Goal: Task Accomplishment & Management: Manage account settings

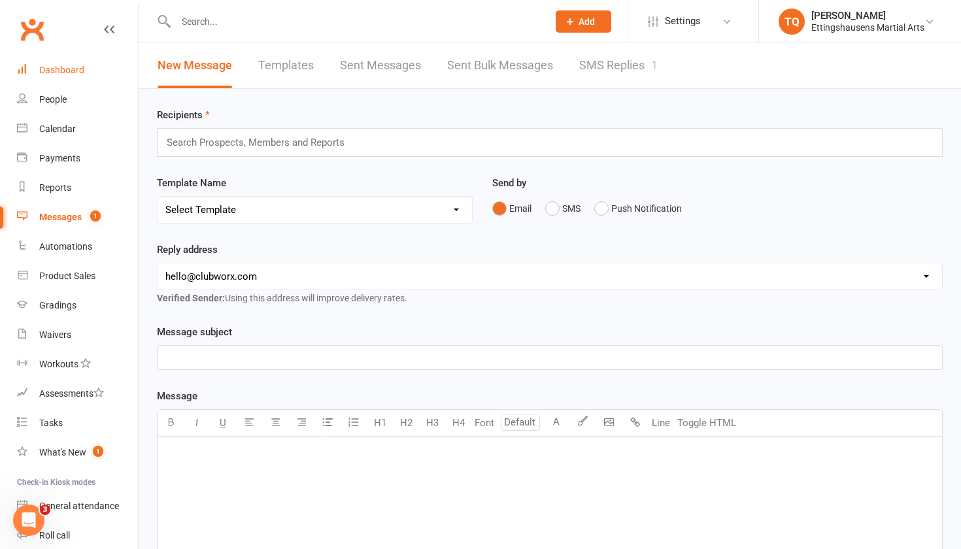
click at [71, 79] on link "Dashboard" at bounding box center [77, 70] width 121 height 29
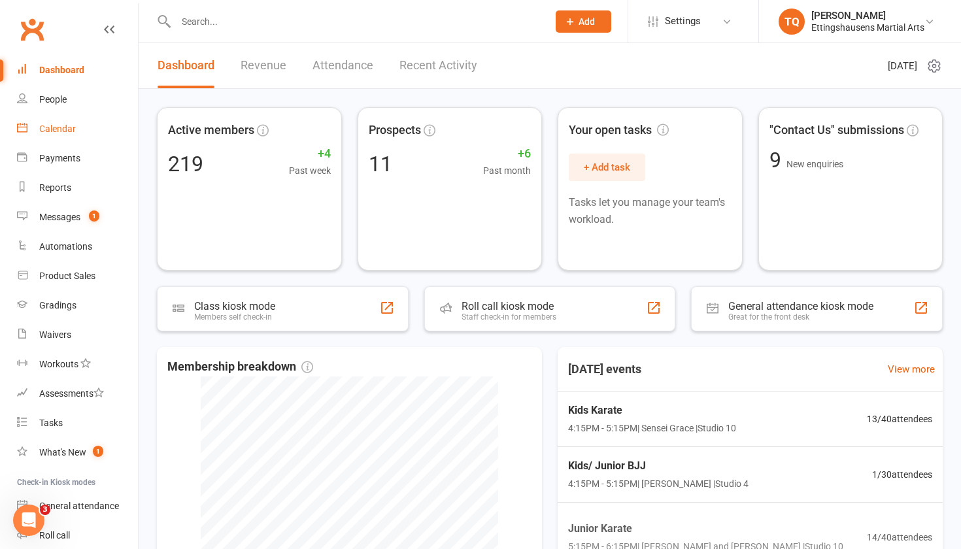
click at [60, 122] on link "Calendar" at bounding box center [77, 128] width 121 height 29
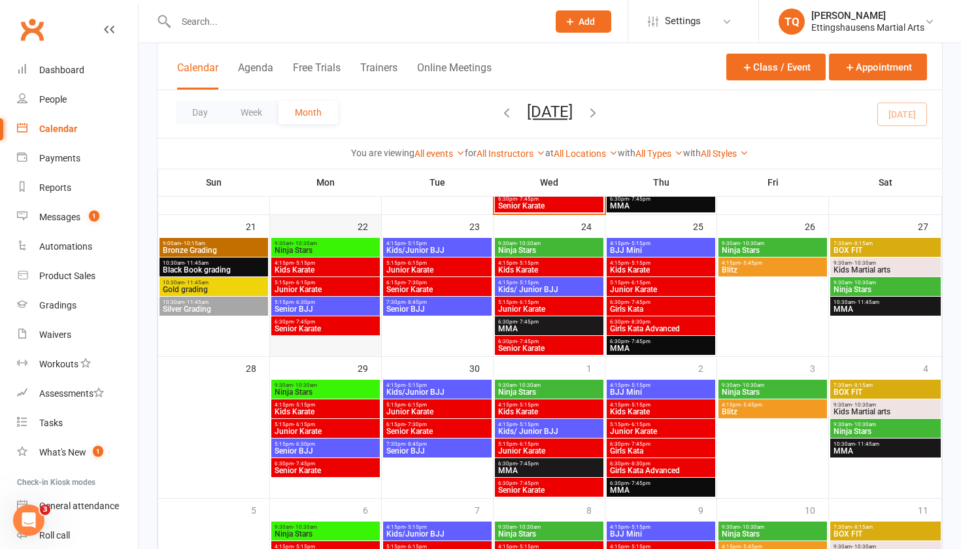
scroll to position [504, 0]
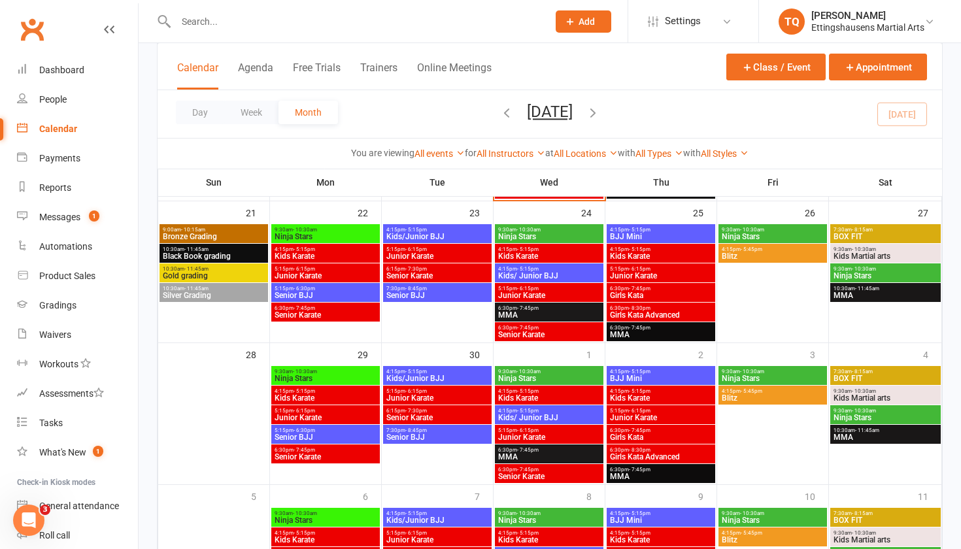
click at [339, 373] on span "9:30am - 10:30am" at bounding box center [325, 372] width 103 height 6
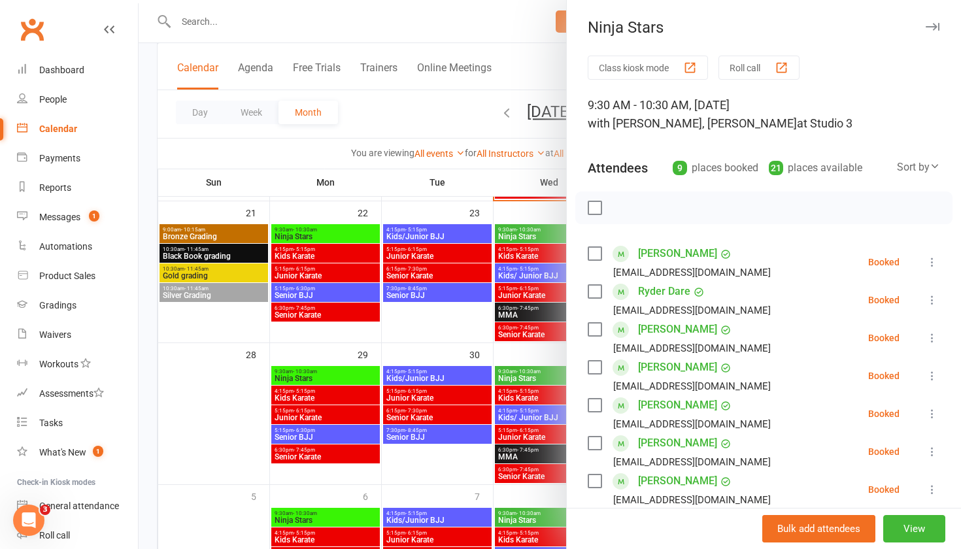
click at [249, 364] on div at bounding box center [550, 274] width 823 height 549
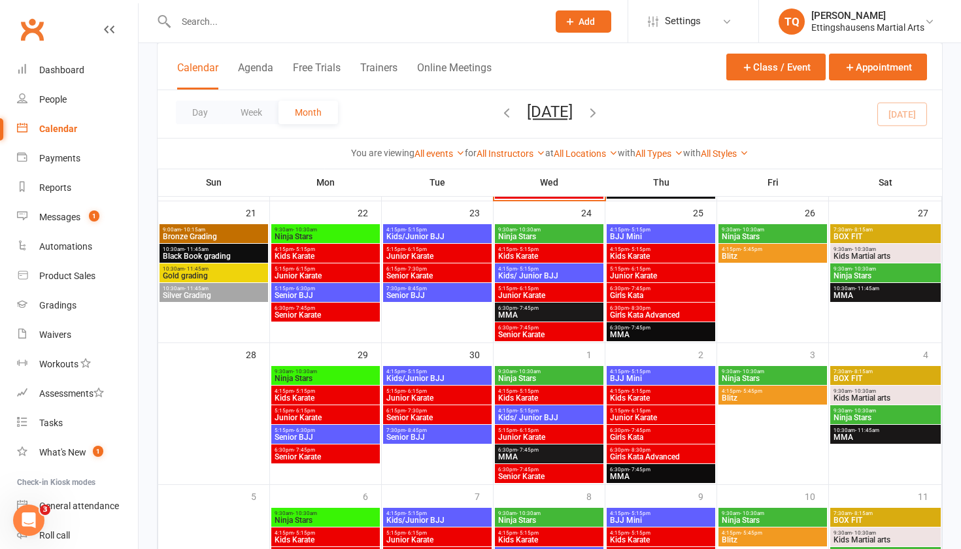
click at [236, 237] on span "Bronze Grading" at bounding box center [213, 237] width 103 height 8
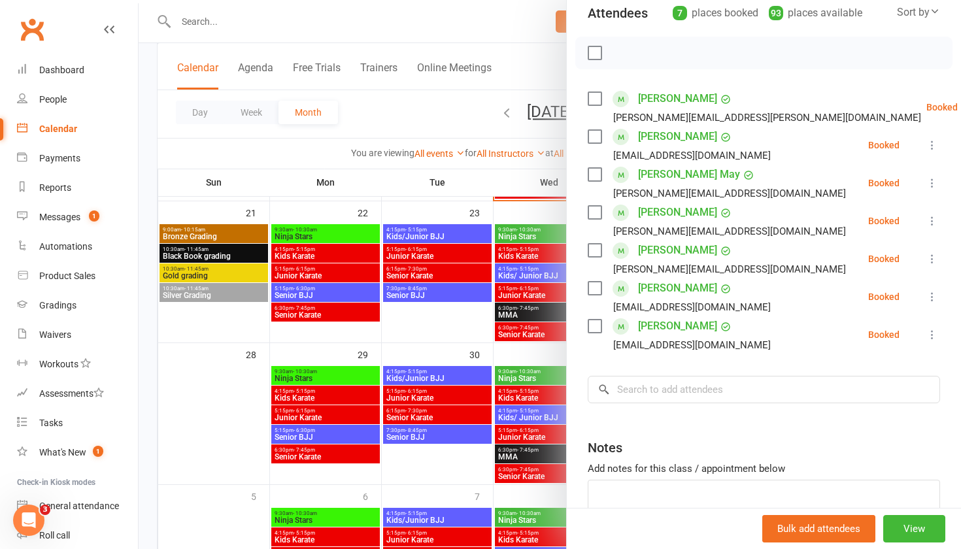
scroll to position [158, 0]
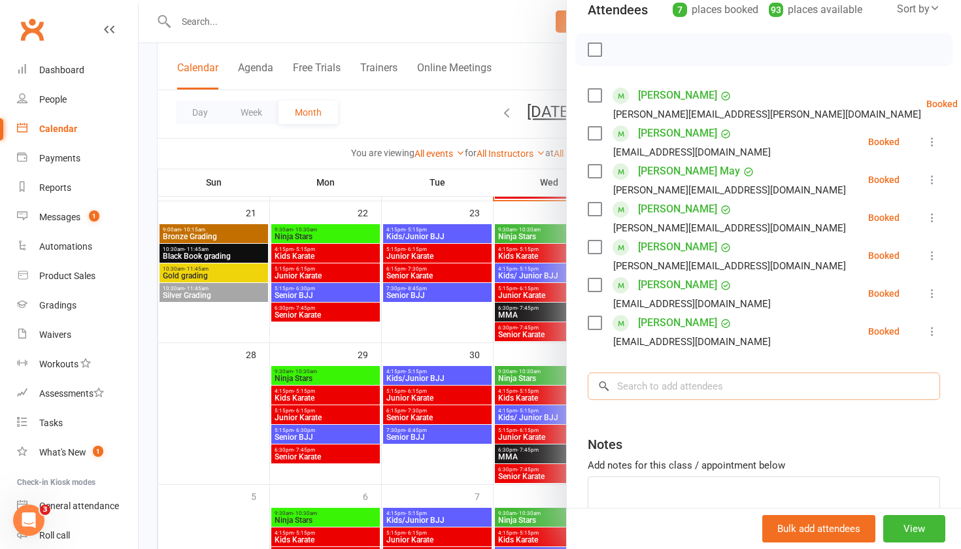
click at [661, 380] on input "search" at bounding box center [764, 386] width 353 height 27
type input "Layla"
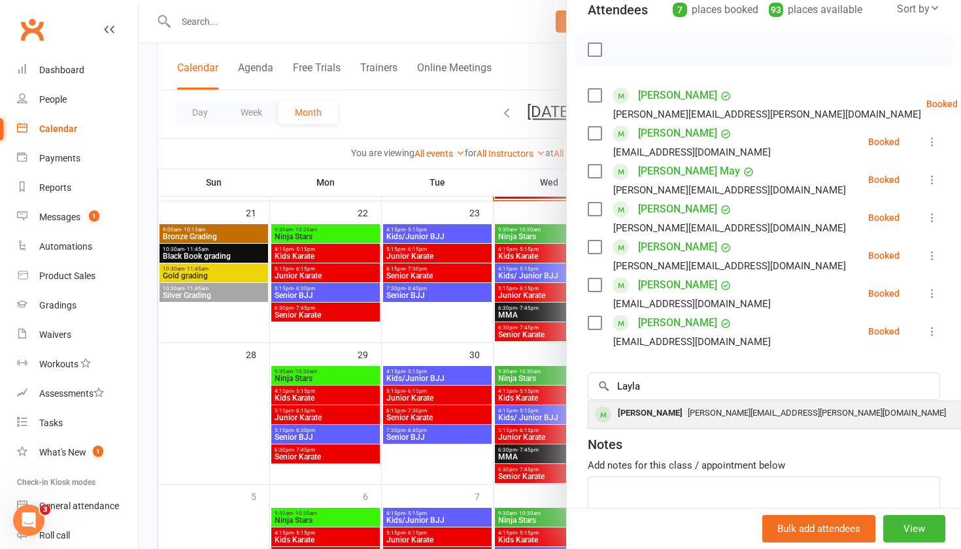
drag, startPoint x: 661, startPoint y: 380, endPoint x: 704, endPoint y: 422, distance: 60.6
click at [688, 422] on div "[PERSON_NAME]" at bounding box center [650, 413] width 75 height 19
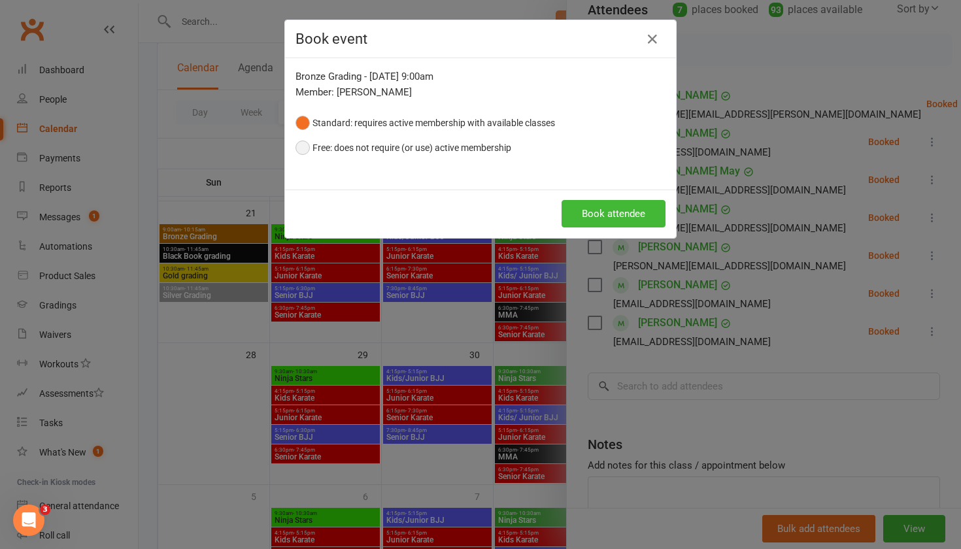
click at [303, 150] on button "Free: does not require (or use) active membership" at bounding box center [404, 147] width 216 height 25
click at [618, 212] on button "Book attendee" at bounding box center [614, 213] width 104 height 27
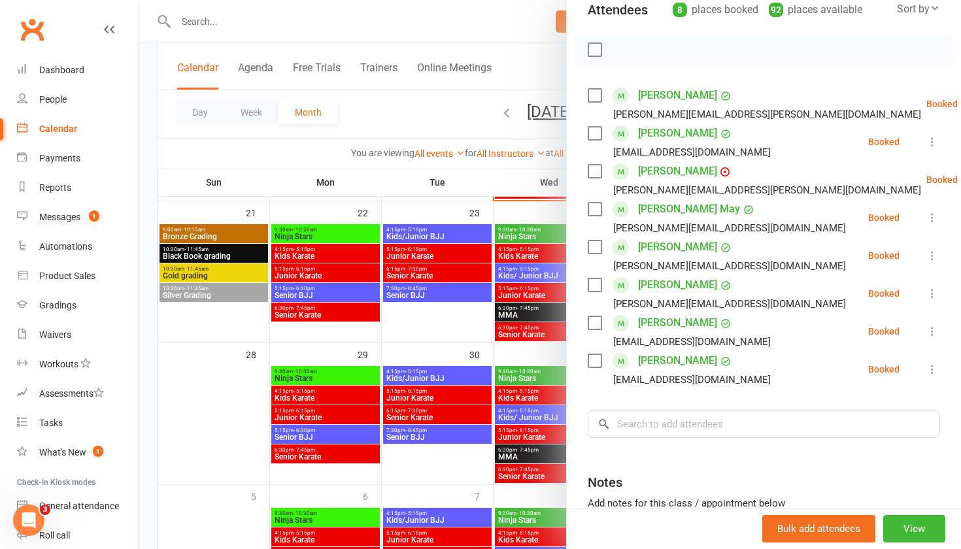
click at [206, 272] on div at bounding box center [550, 274] width 823 height 549
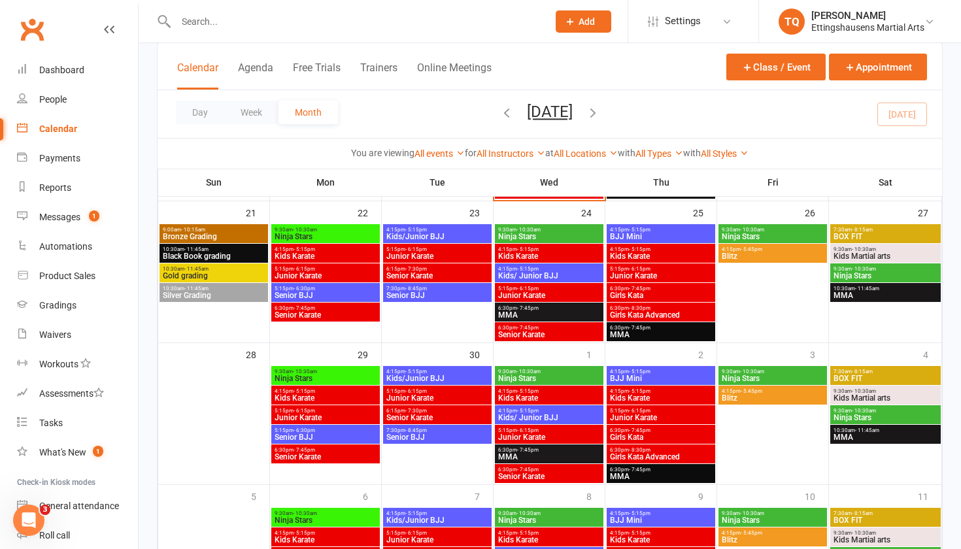
click at [206, 272] on span "Gold grading" at bounding box center [213, 276] width 103 height 8
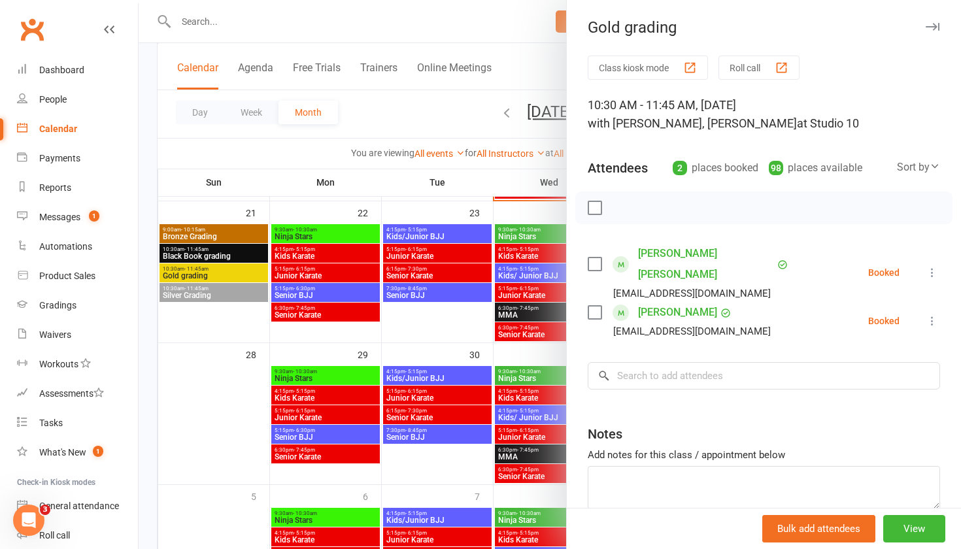
click at [203, 295] on div at bounding box center [550, 274] width 823 height 549
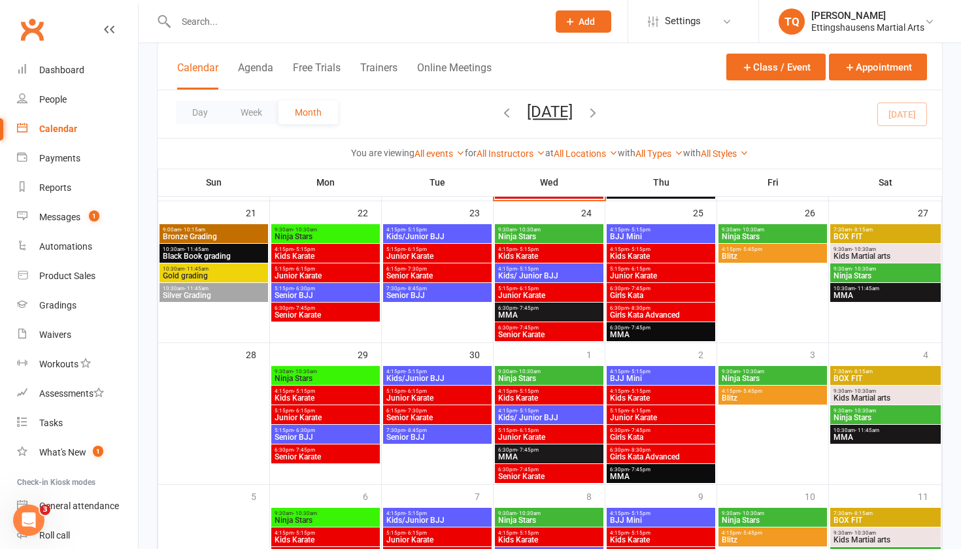
click at [203, 295] on span "Silver Grading" at bounding box center [213, 296] width 103 height 8
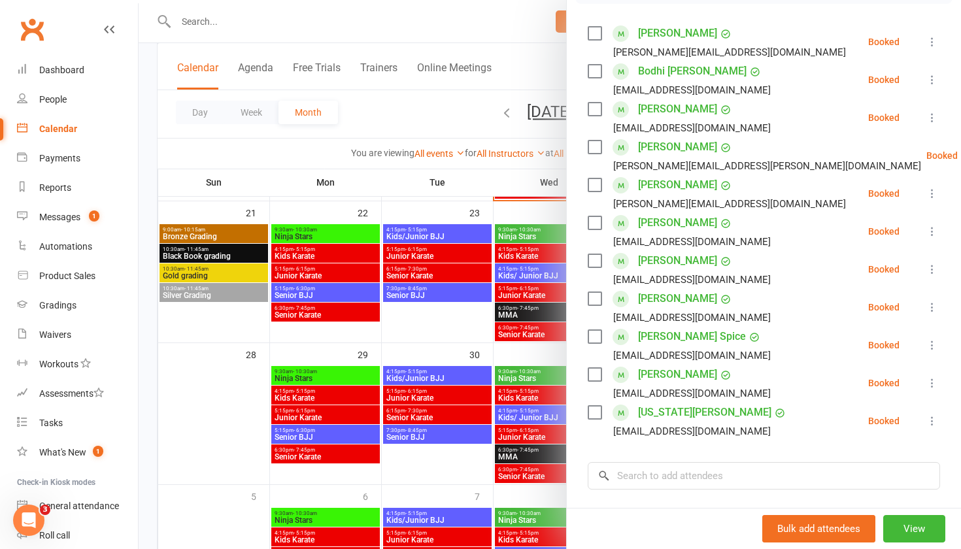
scroll to position [223, 0]
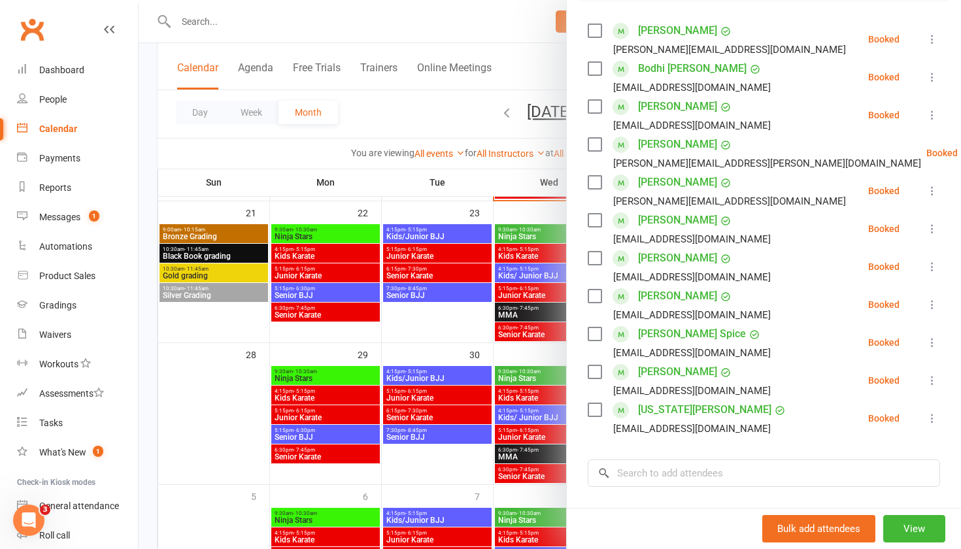
click at [225, 298] on div at bounding box center [550, 274] width 823 height 549
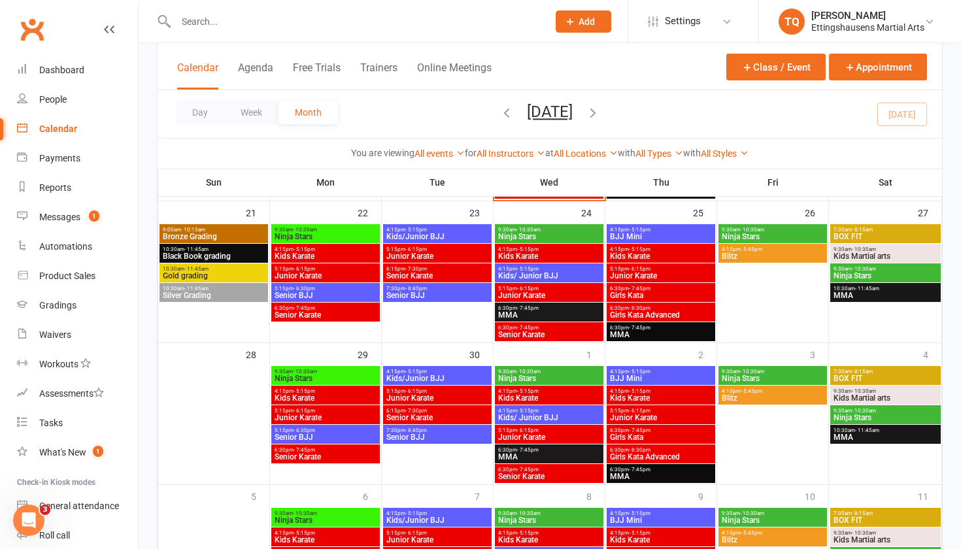
click at [225, 298] on span "Silver Grading" at bounding box center [213, 296] width 103 height 8
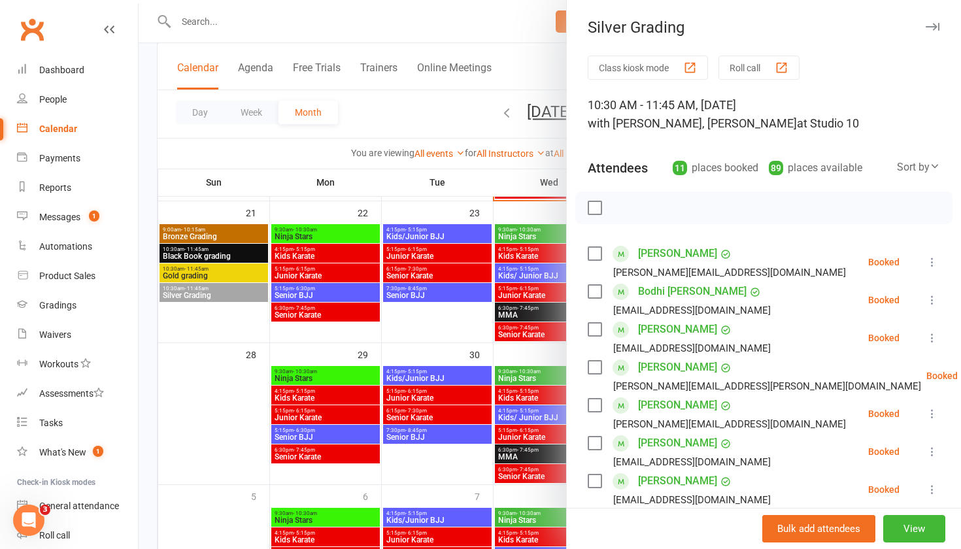
click at [220, 276] on div at bounding box center [550, 274] width 823 height 549
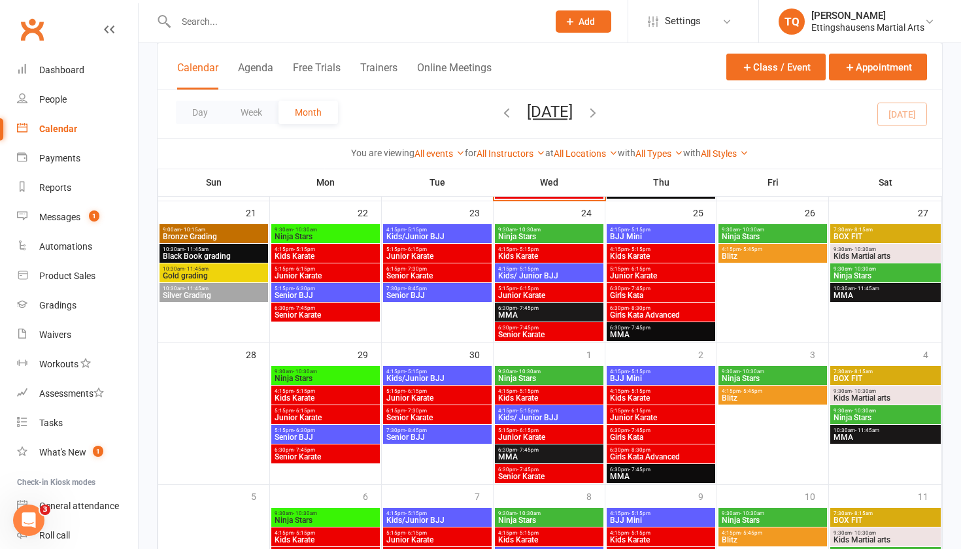
click at [220, 276] on div "Silver Grading Class kiosk mode Roll call 10:30 AM - 11:45 AM, Sunday, Septembe…" at bounding box center [550, 274] width 823 height 549
click at [220, 276] on span "Gold grading" at bounding box center [213, 276] width 103 height 8
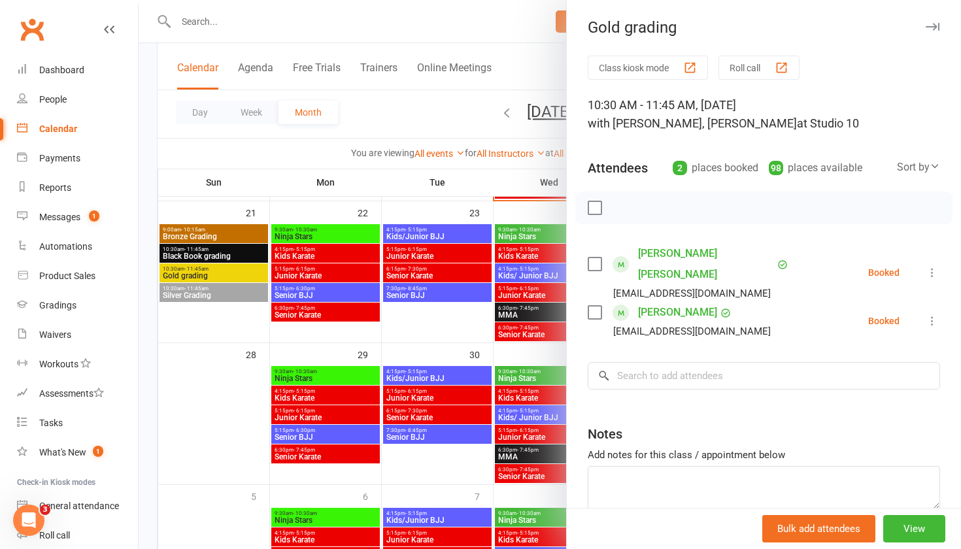
click at [214, 242] on div at bounding box center [550, 274] width 823 height 549
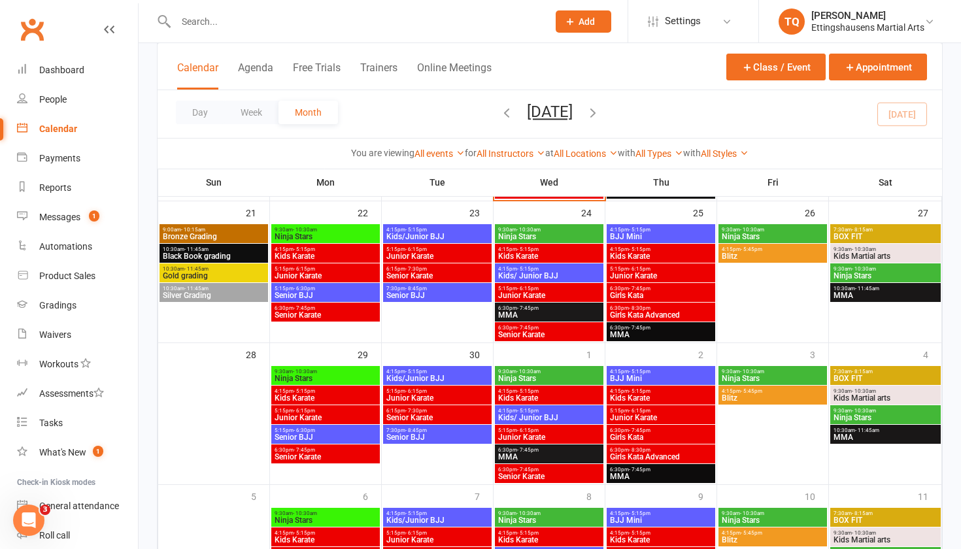
click at [211, 256] on span "Black Book grading" at bounding box center [213, 256] width 103 height 8
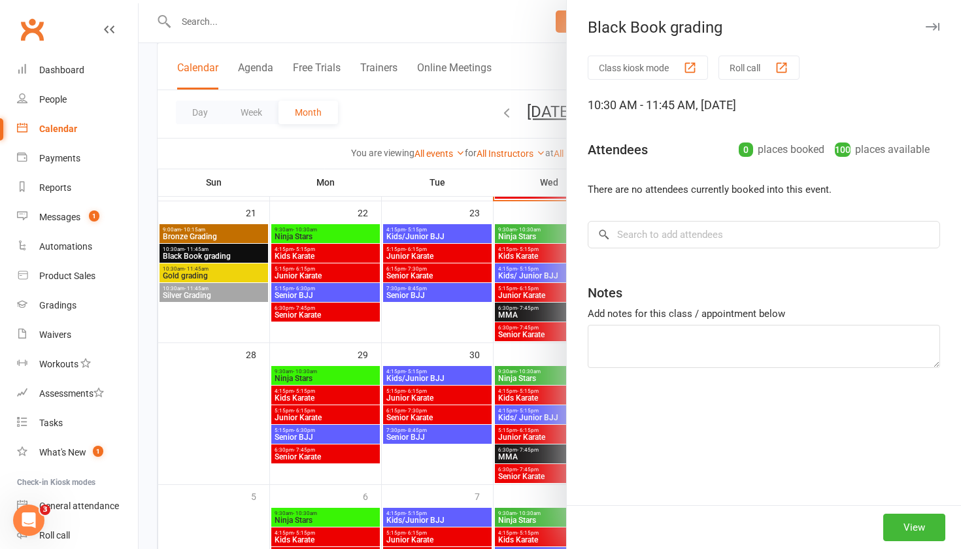
click at [211, 256] on div "Black Book grading Class kiosk mode Roll call 10:30 AM - 11:45 AM, Sunday, Sept…" at bounding box center [550, 274] width 823 height 549
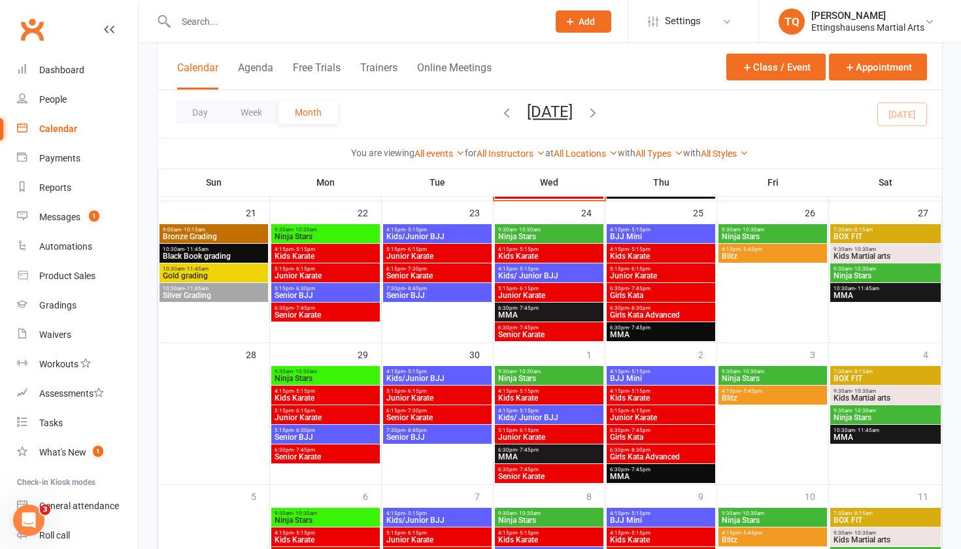
click at [211, 256] on span "Black Book grading" at bounding box center [213, 256] width 103 height 8
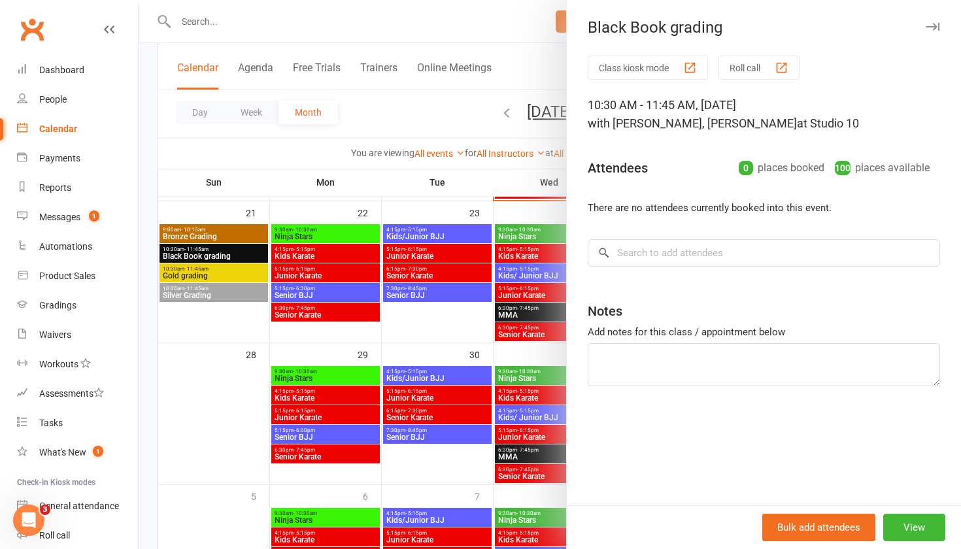
click at [212, 239] on div at bounding box center [550, 274] width 823 height 549
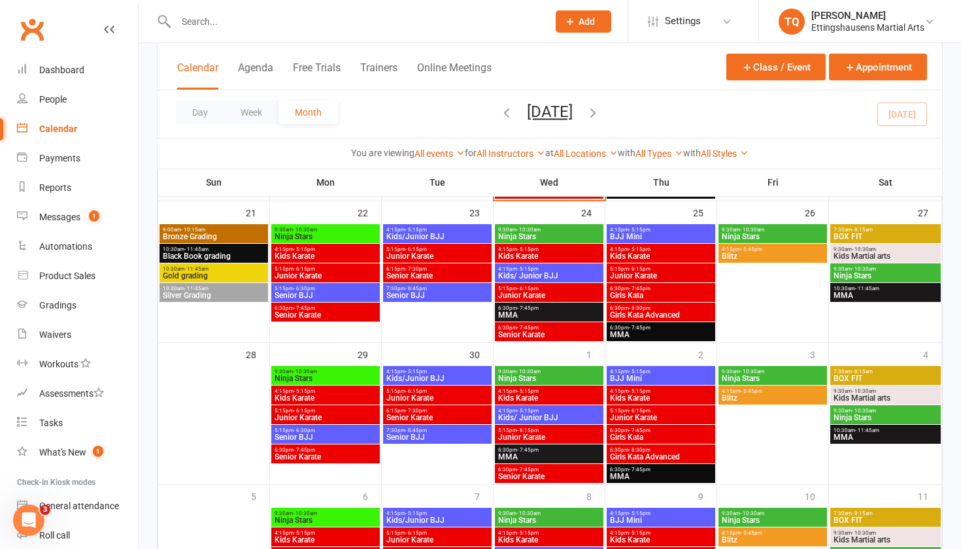
click at [210, 237] on span "Bronze Grading" at bounding box center [213, 237] width 103 height 8
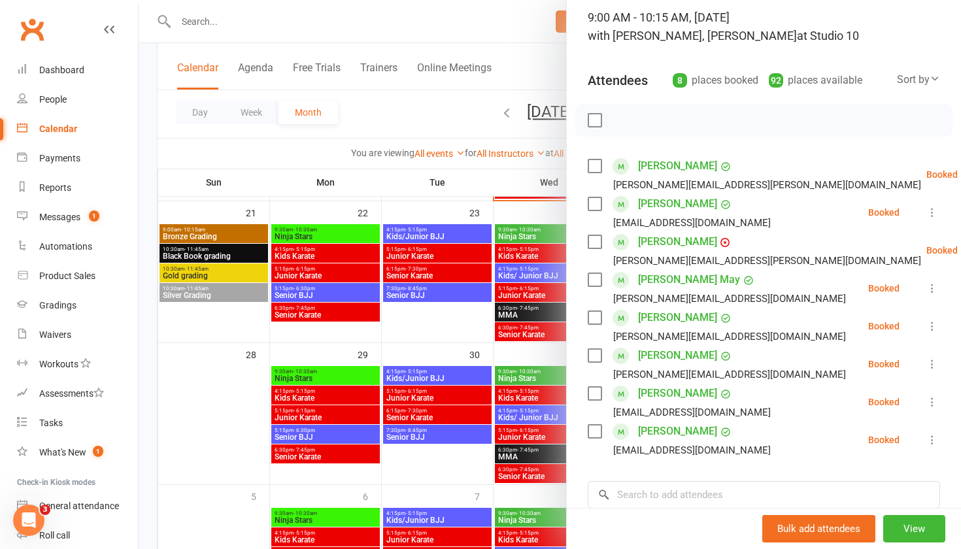
scroll to position [114, 0]
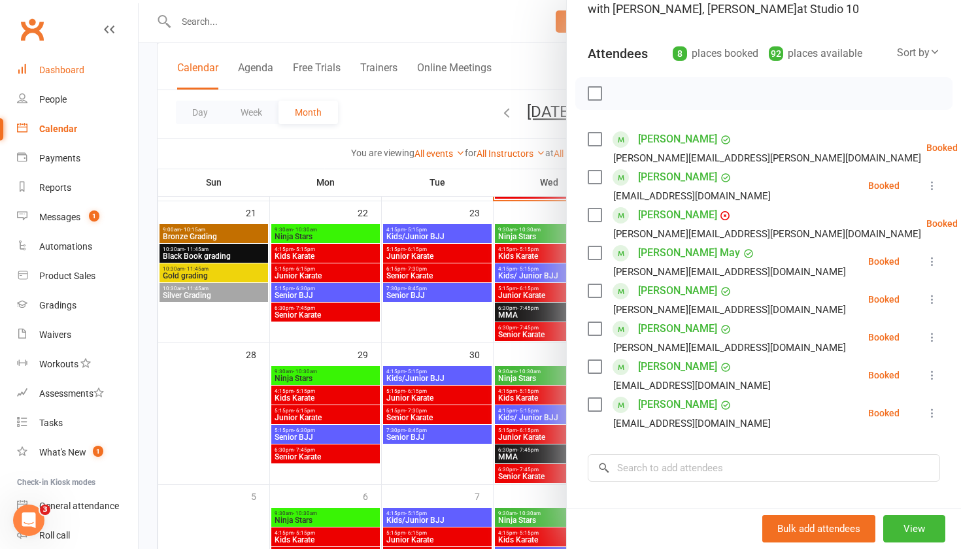
click at [94, 74] on link "Dashboard" at bounding box center [77, 70] width 121 height 29
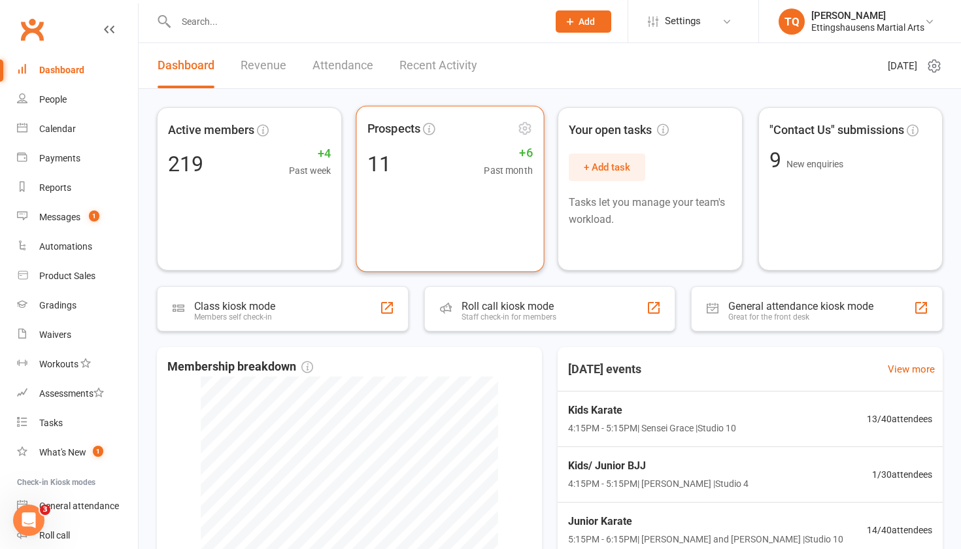
click at [405, 167] on div "11 +6 Past month" at bounding box center [449, 163] width 165 height 29
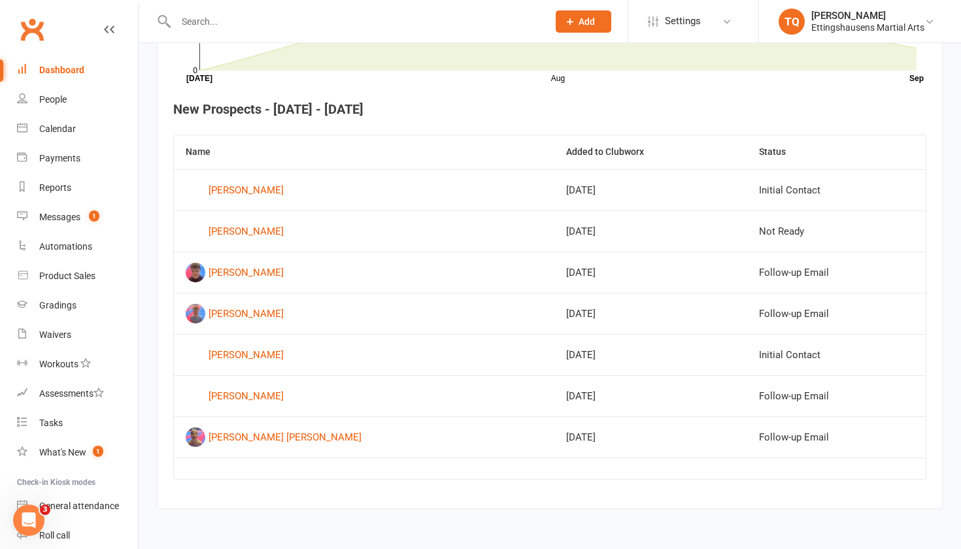
scroll to position [474, 0]
click at [71, 67] on div "Dashboard" at bounding box center [61, 70] width 45 height 10
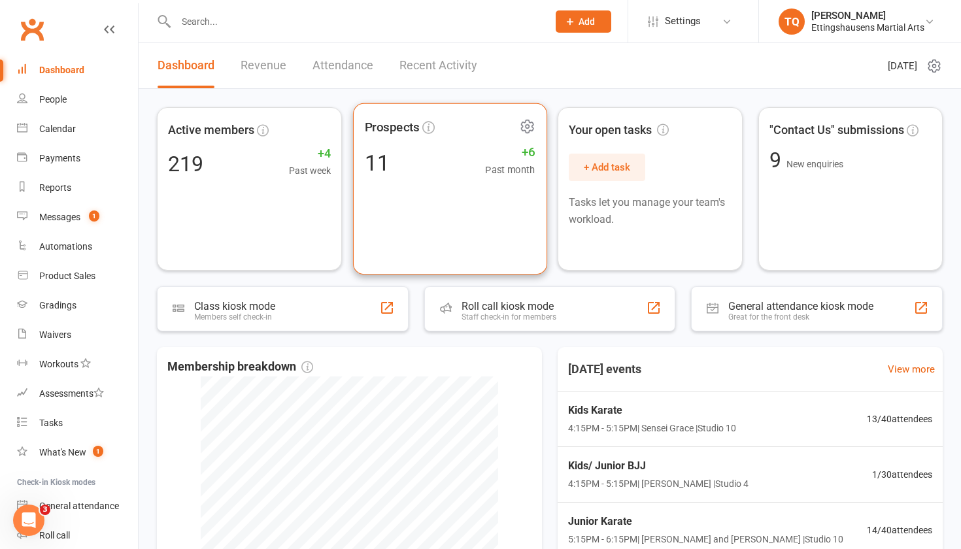
click at [426, 197] on div "Prospects 11 +6 Past month" at bounding box center [450, 189] width 194 height 172
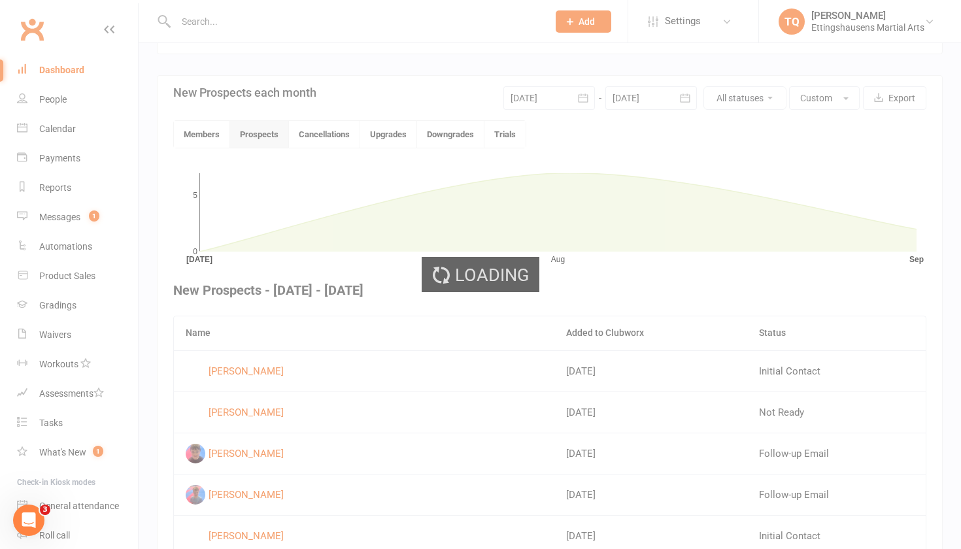
scroll to position [339, 0]
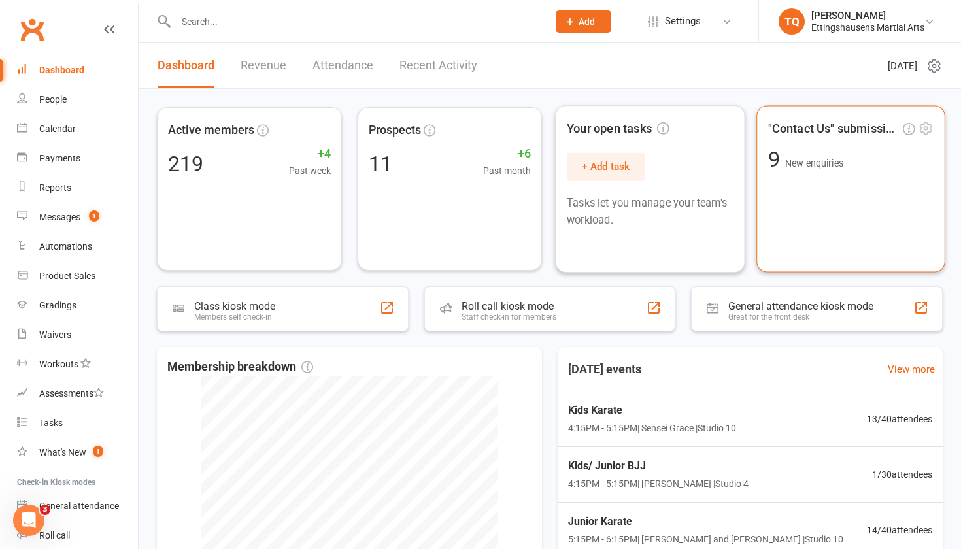
click at [801, 196] on div ""Contact Us" submissions 9 New enquiries" at bounding box center [851, 189] width 188 height 167
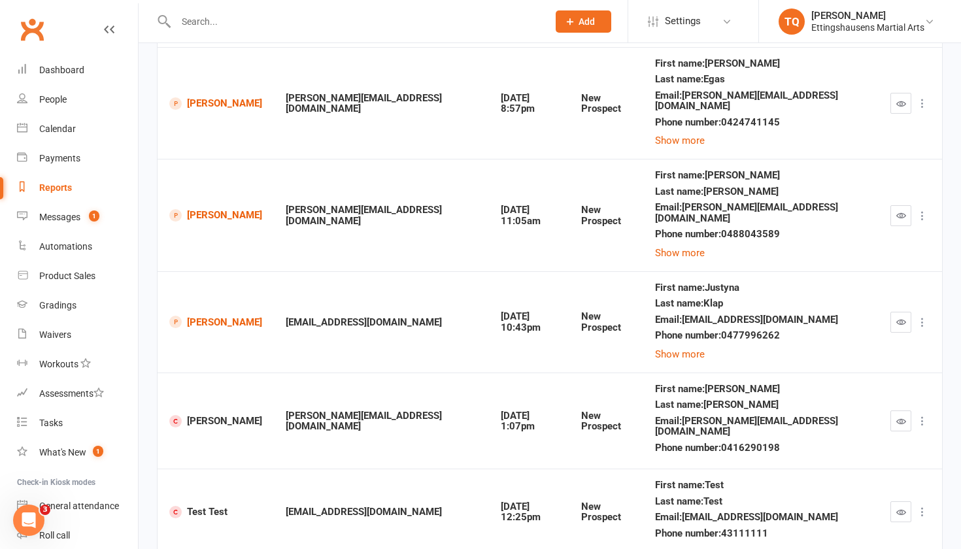
scroll to position [558, 0]
click at [84, 269] on link "Product Sales" at bounding box center [77, 276] width 121 height 29
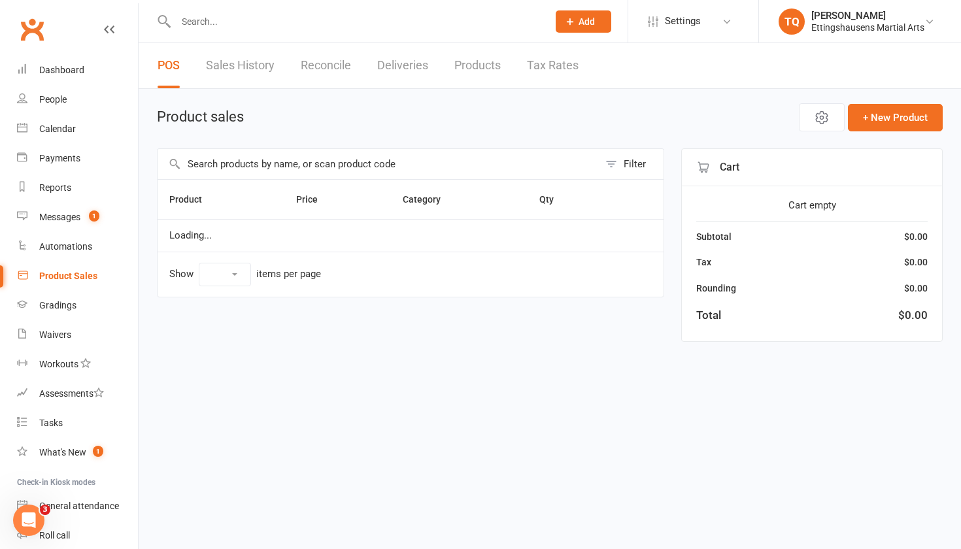
select select "10"
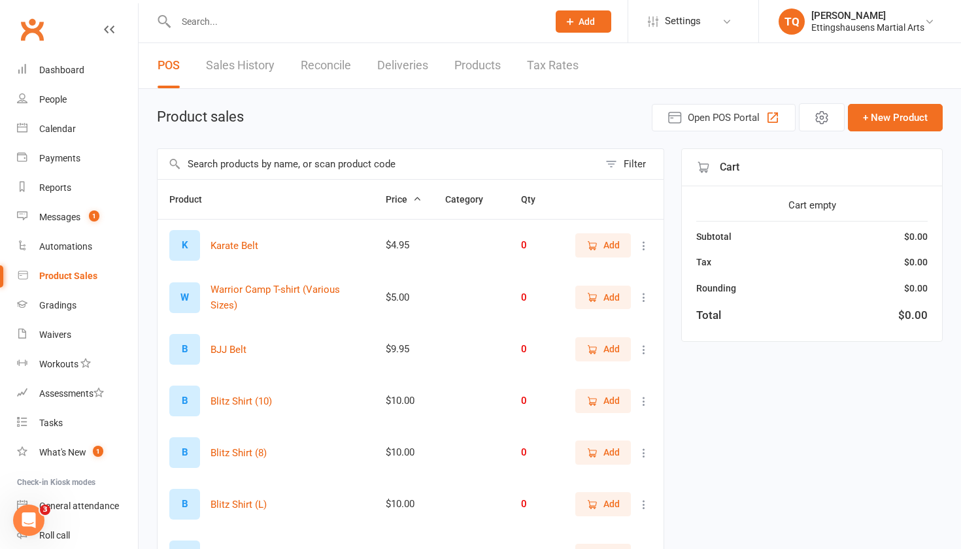
click at [229, 52] on link "Sales History" at bounding box center [240, 65] width 69 height 45
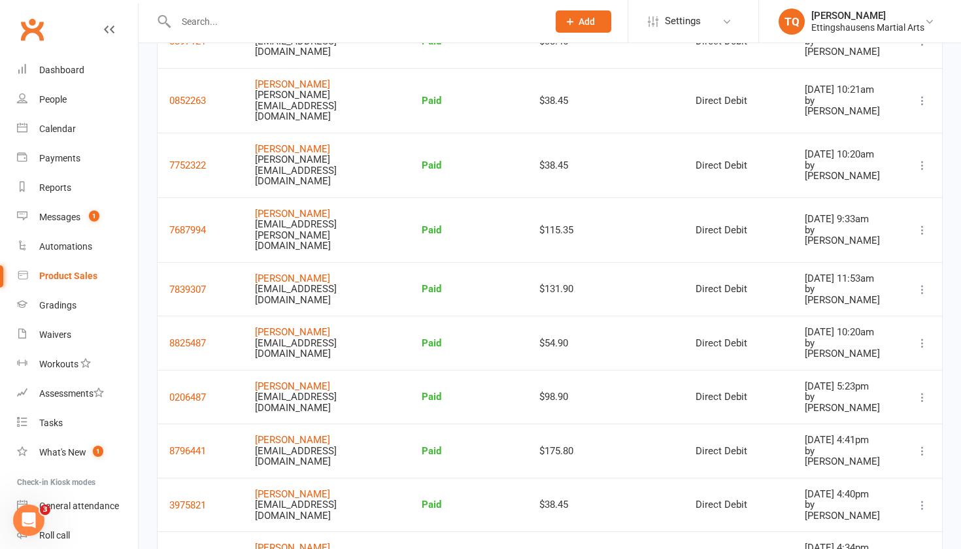
scroll to position [906, 0]
select select "100"
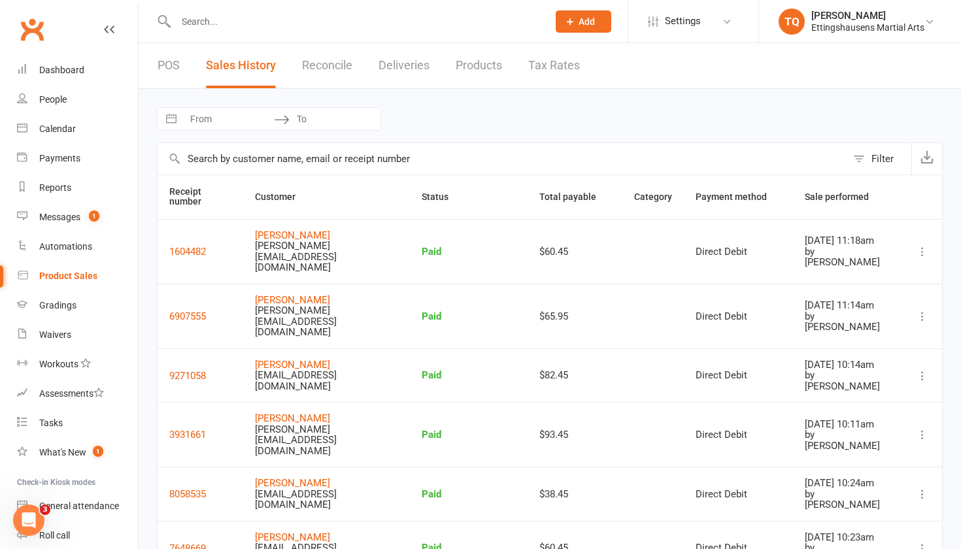
scroll to position [0, 0]
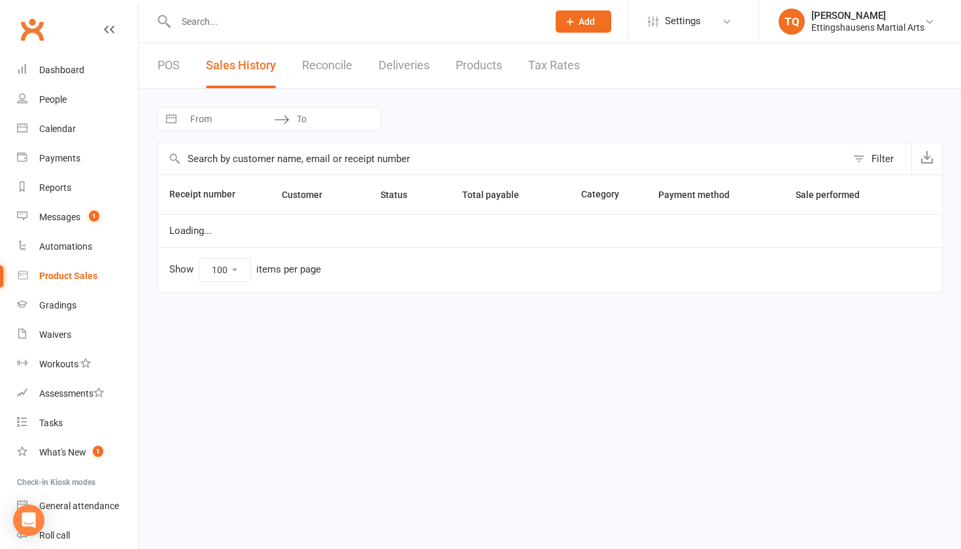
select select "100"
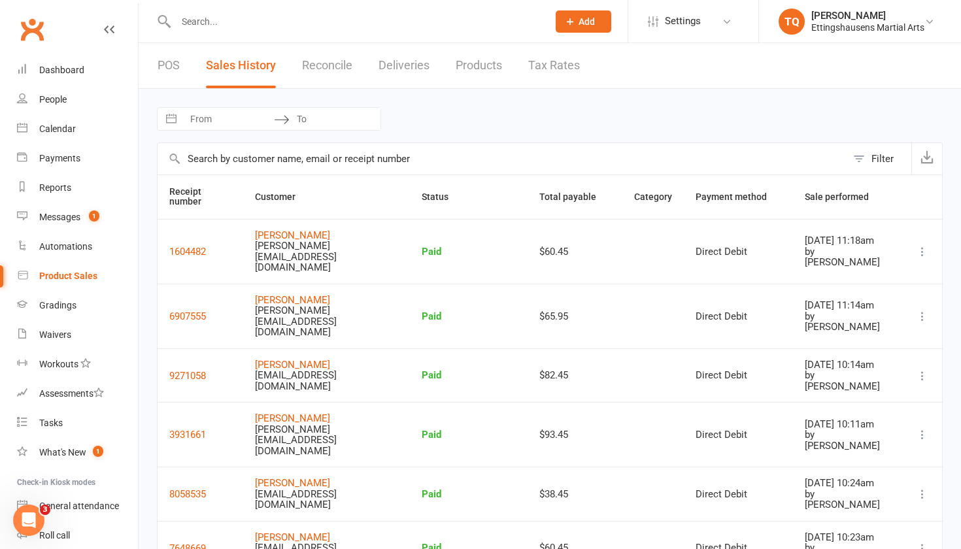
click at [322, 70] on link "Reconcile" at bounding box center [327, 65] width 50 height 45
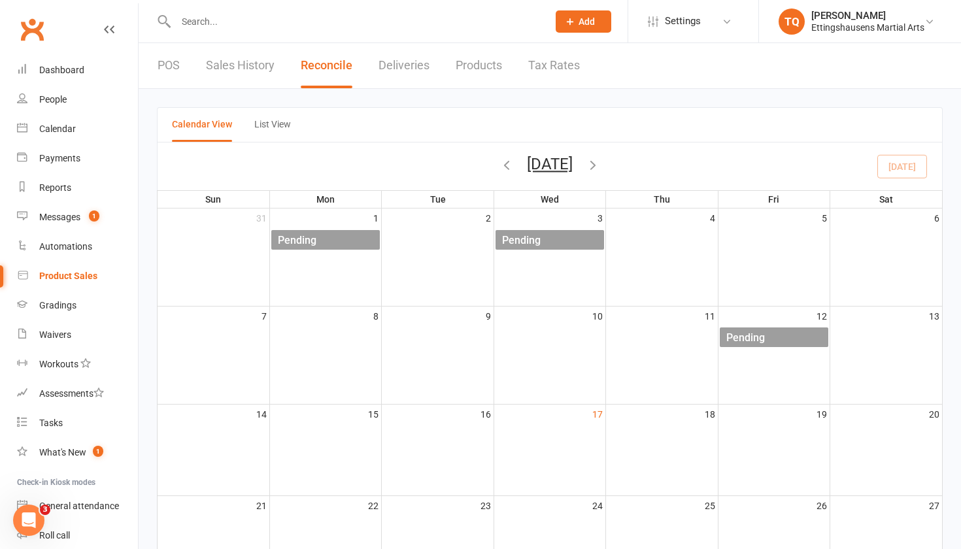
click at [404, 64] on link "Deliveries" at bounding box center [404, 65] width 51 height 45
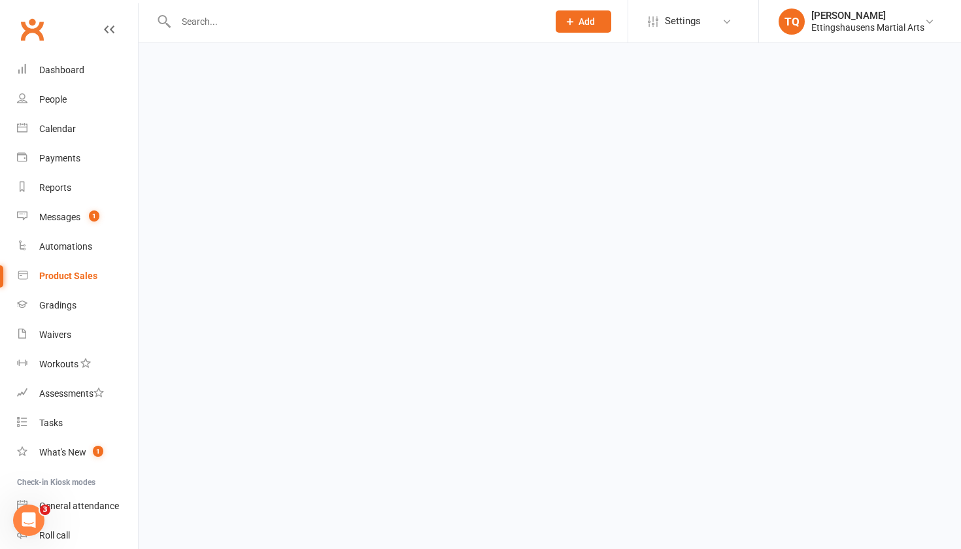
select select "any"
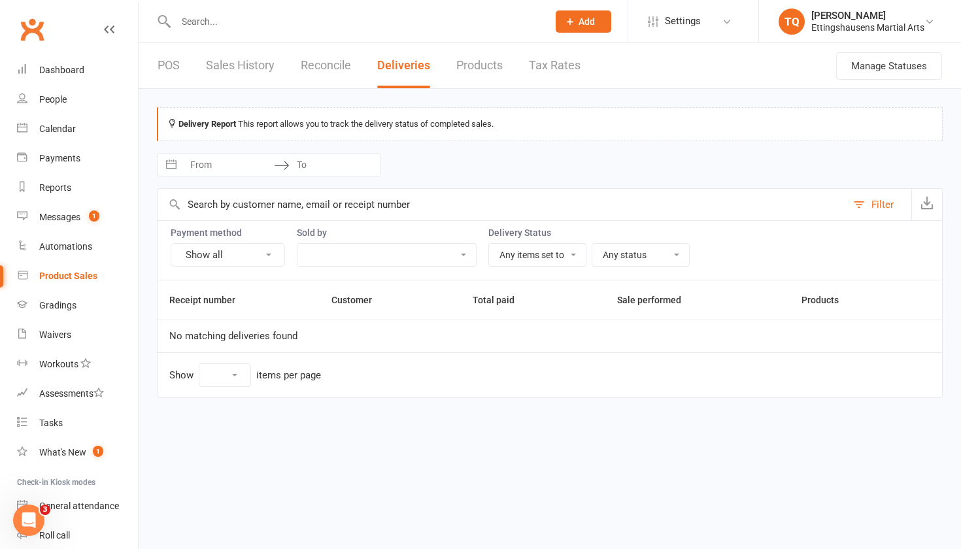
select select "25"
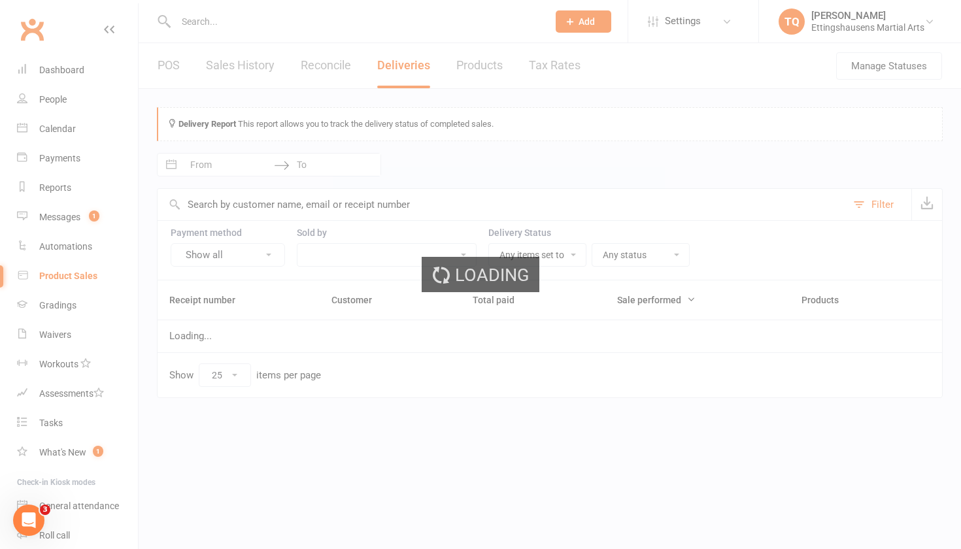
click at [470, 65] on div "Loading" at bounding box center [480, 274] width 961 height 549
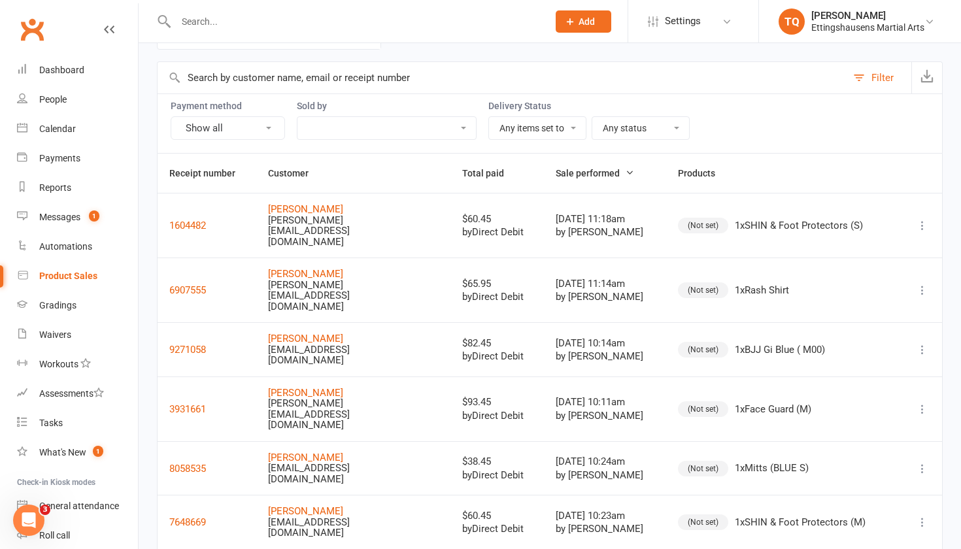
scroll to position [18, 0]
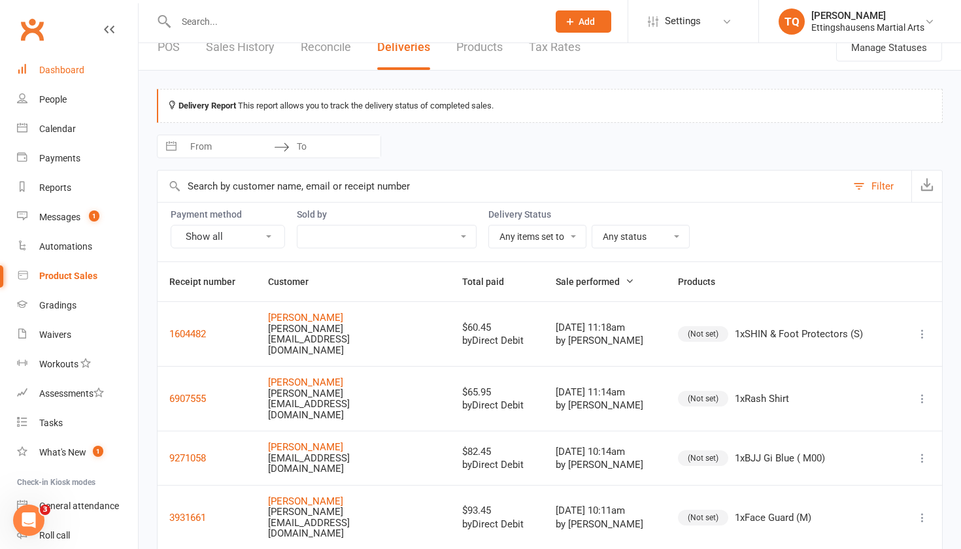
click at [60, 69] on div "Dashboard" at bounding box center [61, 70] width 45 height 10
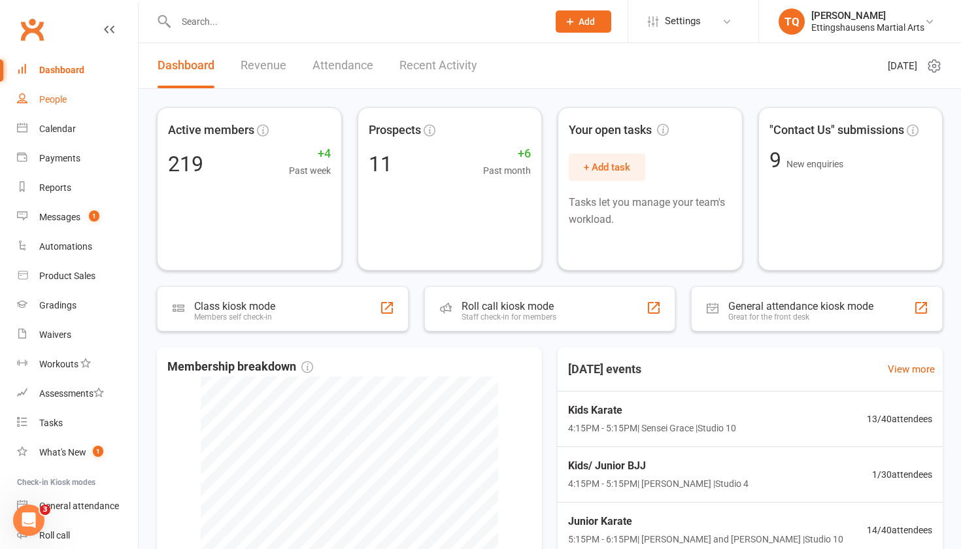
click at [67, 107] on link "People" at bounding box center [77, 99] width 121 height 29
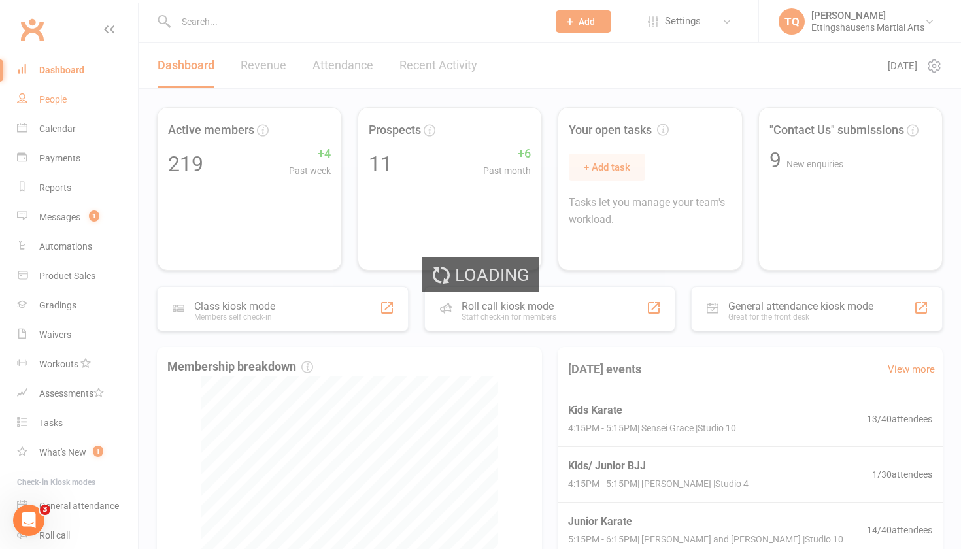
select select "100"
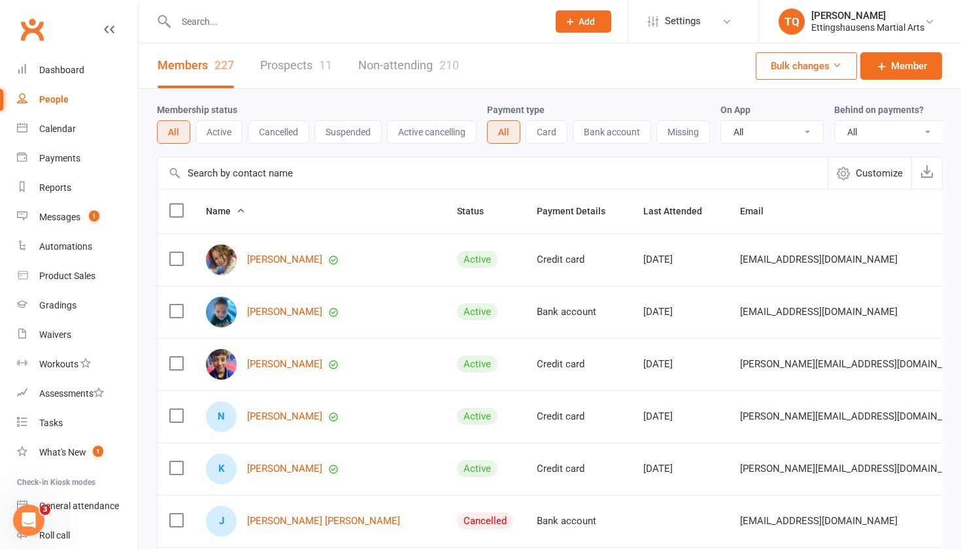
click at [318, 71] on link "Prospects 11" at bounding box center [296, 65] width 72 height 45
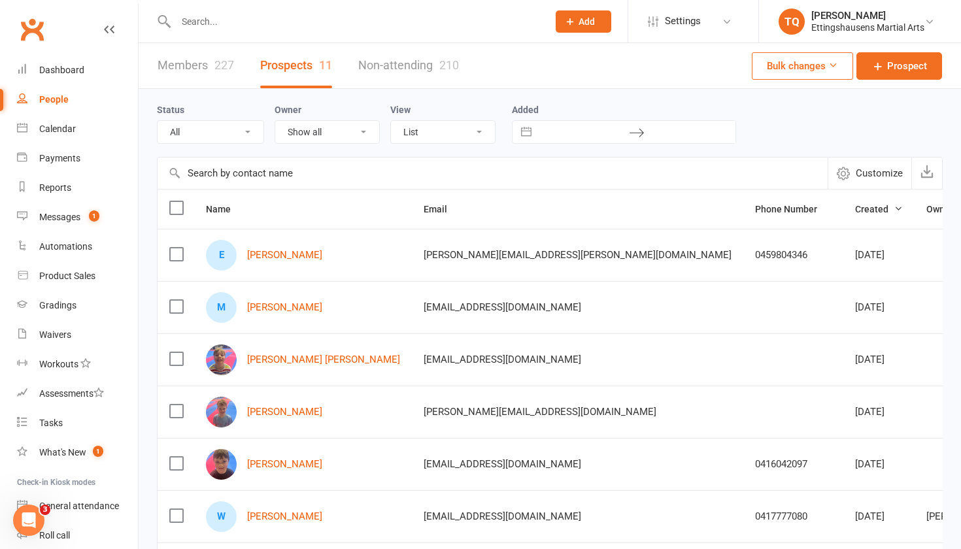
click at [226, 65] on div "227" at bounding box center [225, 65] width 20 height 14
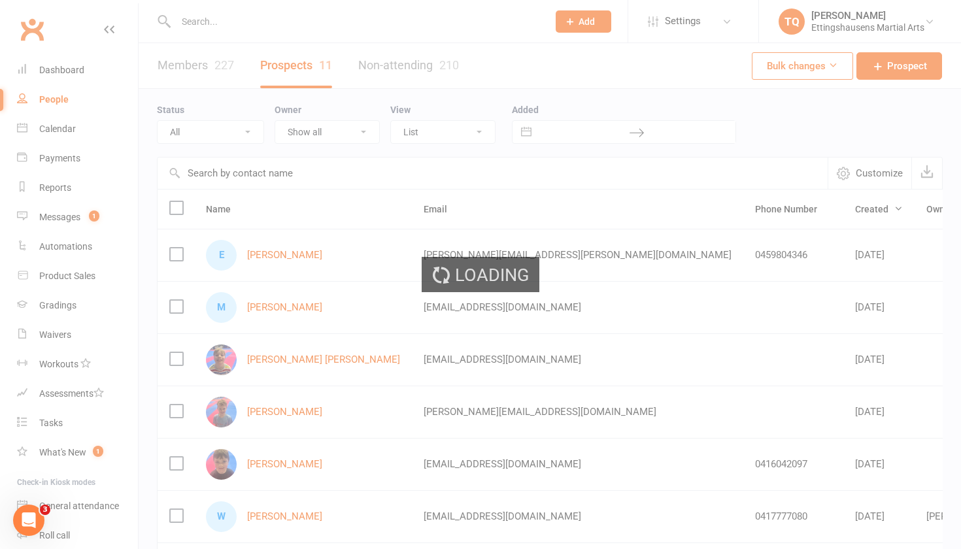
select select "100"
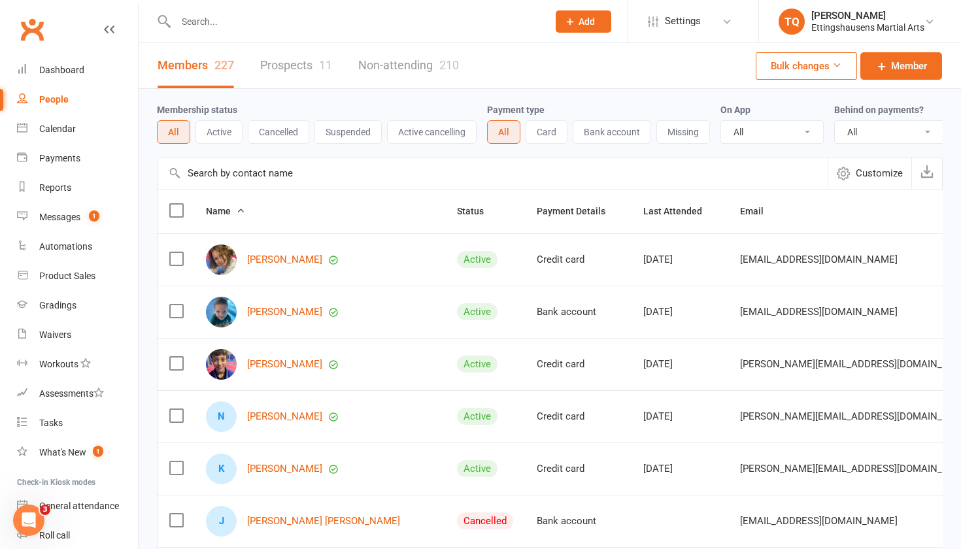
click at [225, 126] on button "Active" at bounding box center [219, 132] width 47 height 24
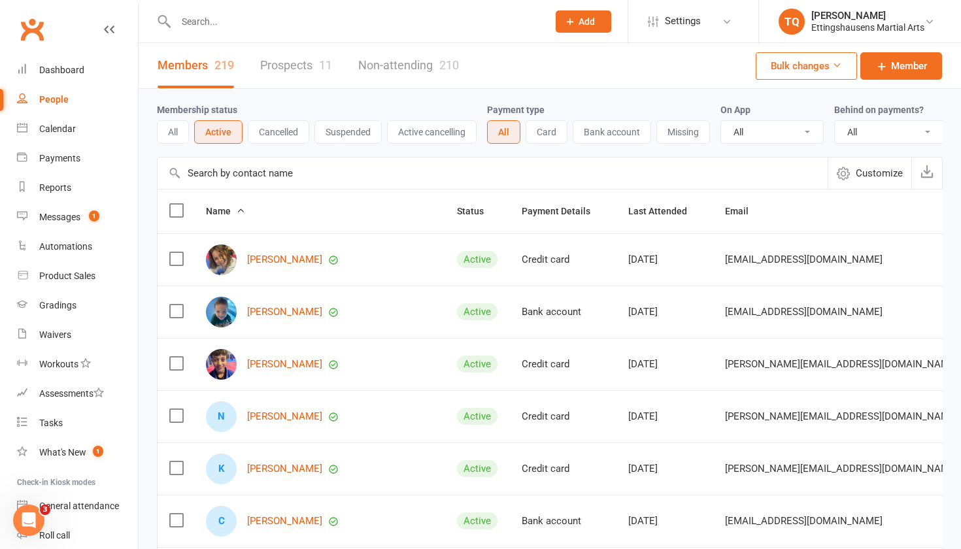
click at [273, 136] on button "Cancelled" at bounding box center [278, 132] width 61 height 24
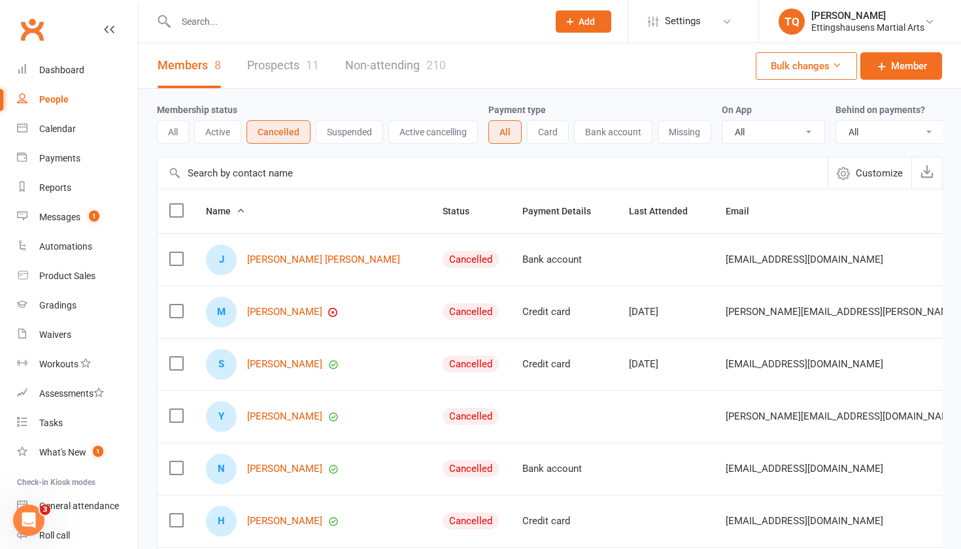
click at [333, 136] on button "Suspended" at bounding box center [349, 132] width 67 height 24
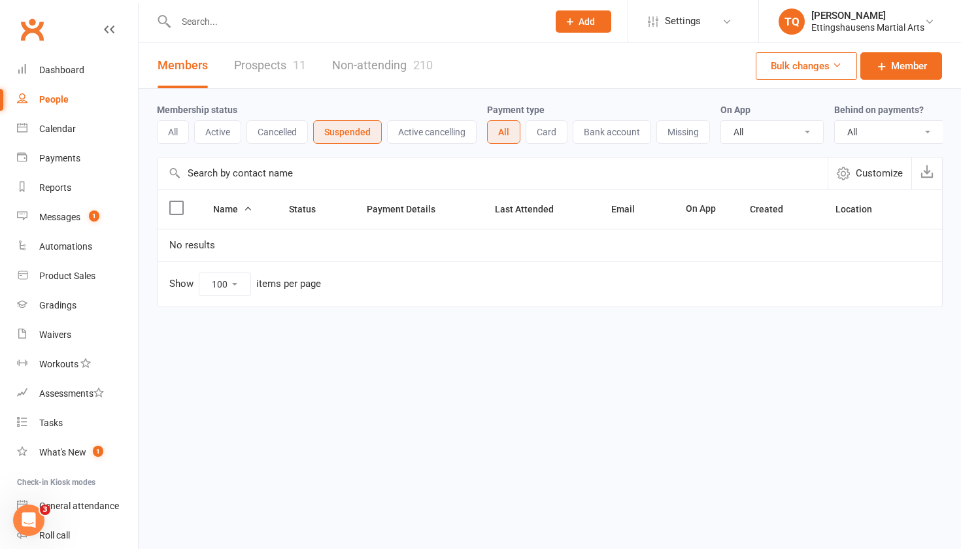
click at [419, 139] on button "Active cancelling" at bounding box center [432, 132] width 90 height 24
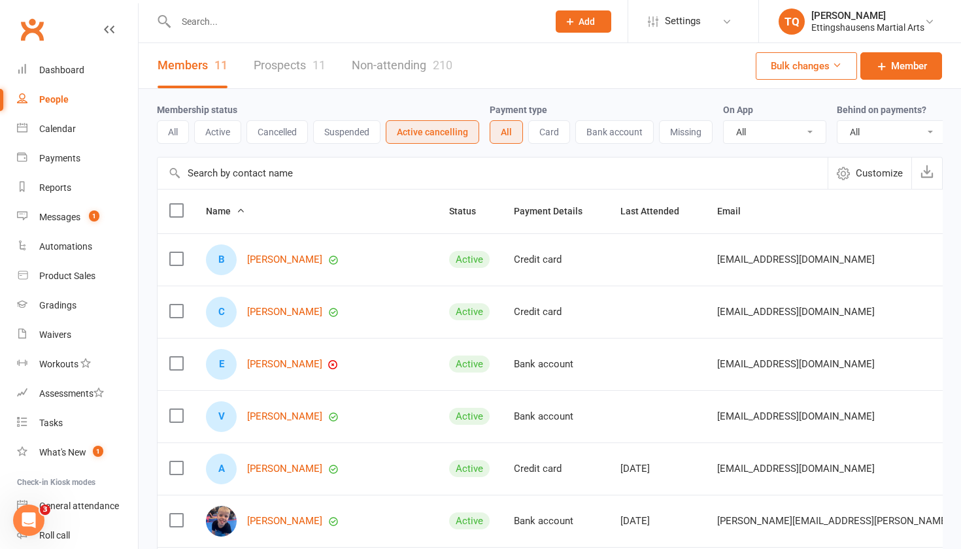
click at [387, 57] on link "Non-attending 210" at bounding box center [402, 65] width 101 height 45
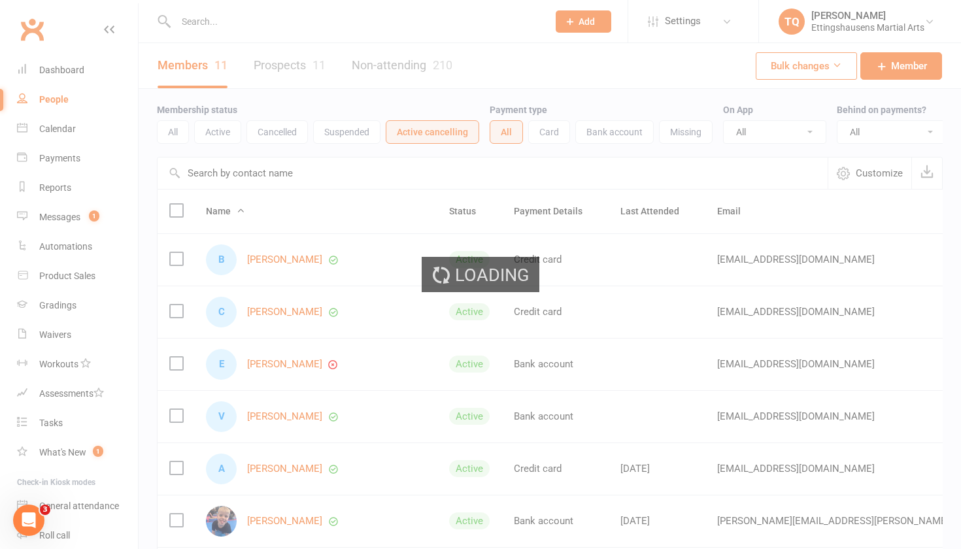
select select "100"
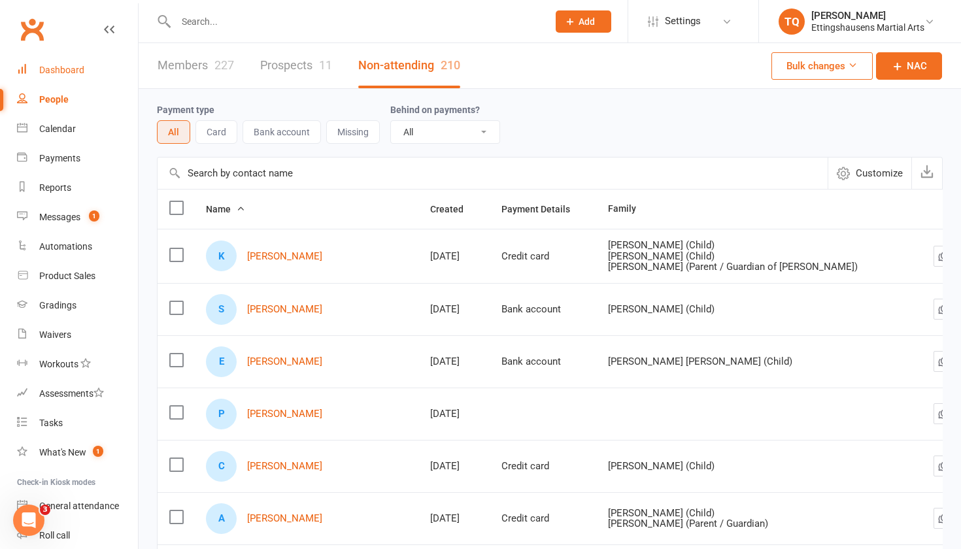
click at [39, 73] on link "Dashboard" at bounding box center [77, 70] width 121 height 29
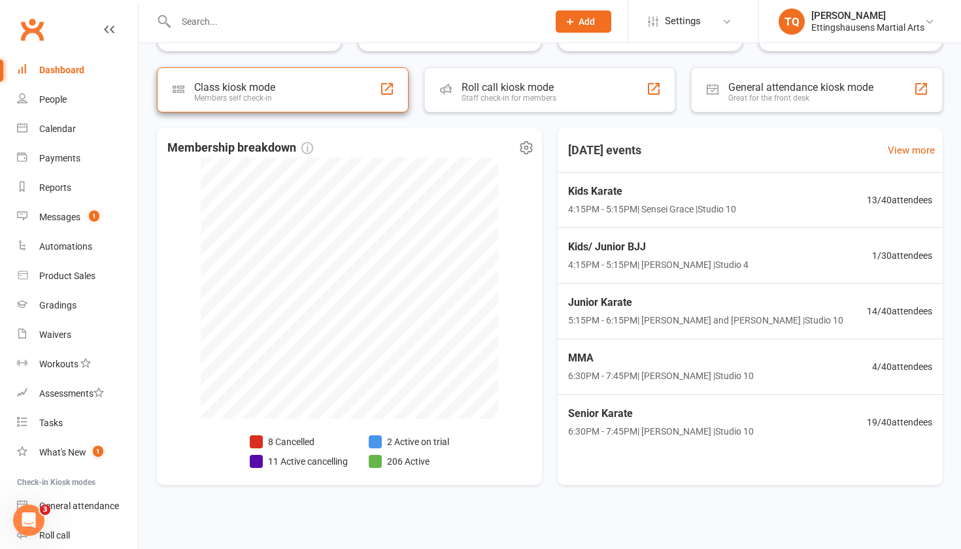
scroll to position [218, 0]
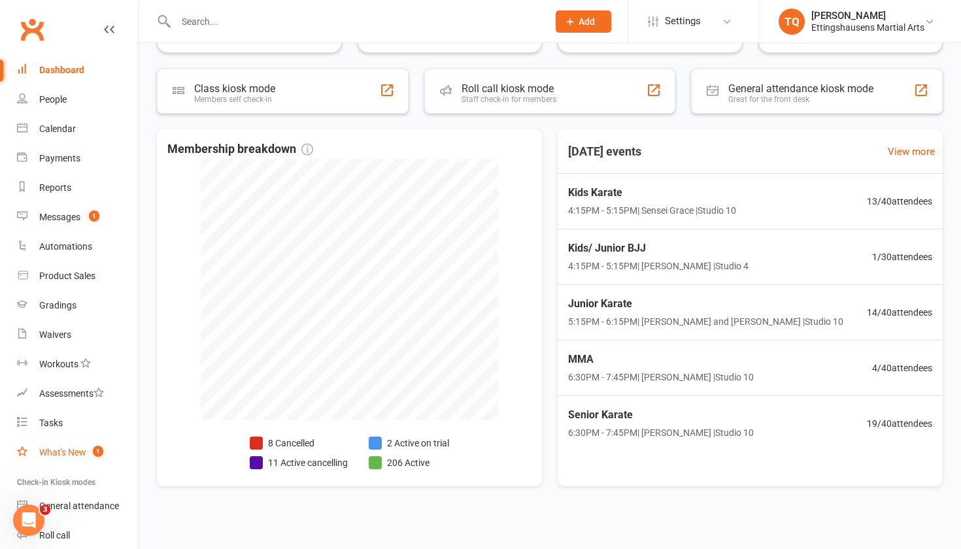
click at [64, 454] on div "What's New" at bounding box center [62, 452] width 47 height 10
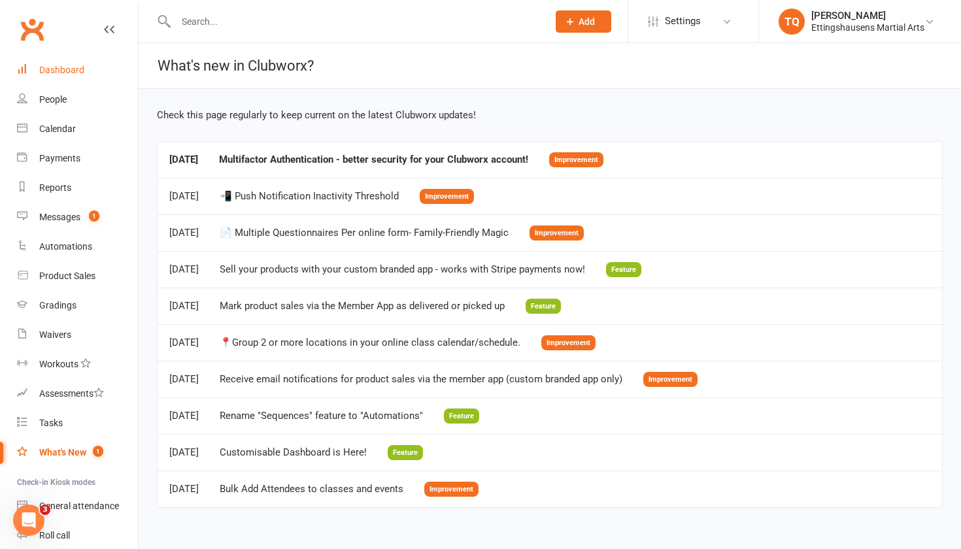
click at [75, 80] on link "Dashboard" at bounding box center [77, 70] width 121 height 29
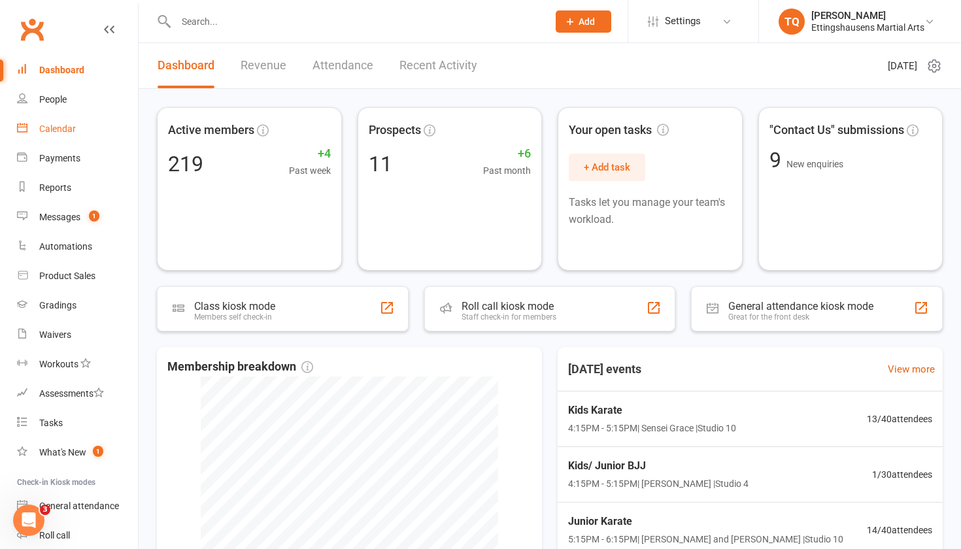
click at [53, 128] on div "Calendar" at bounding box center [57, 129] width 37 height 10
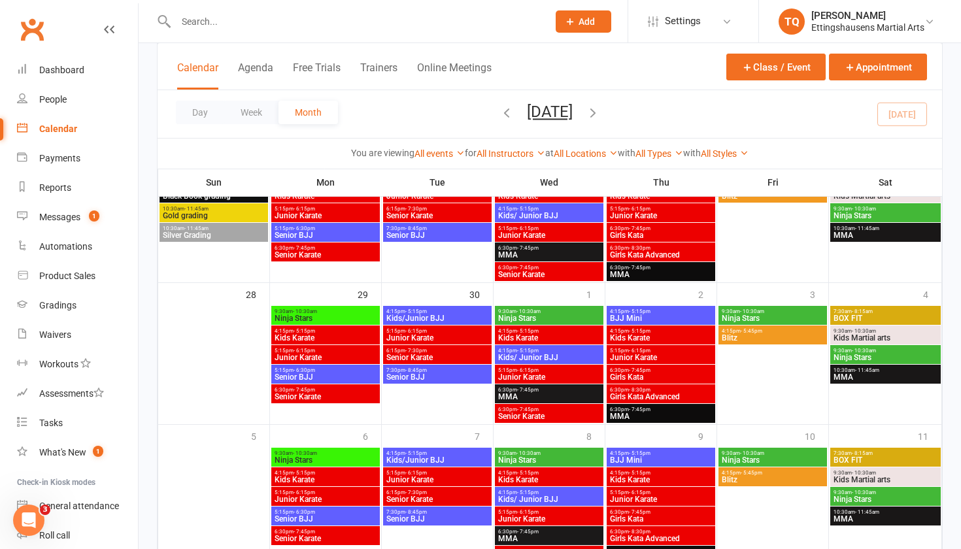
scroll to position [568, 0]
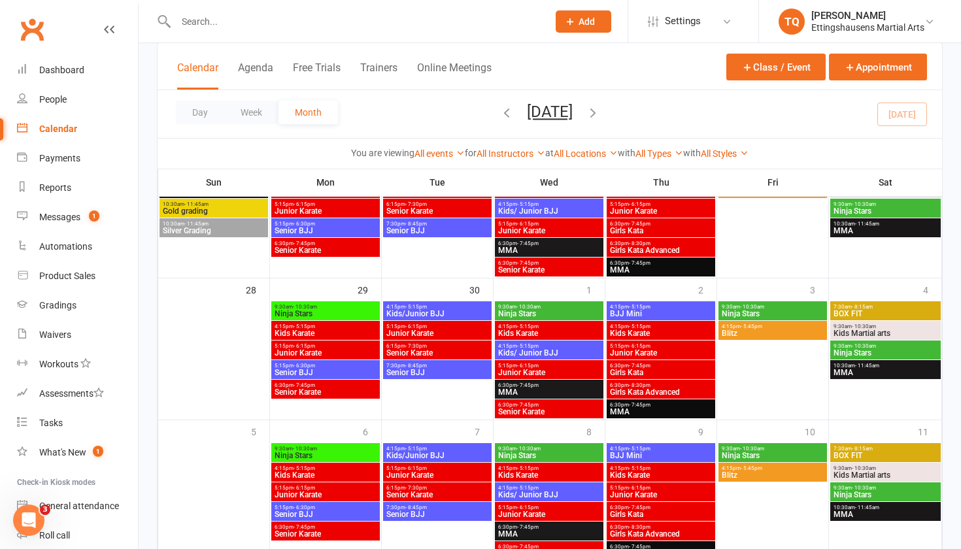
click at [315, 453] on span "Ninja Stars" at bounding box center [325, 456] width 103 height 8
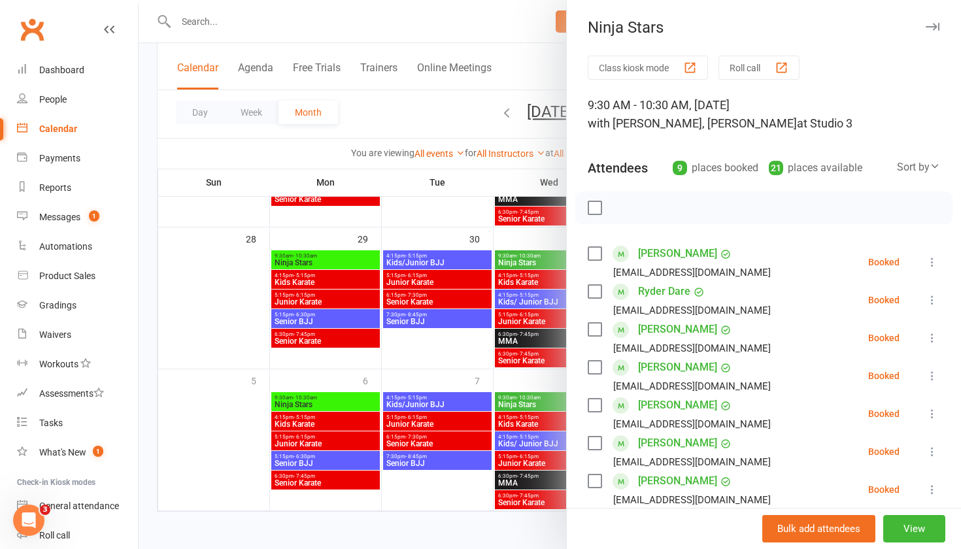
scroll to position [0, 0]
click at [939, 528] on button "View" at bounding box center [915, 528] width 62 height 27
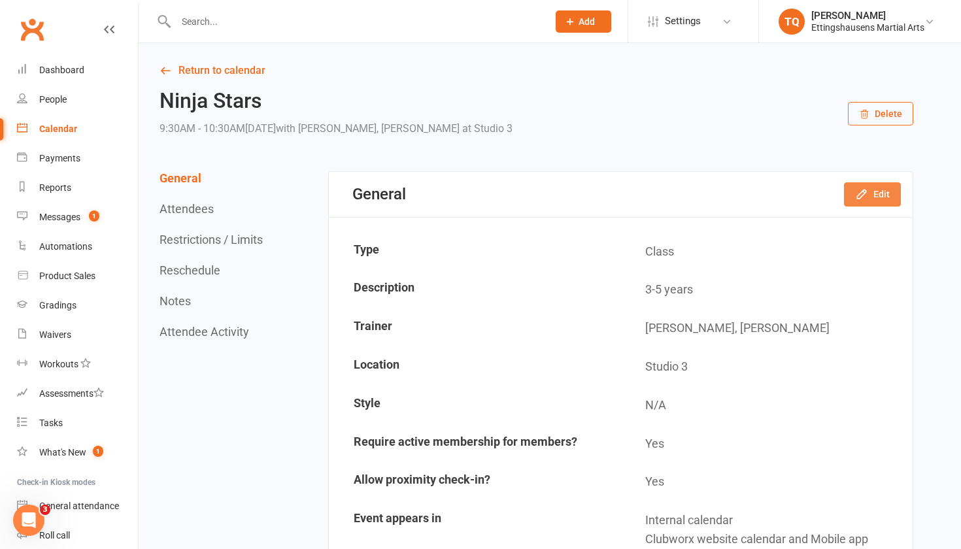
click at [886, 201] on button "Edit" at bounding box center [872, 194] width 57 height 24
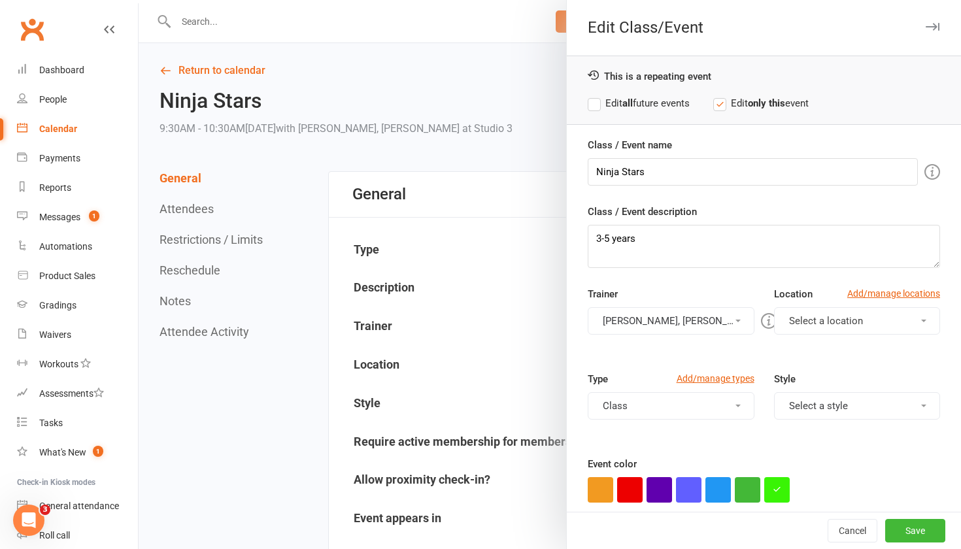
click at [490, 226] on div at bounding box center [550, 274] width 823 height 549
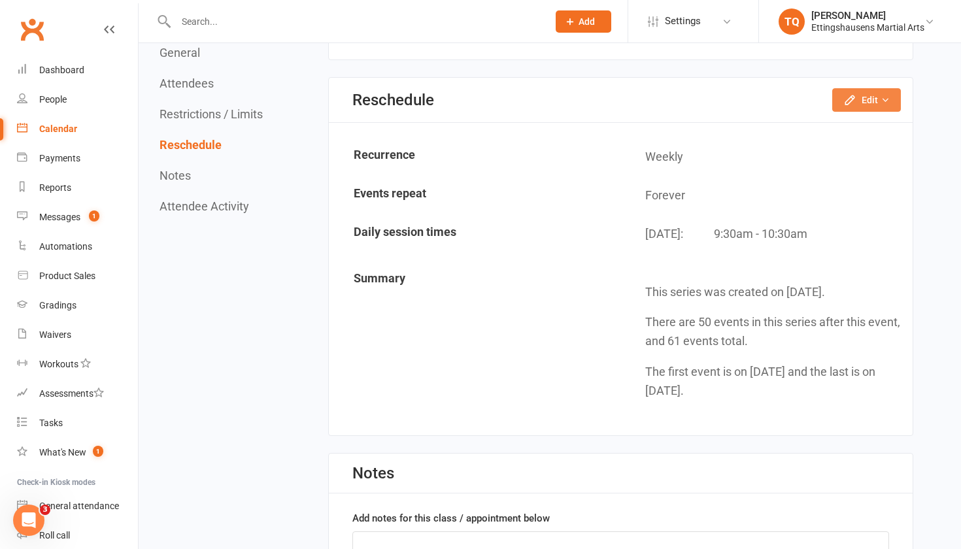
click at [870, 88] on button "Edit" at bounding box center [867, 100] width 69 height 24
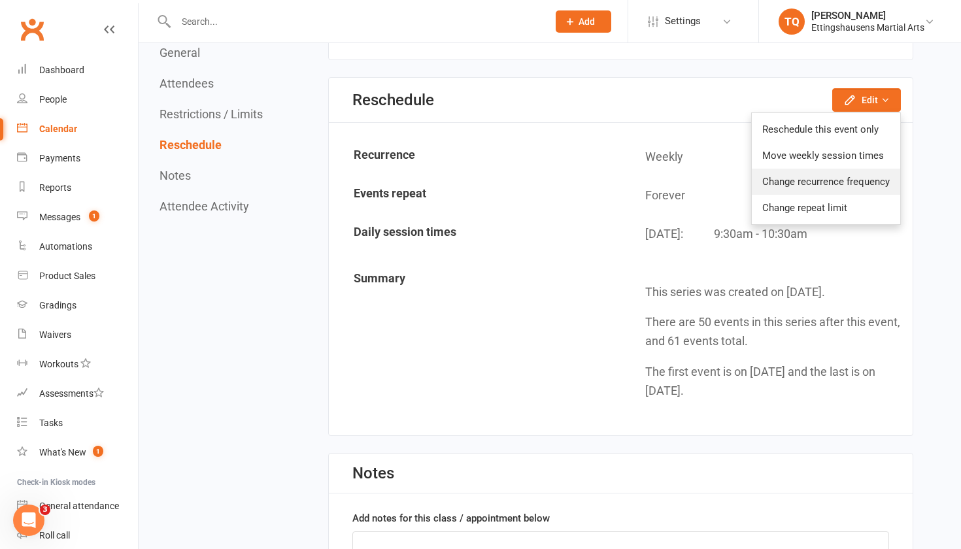
click at [842, 175] on link "Change recurrence frequency" at bounding box center [826, 182] width 148 height 26
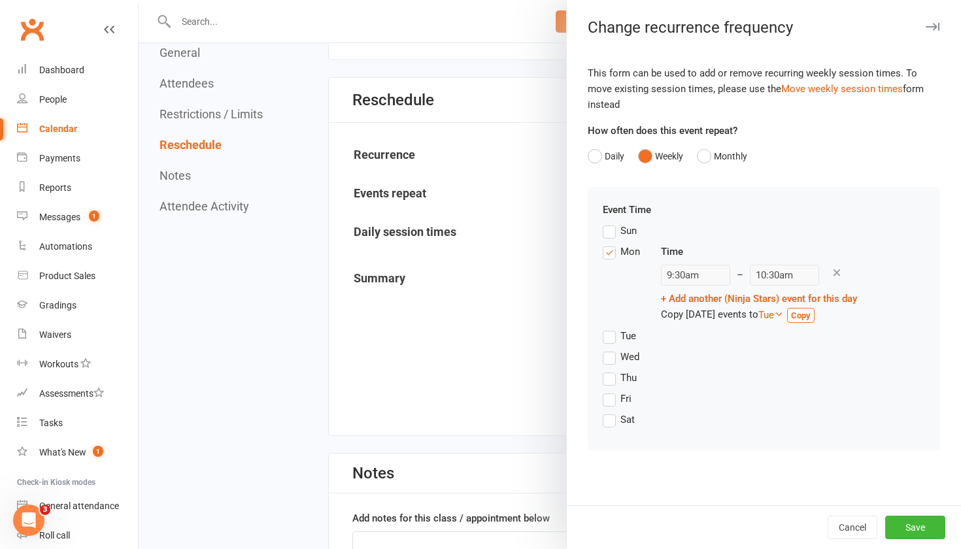
click at [551, 265] on div at bounding box center [550, 274] width 823 height 549
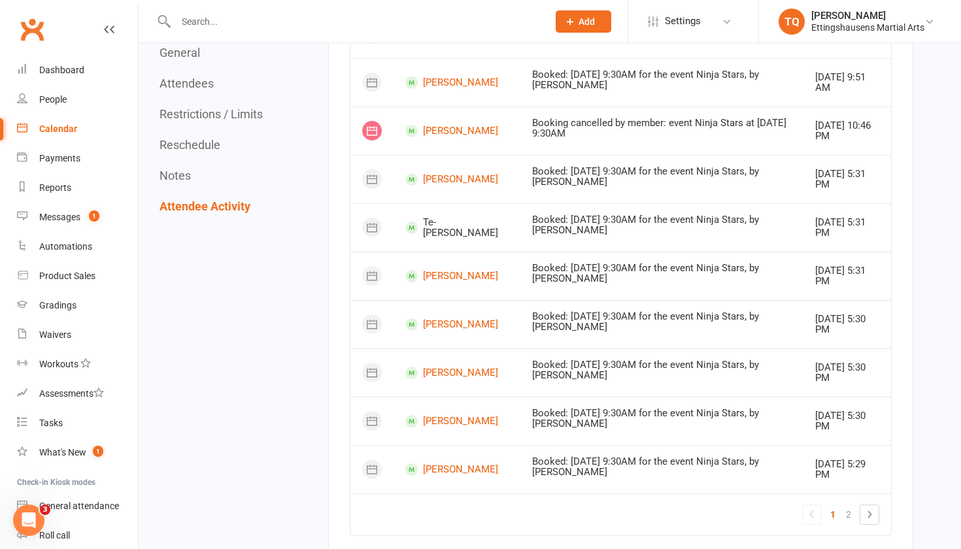
scroll to position [2398, 0]
click at [416, 222] on span at bounding box center [411, 228] width 12 height 12
click at [374, 218] on div at bounding box center [372, 228] width 20 height 20
click at [67, 71] on div "Dashboard" at bounding box center [61, 70] width 45 height 10
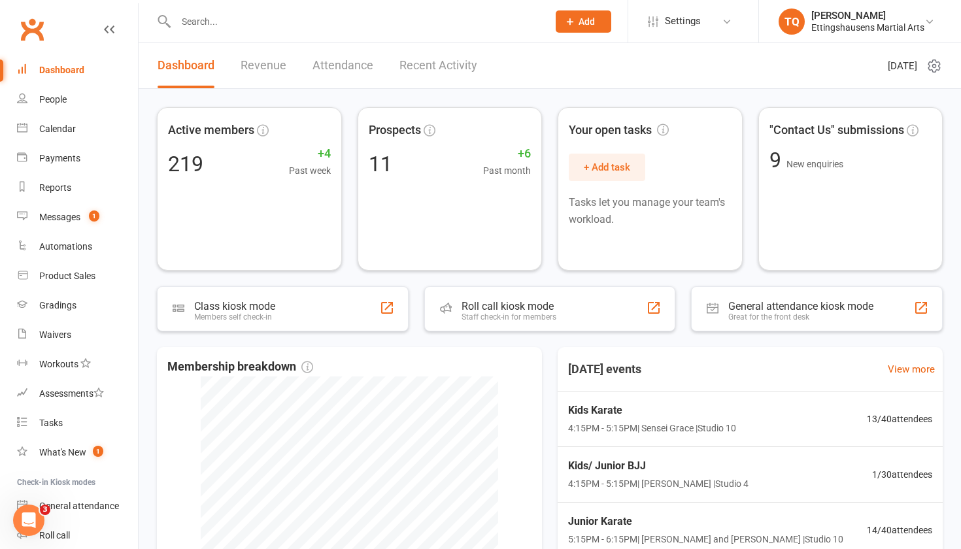
click at [263, 77] on link "Revenue" at bounding box center [264, 65] width 46 height 45
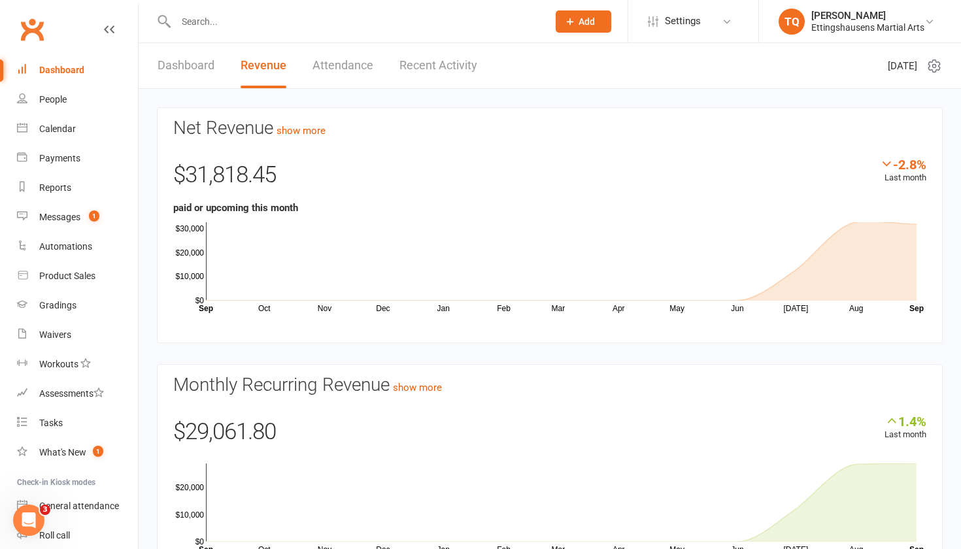
click at [197, 62] on link "Dashboard" at bounding box center [186, 65] width 57 height 45
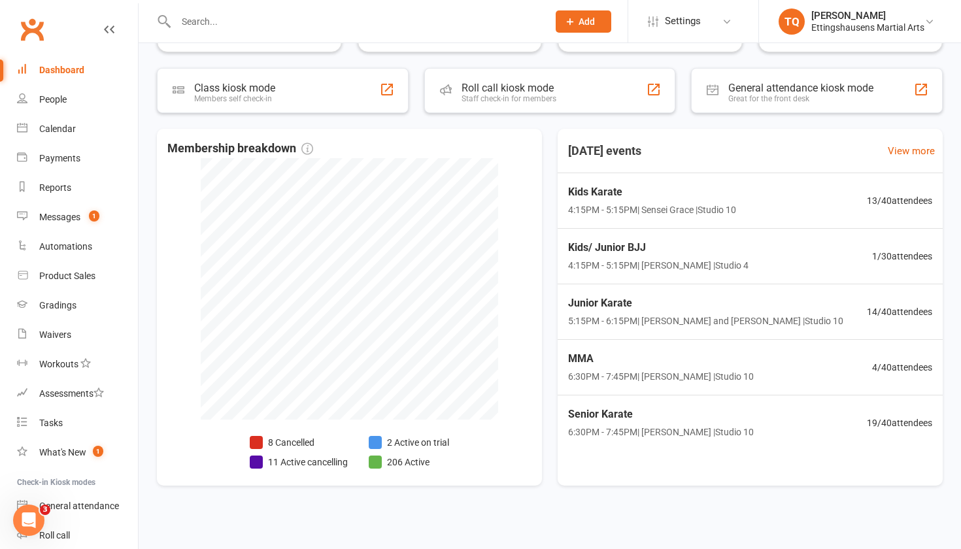
scroll to position [218, 0]
click at [751, 256] on div "Kids/ Junior BJJ 4:15PM - 5:15PM | [PERSON_NAME] | Studio 4 1 / 30 attendees" at bounding box center [751, 257] width 404 height 57
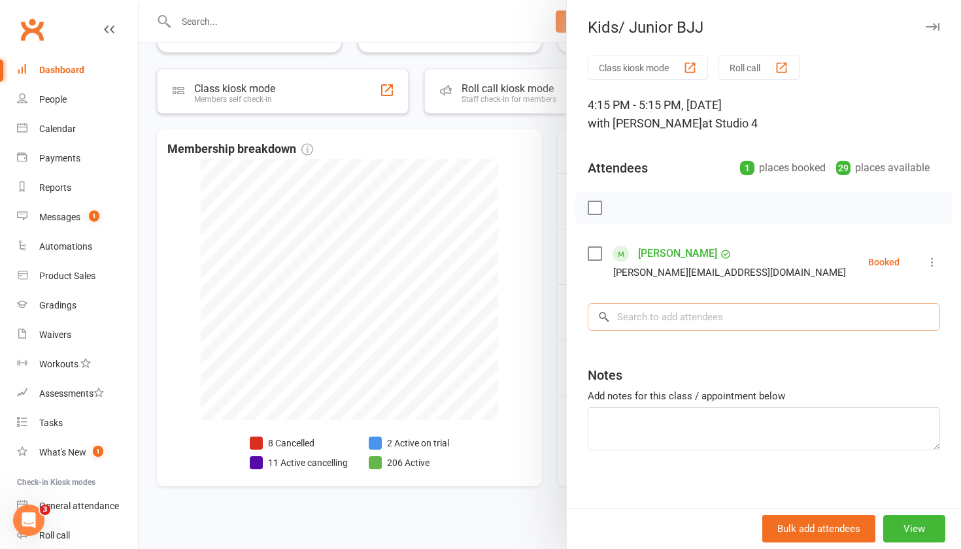
click at [680, 325] on input "search" at bounding box center [764, 316] width 353 height 27
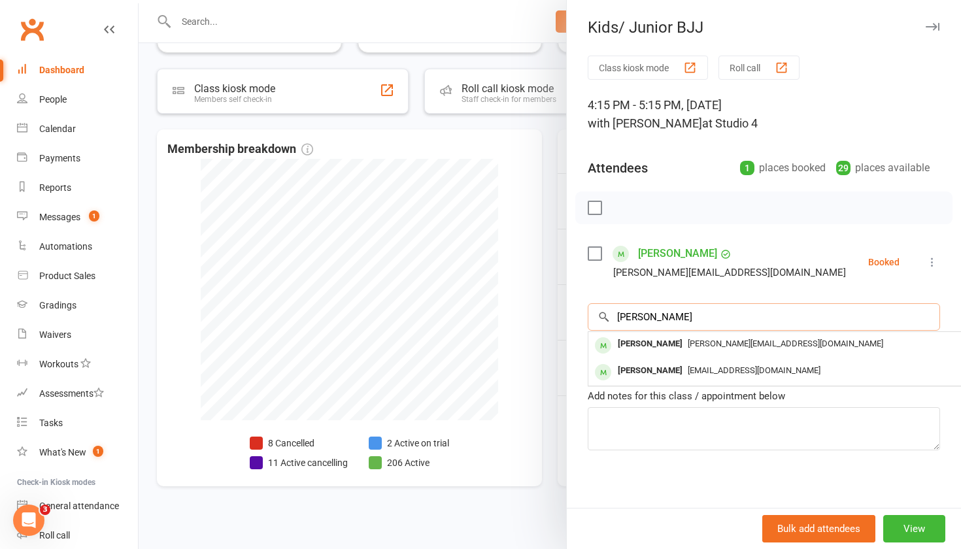
type input "[PERSON_NAME]"
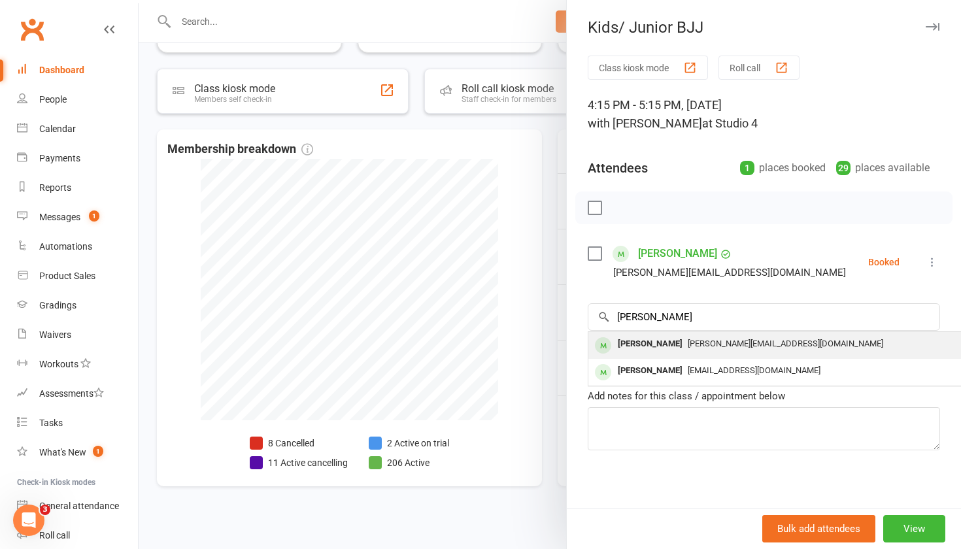
drag, startPoint x: 723, startPoint y: 331, endPoint x: 748, endPoint y: 343, distance: 27.5
click at [748, 343] on span "[PERSON_NAME][EMAIL_ADDRESS][DOMAIN_NAME]" at bounding box center [786, 344] width 196 height 10
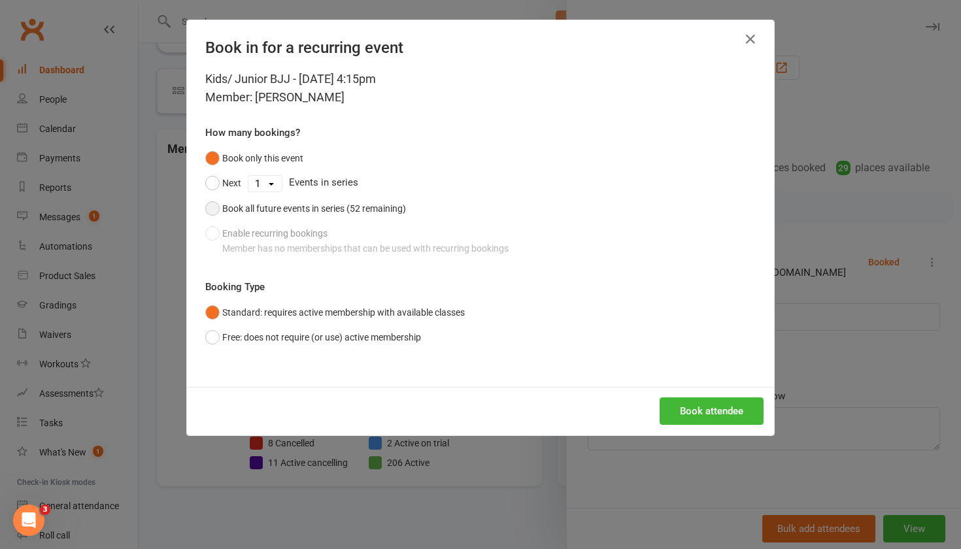
click at [221, 213] on button "Book all future events in series (52 remaining)" at bounding box center [305, 208] width 201 height 25
click at [712, 405] on button "Book attendee" at bounding box center [712, 411] width 104 height 27
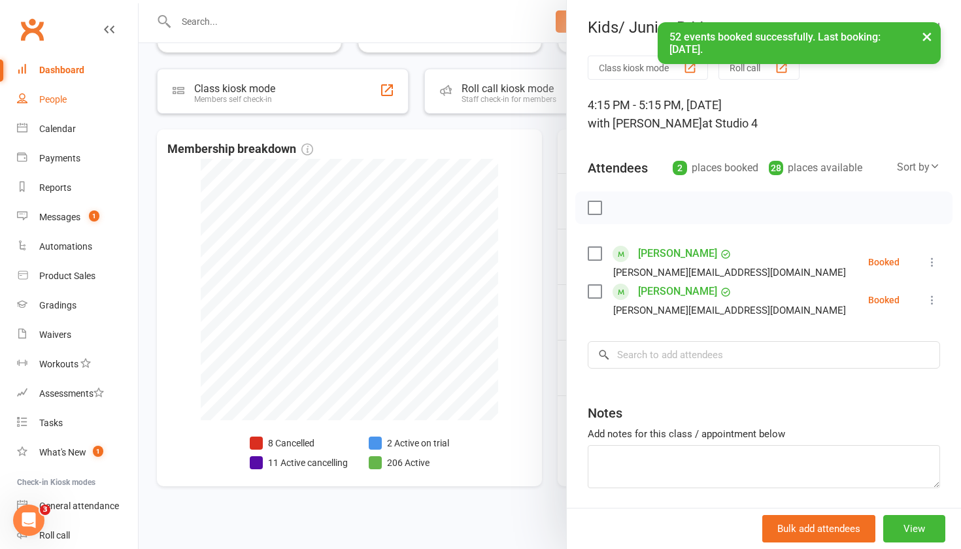
click at [63, 108] on link "People" at bounding box center [77, 99] width 121 height 29
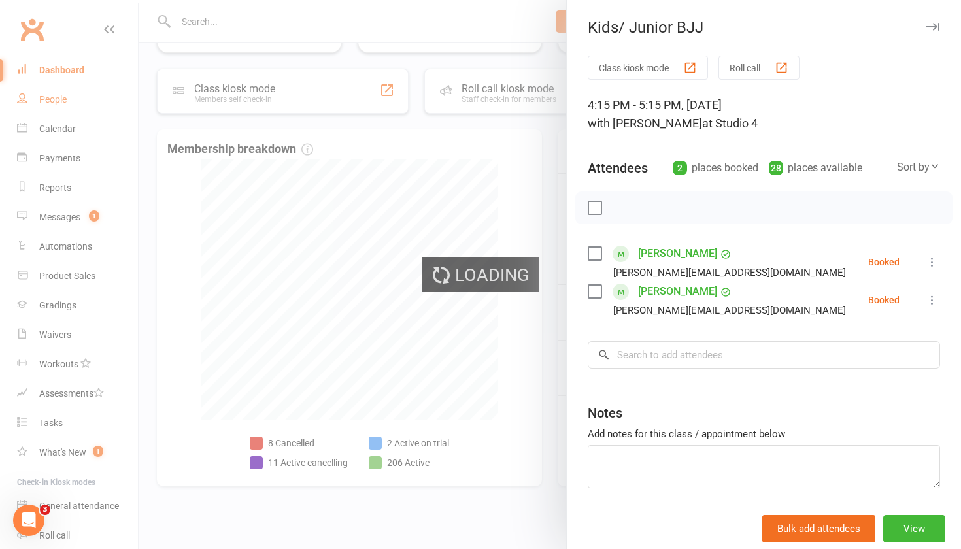
select select "100"
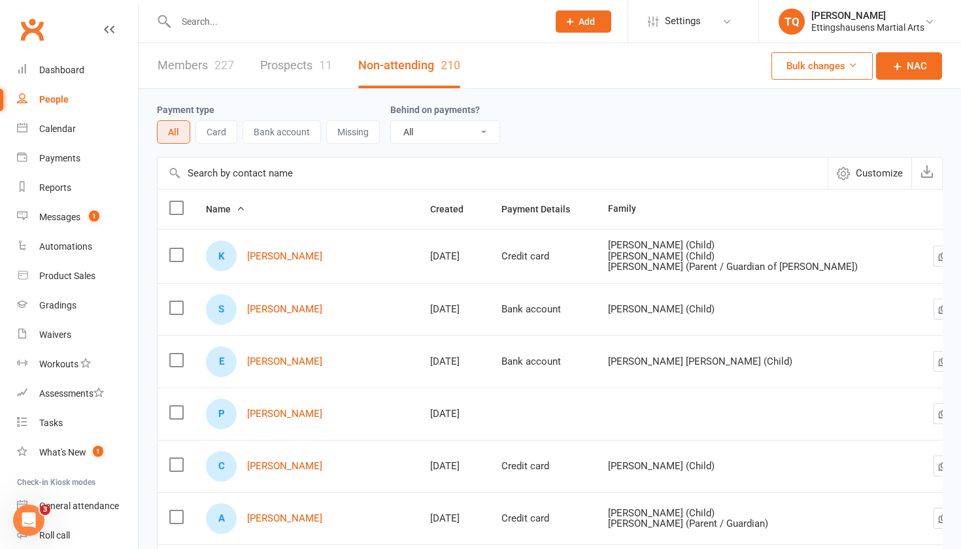
click at [283, 35] on div at bounding box center [348, 21] width 382 height 43
click at [245, 26] on input "text" at bounding box center [355, 21] width 367 height 18
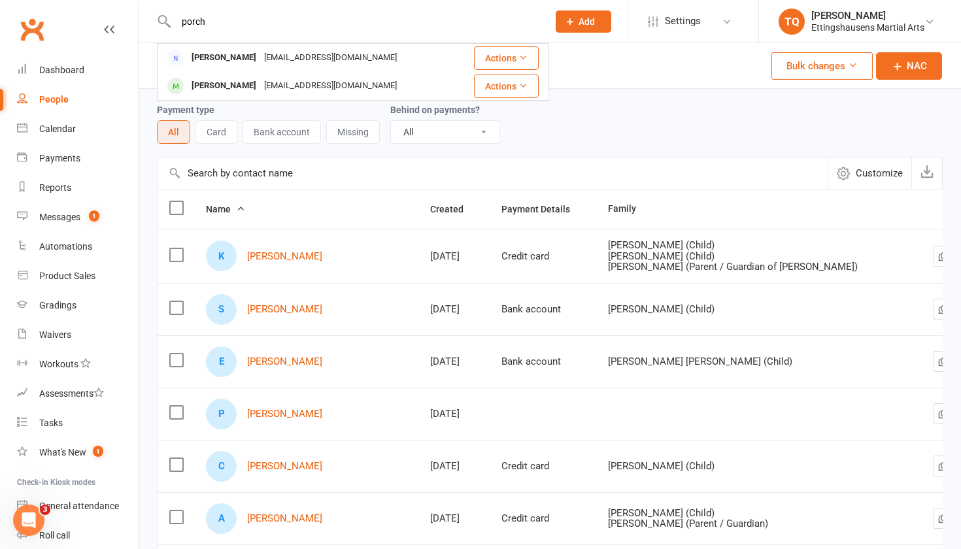
type input "porch"
drag, startPoint x: 245, startPoint y: 26, endPoint x: 235, endPoint y: 63, distance: 38.5
click at [235, 63] on div "[PERSON_NAME]" at bounding box center [224, 57] width 73 height 19
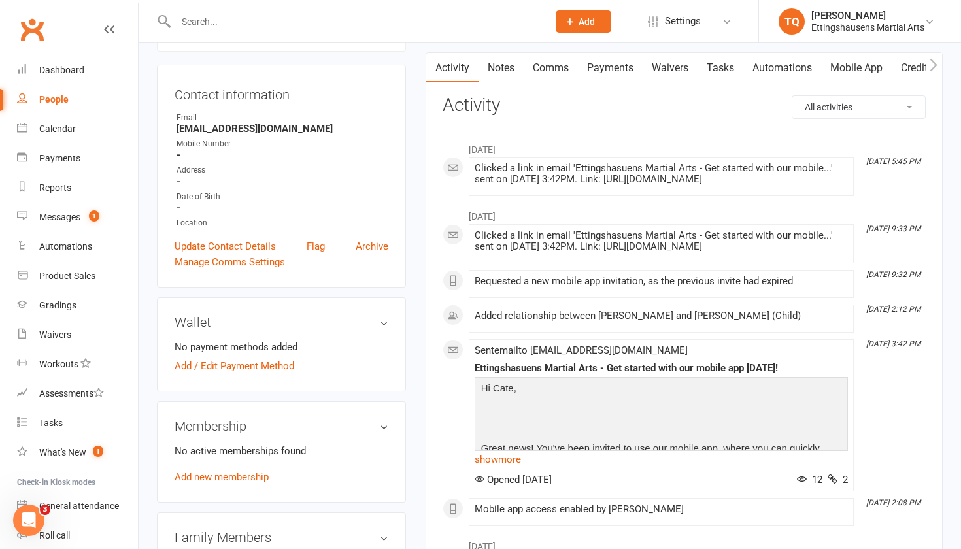
scroll to position [143, 0]
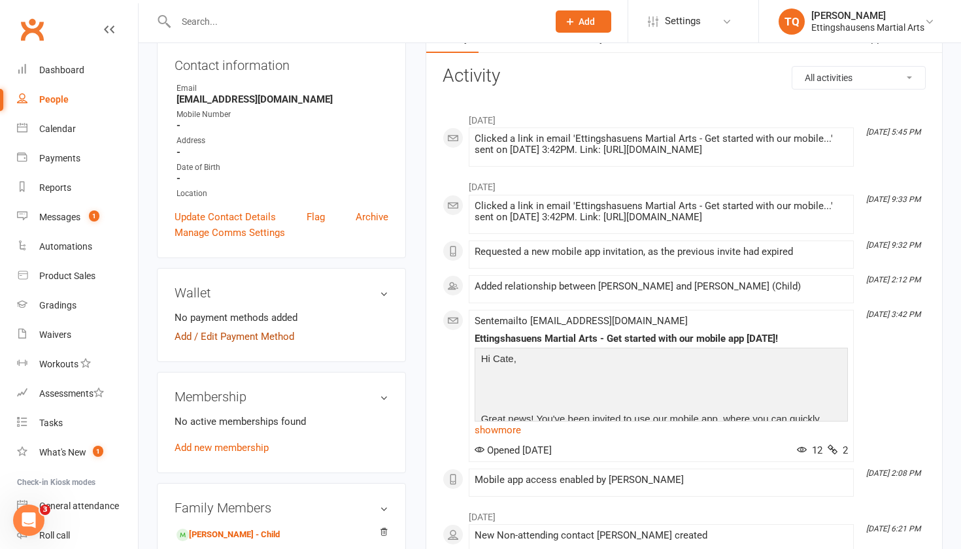
click at [240, 341] on link "Add / Edit Payment Method" at bounding box center [235, 337] width 120 height 16
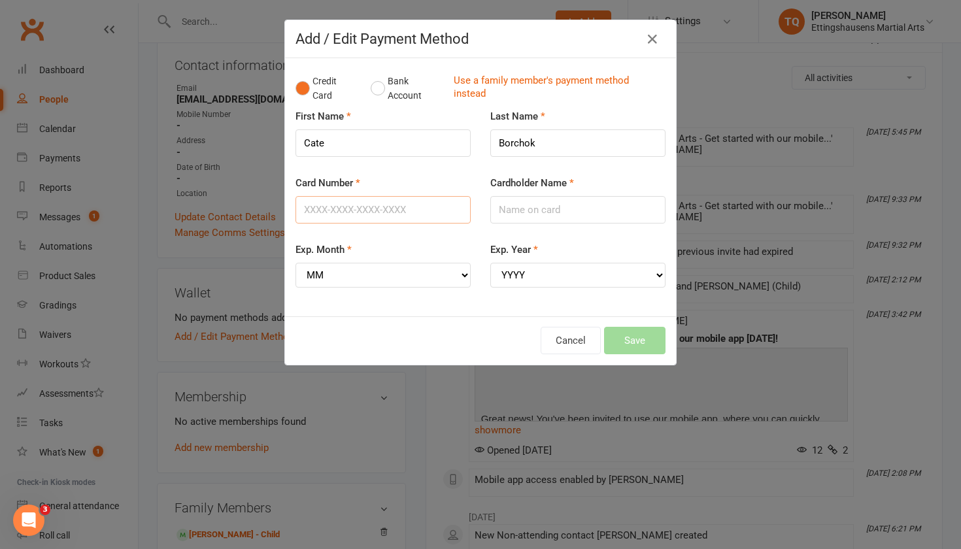
click at [334, 208] on input "Card Number" at bounding box center [383, 209] width 175 height 27
type input "4569621038478148"
click at [577, 215] on input "Cardholder Name" at bounding box center [578, 209] width 175 height 27
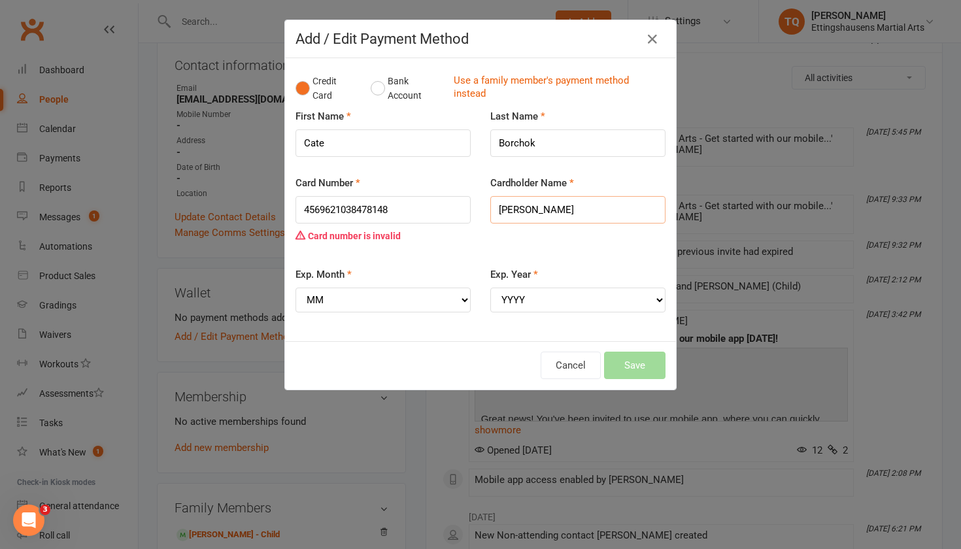
type input "[PERSON_NAME]"
click at [327, 207] on input "4569621038478148" at bounding box center [383, 209] width 175 height 27
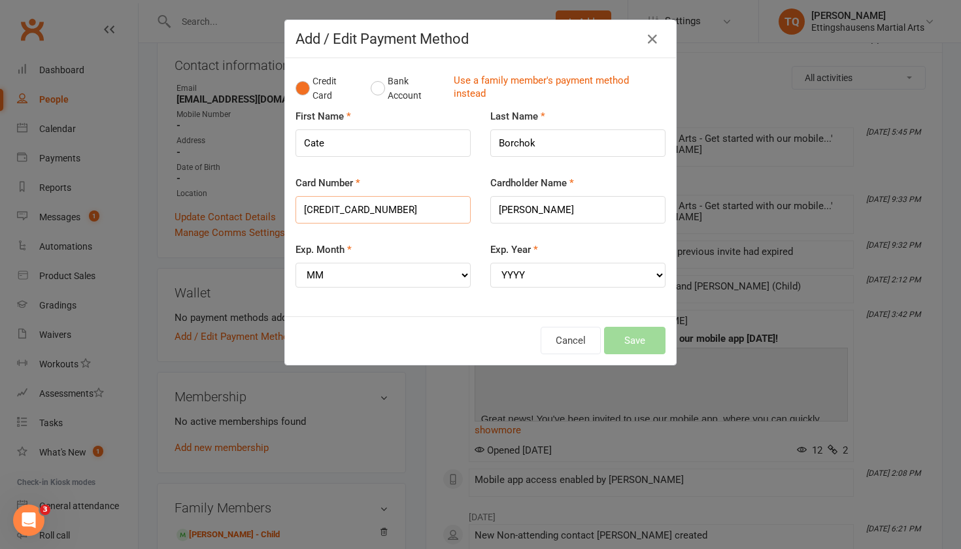
type input "[CREDIT_CARD_NUMBER]"
select select "12"
select select "2027"
click at [642, 331] on button "Save" at bounding box center [634, 340] width 61 height 27
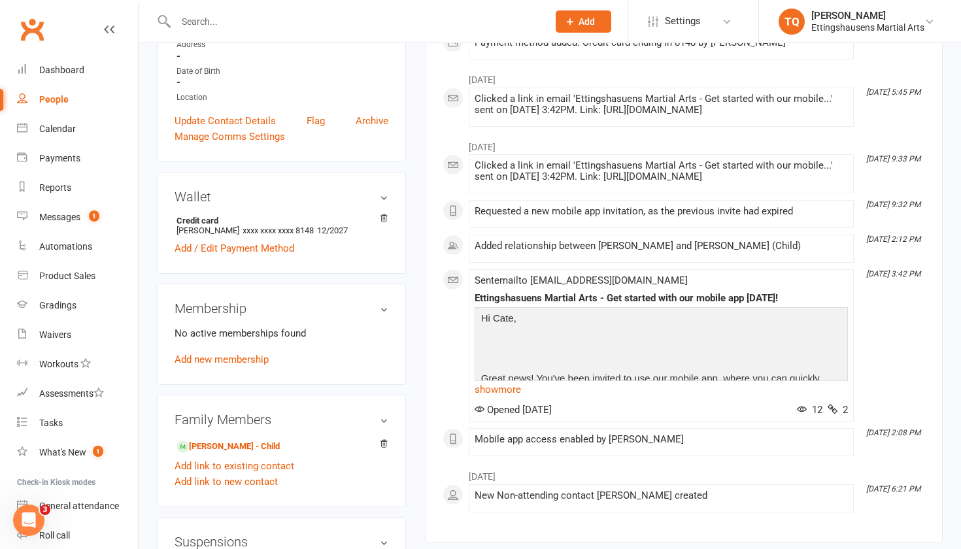
scroll to position [239, 0]
click at [255, 447] on link "[PERSON_NAME] - Child" at bounding box center [228, 447] width 103 height 14
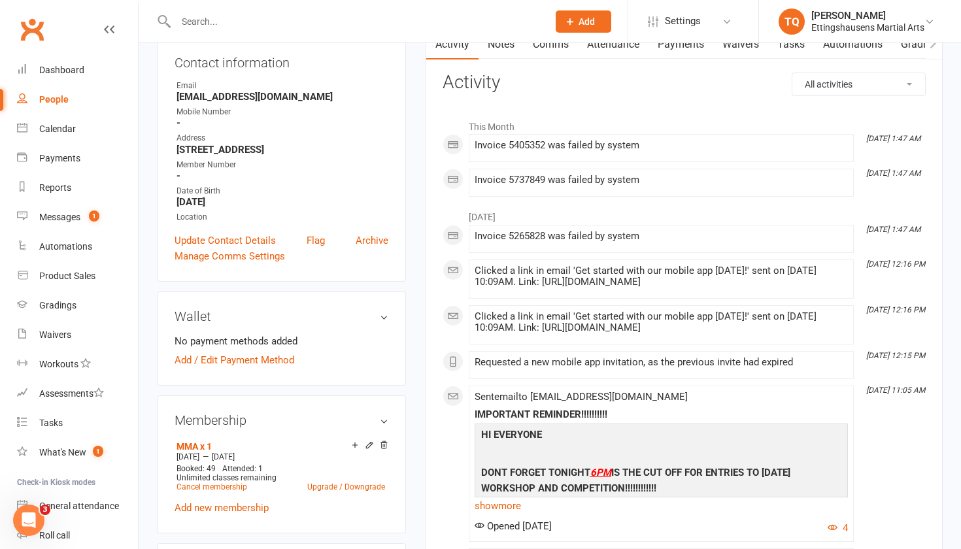
scroll to position [170, 0]
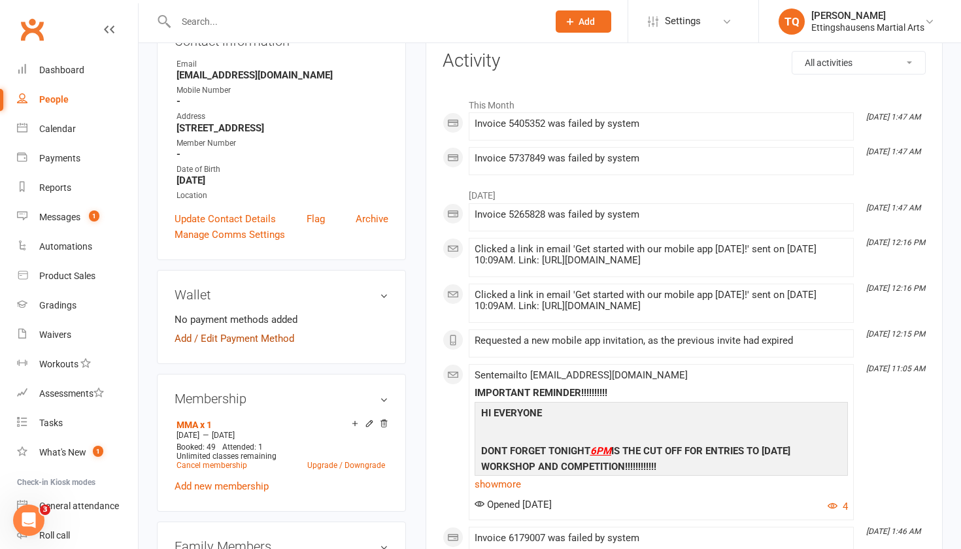
click at [269, 337] on link "Add / Edit Payment Method" at bounding box center [235, 339] width 120 height 16
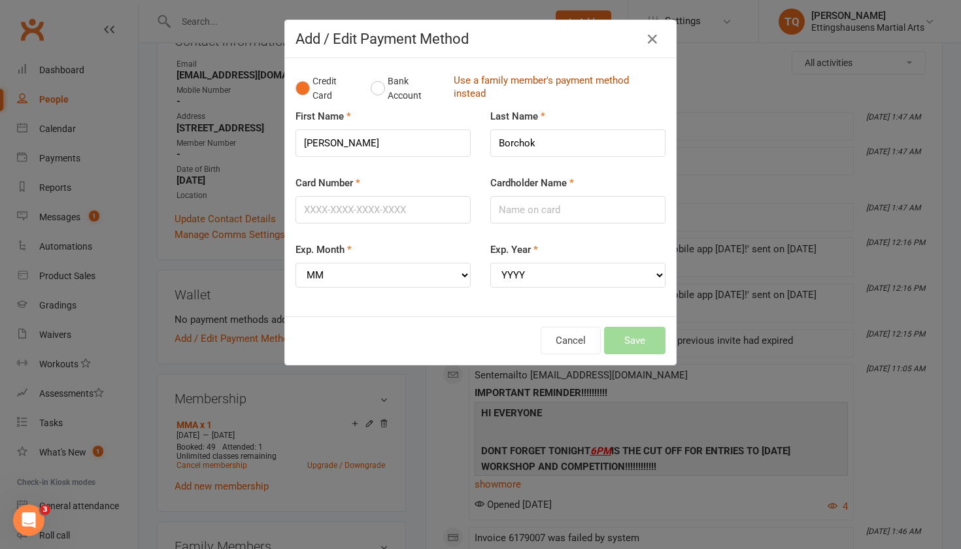
click at [489, 80] on link "Use a family member's payment method instead" at bounding box center [556, 88] width 205 height 29
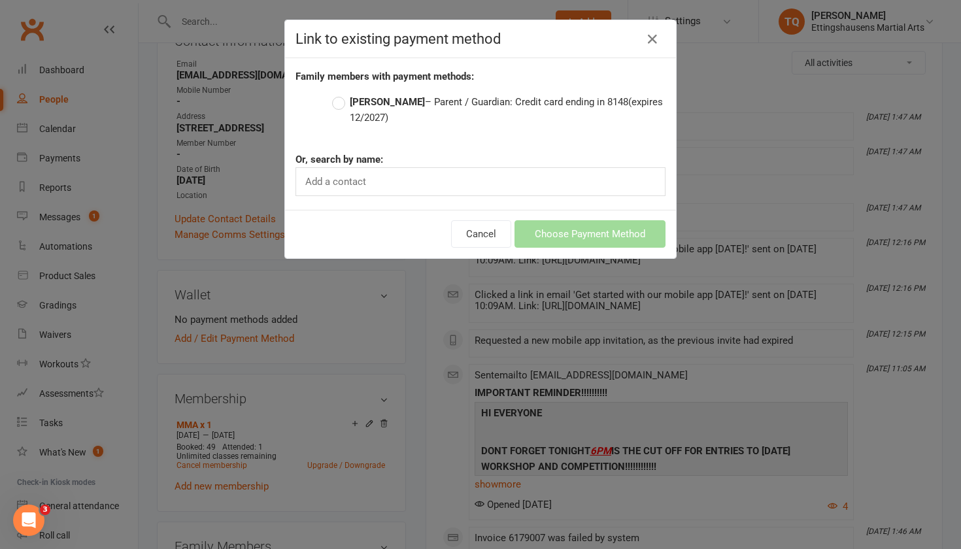
click at [353, 97] on strong "[PERSON_NAME]" at bounding box center [387, 102] width 75 height 12
click at [341, 94] on input "[PERSON_NAME] – Parent / Guardian: Credit card ending in 8148 (expires 12/2027)" at bounding box center [336, 94] width 9 height 0
click at [580, 243] on button "Choose Payment Method" at bounding box center [590, 233] width 151 height 27
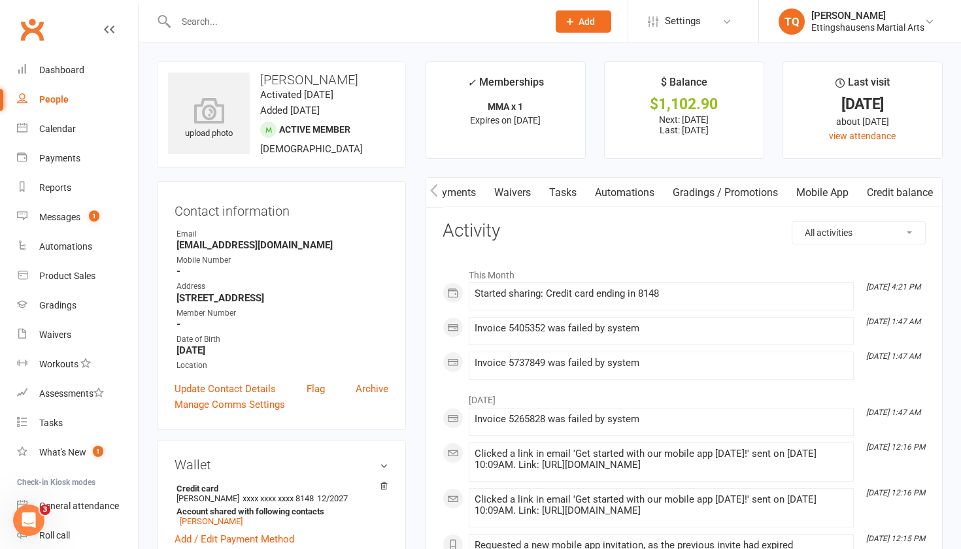
scroll to position [0, 233]
click at [485, 192] on link "Payments" at bounding box center [488, 193] width 65 height 30
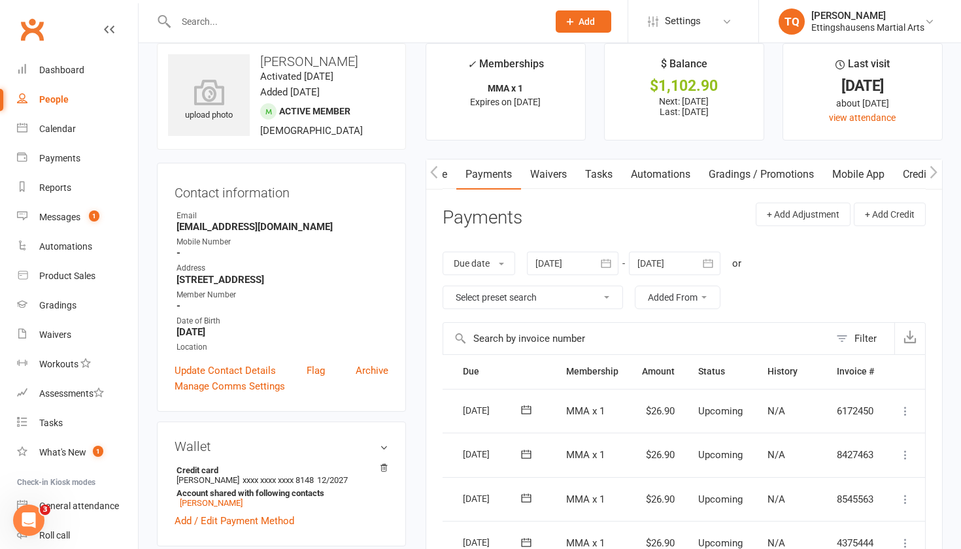
scroll to position [52, 0]
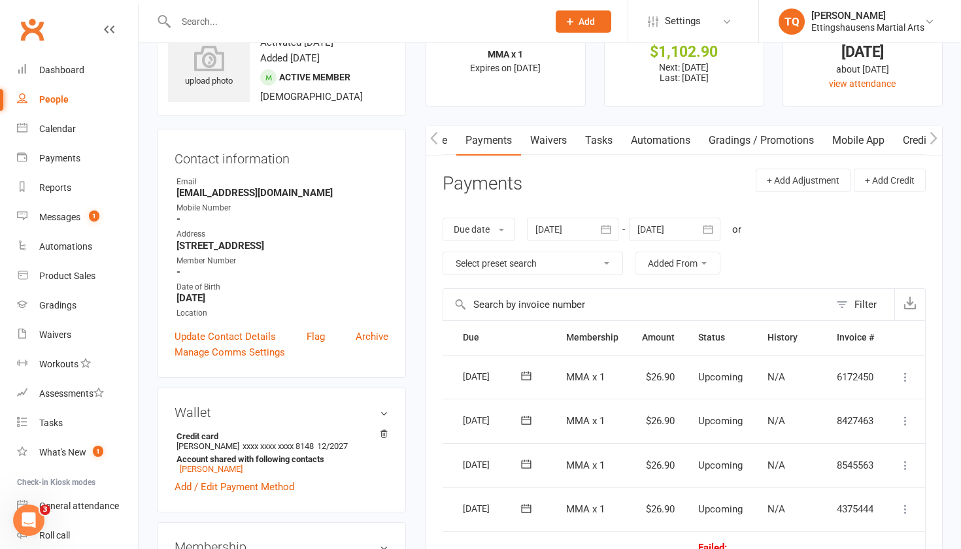
click at [506, 240] on div "Due date Due date Date paid Date failed Date settled [DATE] [DATE] Sun Mon Tue …" at bounding box center [684, 247] width 483 height 84
click at [506, 235] on button "Due date" at bounding box center [479, 230] width 73 height 24
select select "0"
type input "[DATE]"
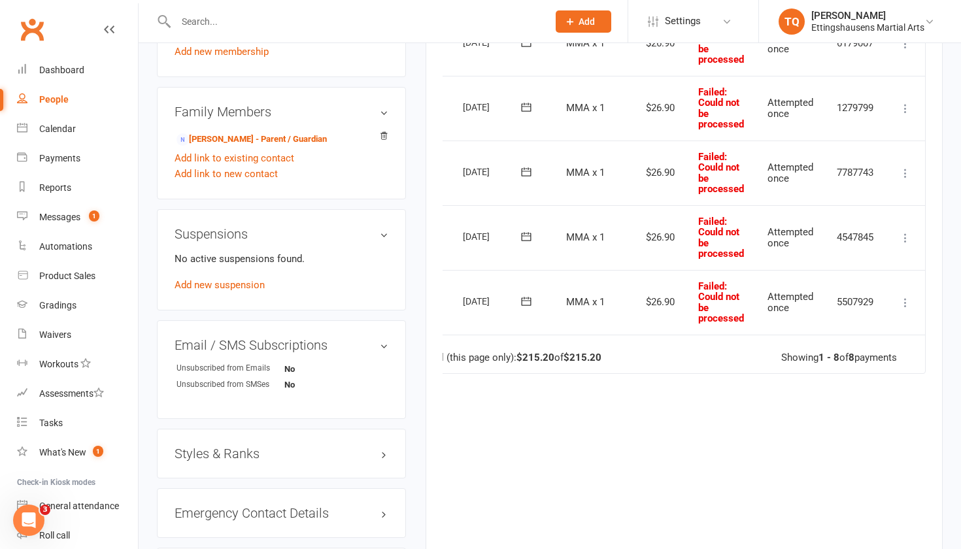
scroll to position [633, 0]
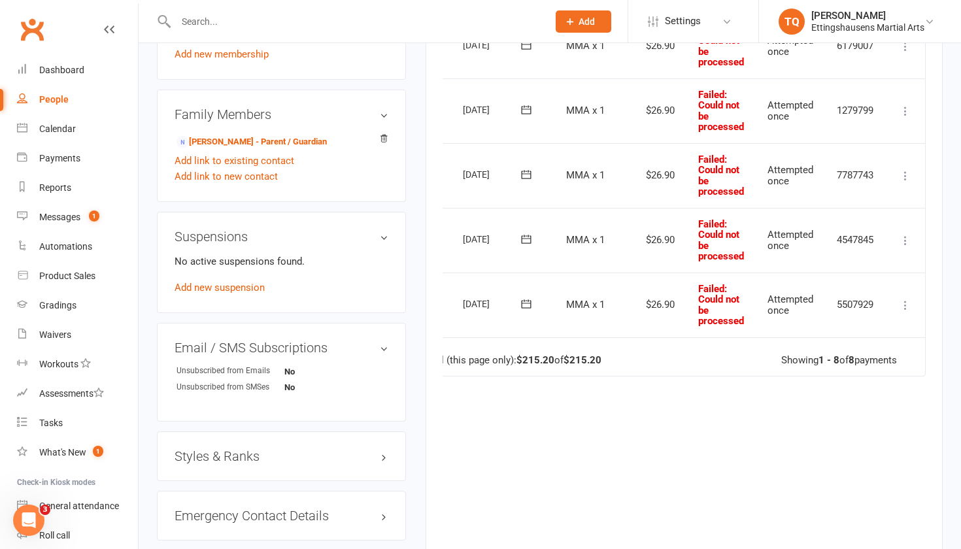
click at [902, 299] on icon at bounding box center [905, 305] width 13 height 13
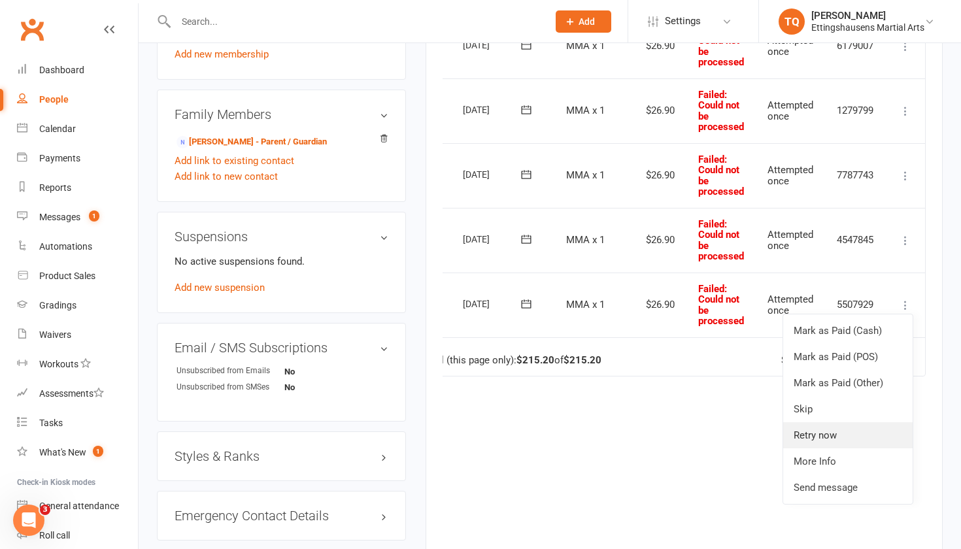
click at [854, 422] on link "Retry now" at bounding box center [848, 435] width 129 height 26
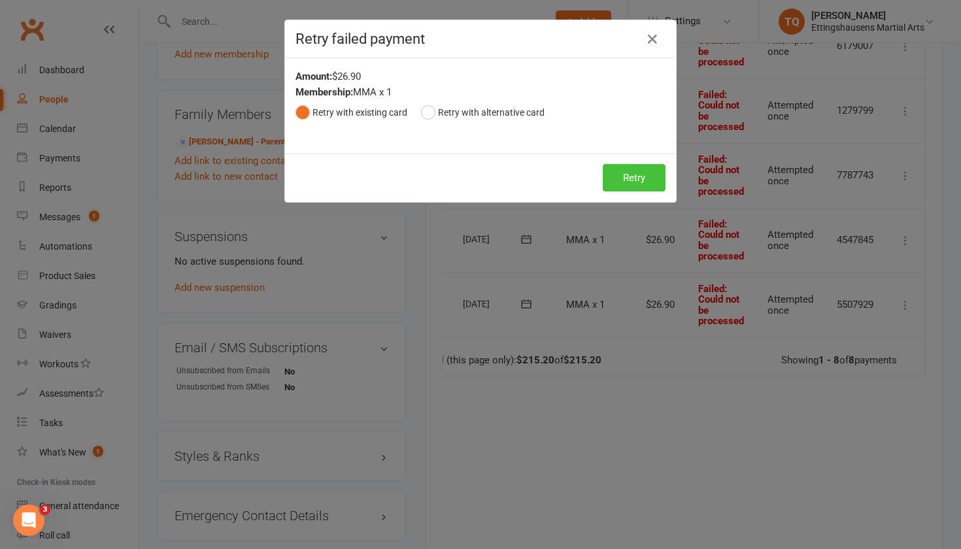
click at [632, 181] on button "Retry" at bounding box center [634, 177] width 63 height 27
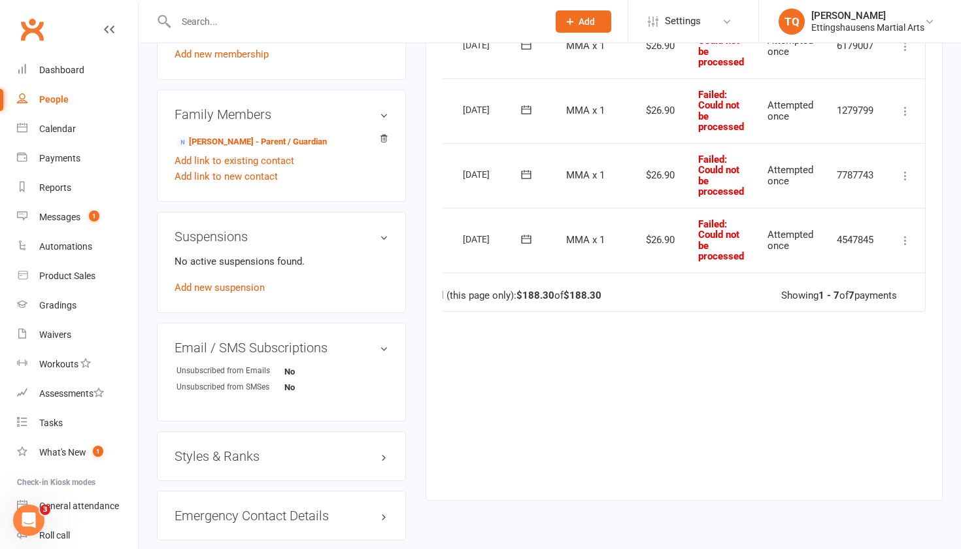
click at [907, 234] on icon at bounding box center [905, 240] width 13 height 13
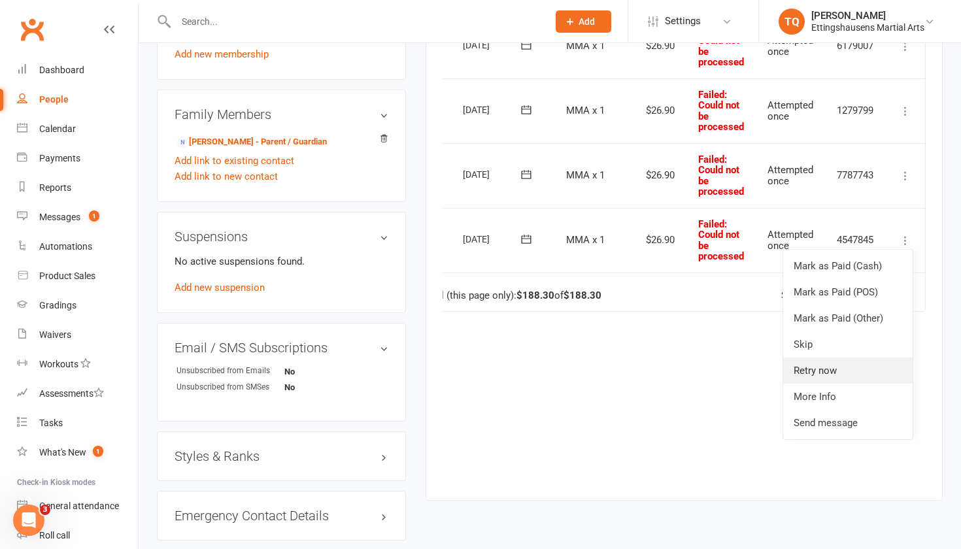
click at [848, 358] on link "Retry now" at bounding box center [848, 371] width 129 height 26
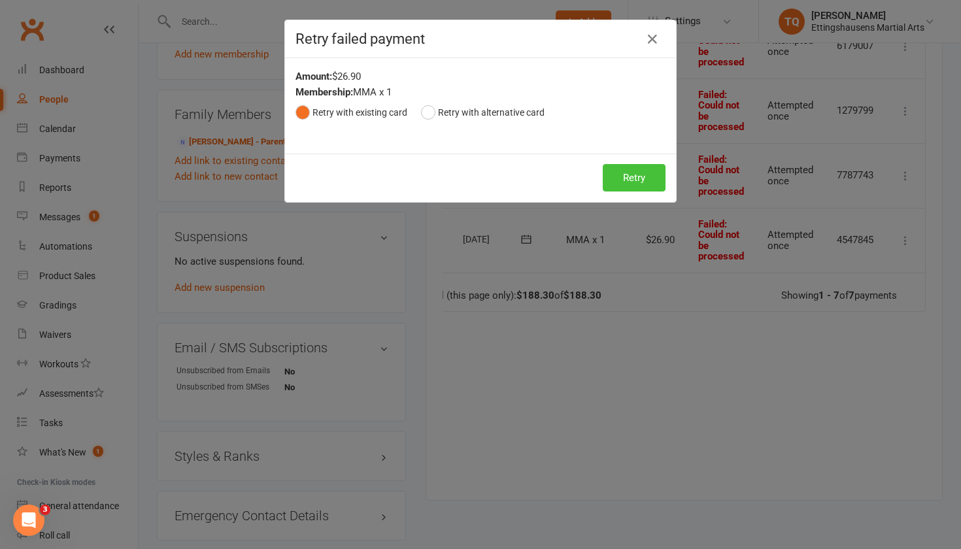
click at [649, 185] on button "Retry" at bounding box center [634, 177] width 63 height 27
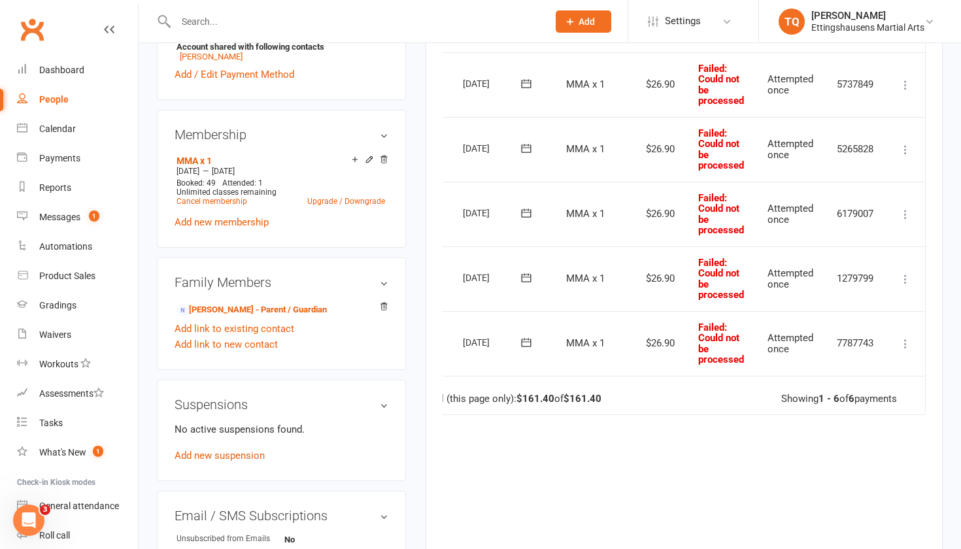
scroll to position [478, 0]
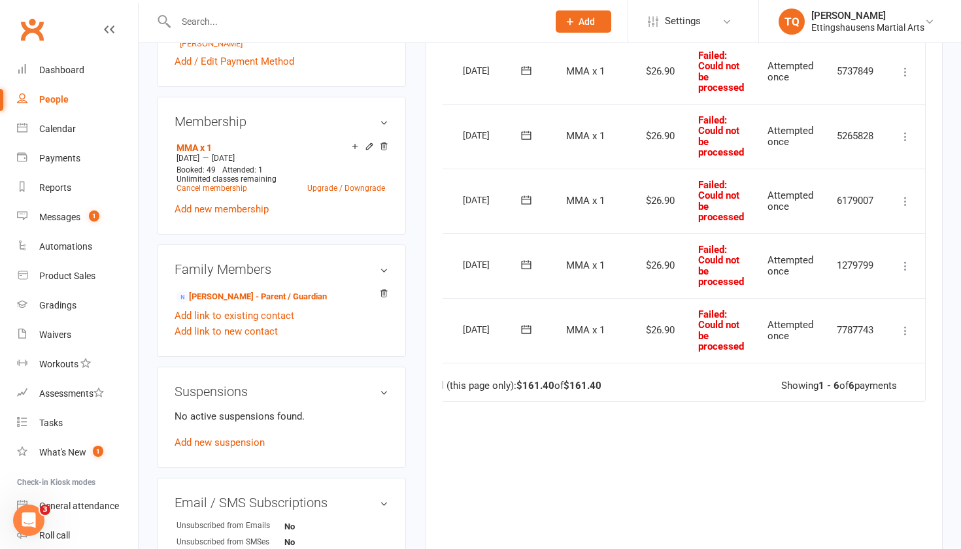
click at [905, 324] on icon at bounding box center [905, 330] width 13 height 13
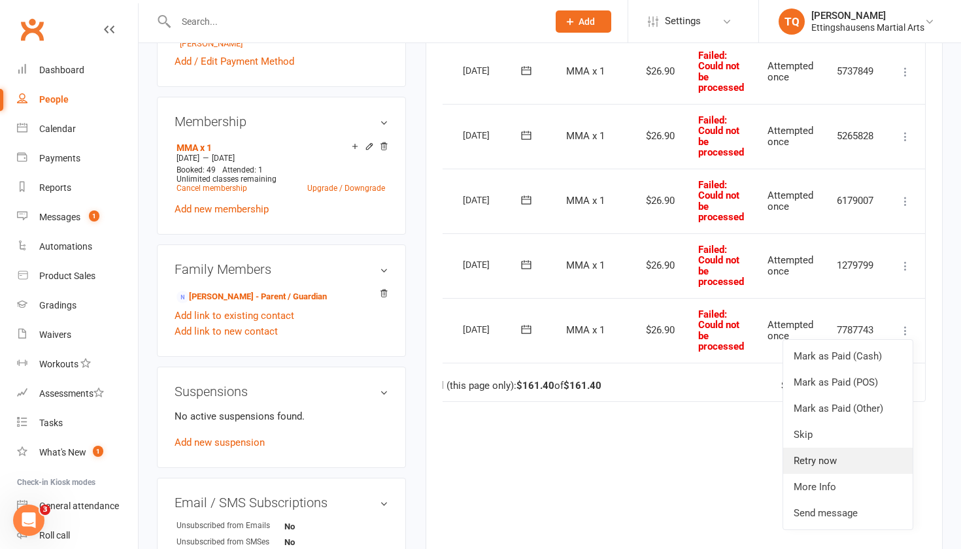
click at [840, 458] on link "Retry now" at bounding box center [848, 461] width 129 height 26
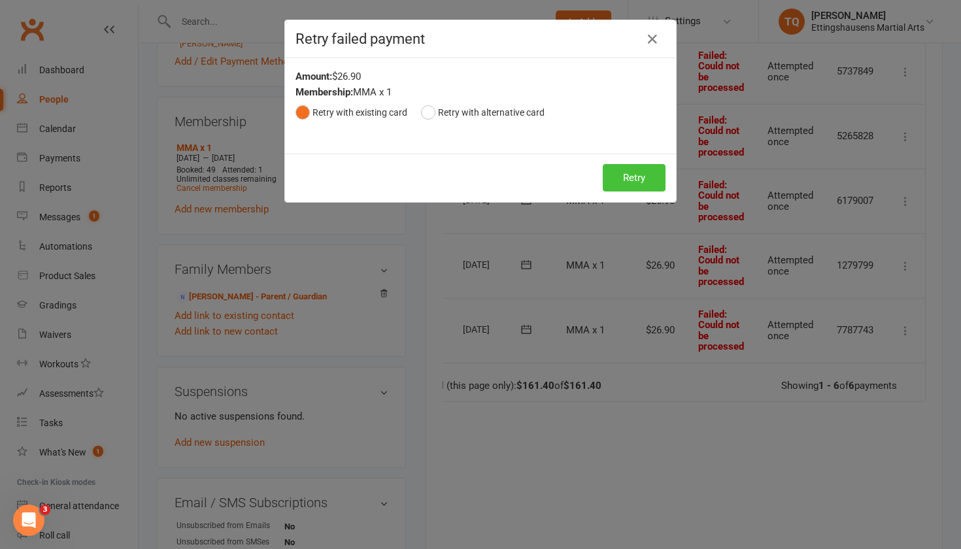
click at [629, 180] on button "Retry" at bounding box center [634, 177] width 63 height 27
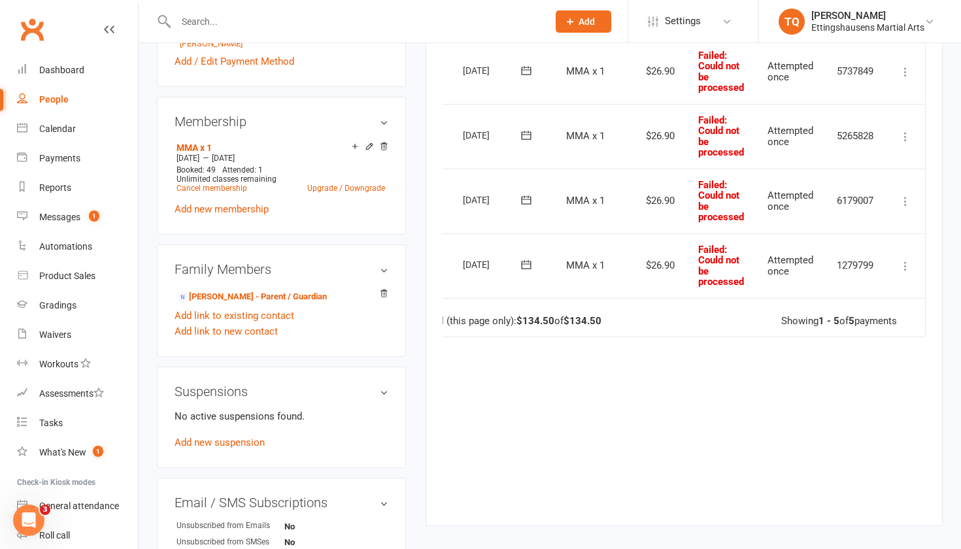
click at [906, 260] on icon at bounding box center [905, 266] width 13 height 13
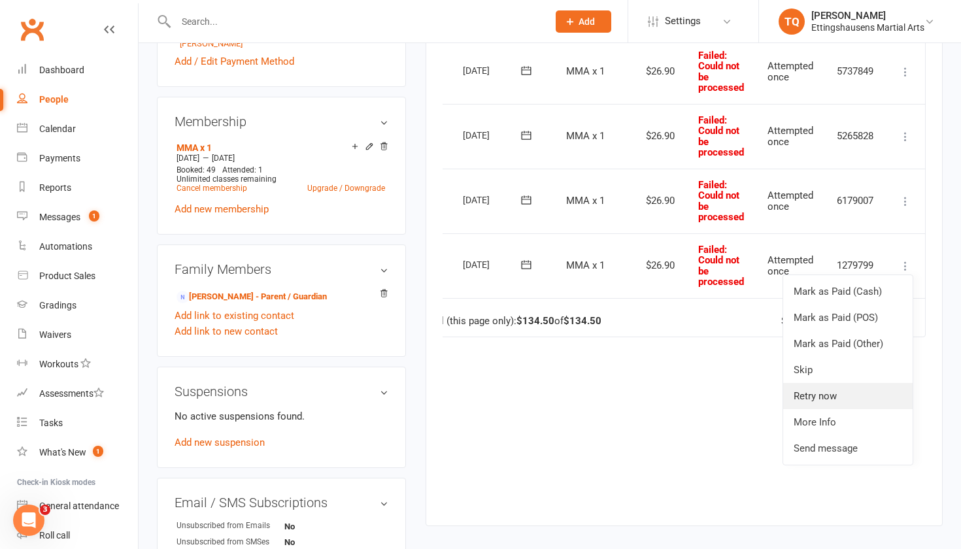
click at [820, 388] on link "Retry now" at bounding box center [848, 396] width 129 height 26
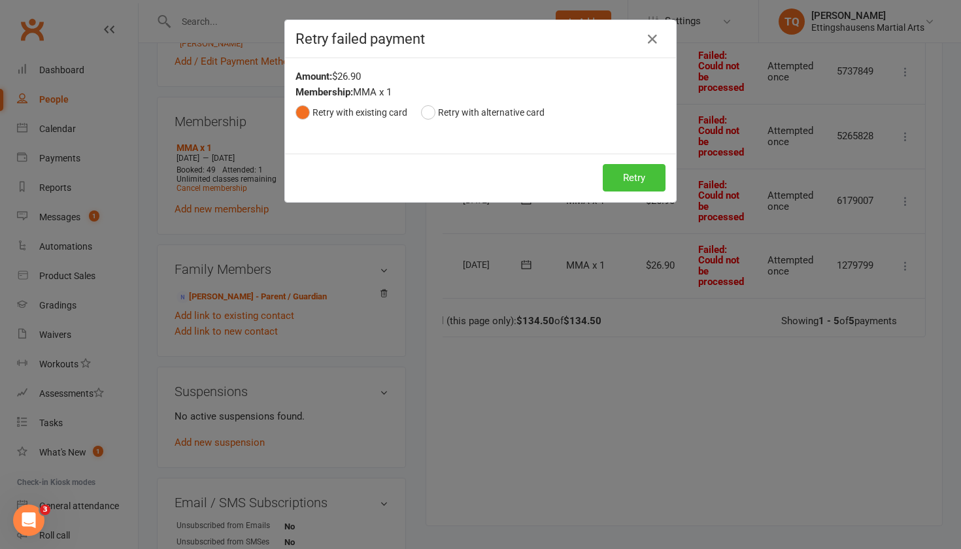
click at [646, 182] on button "Retry" at bounding box center [634, 177] width 63 height 27
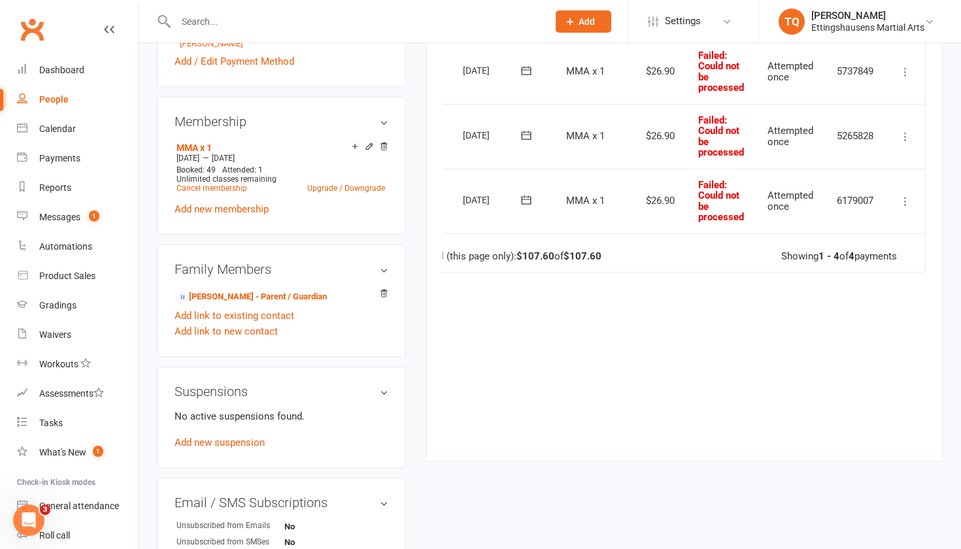
click at [906, 195] on icon at bounding box center [905, 201] width 13 height 13
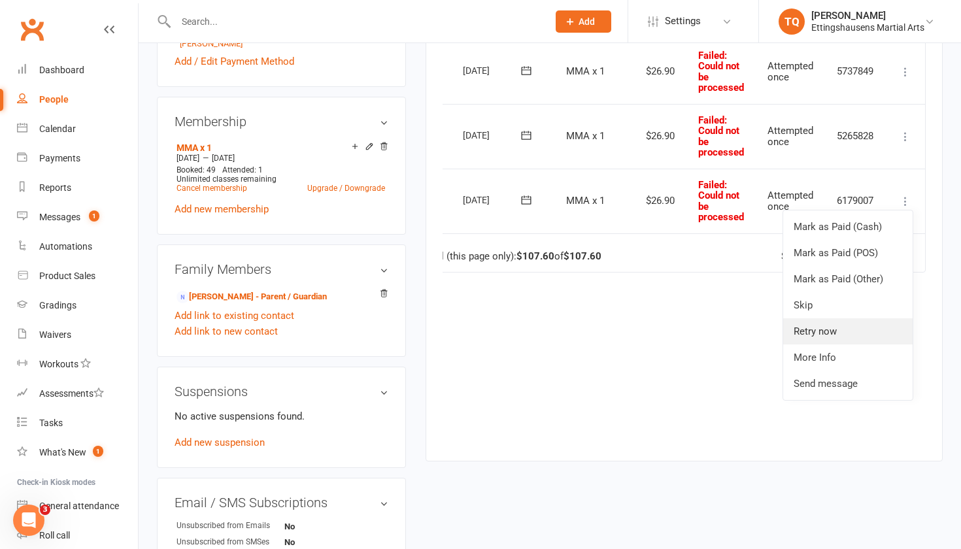
click at [829, 319] on link "Retry now" at bounding box center [848, 332] width 129 height 26
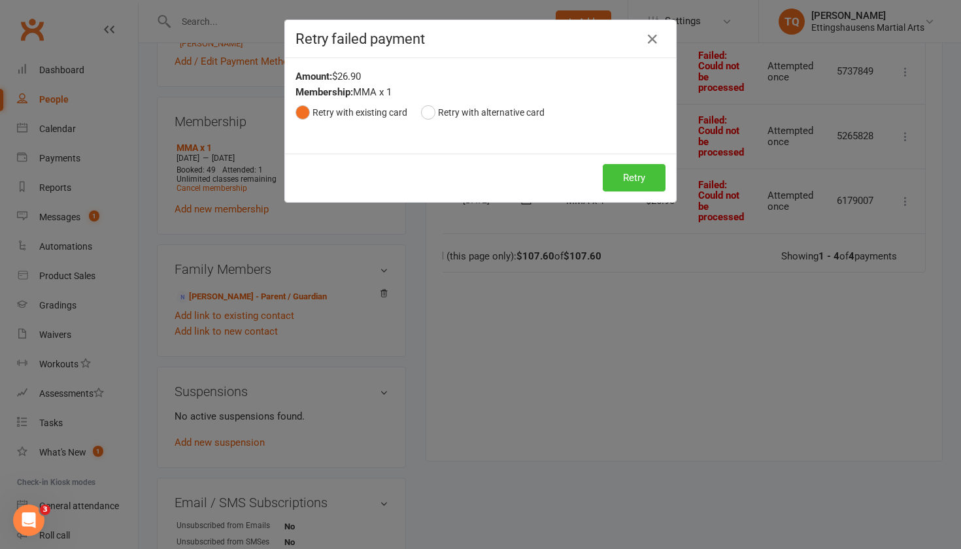
click at [623, 175] on button "Retry" at bounding box center [634, 177] width 63 height 27
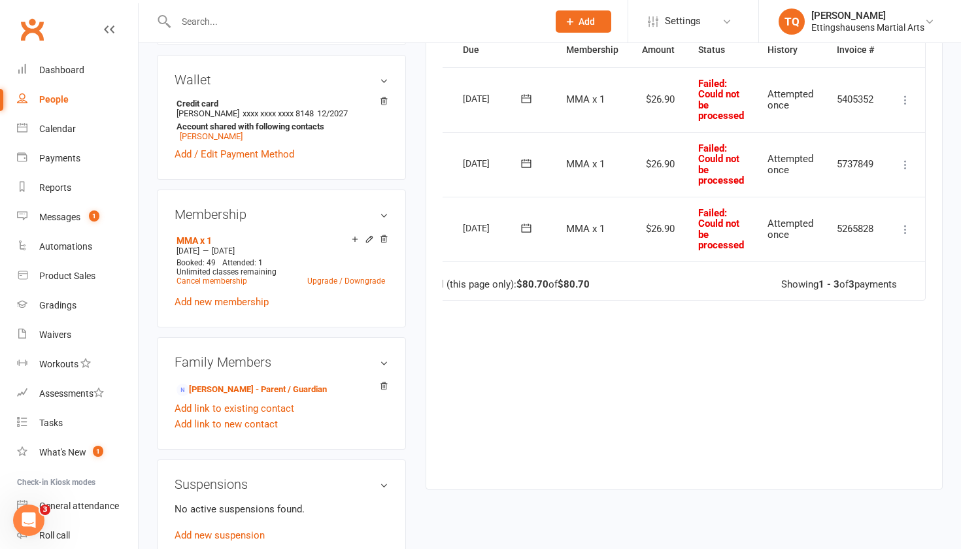
scroll to position [347, 0]
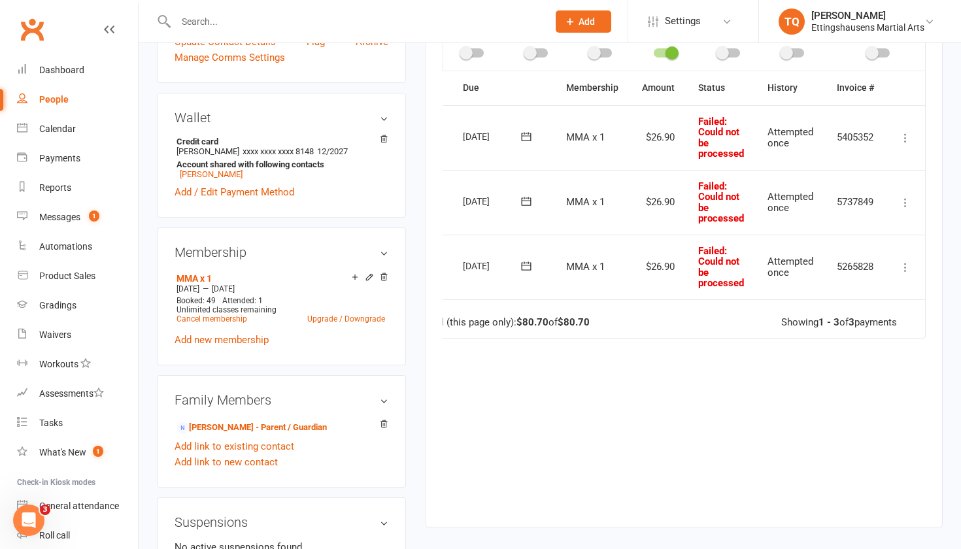
click at [913, 263] on button at bounding box center [906, 268] width 16 height 16
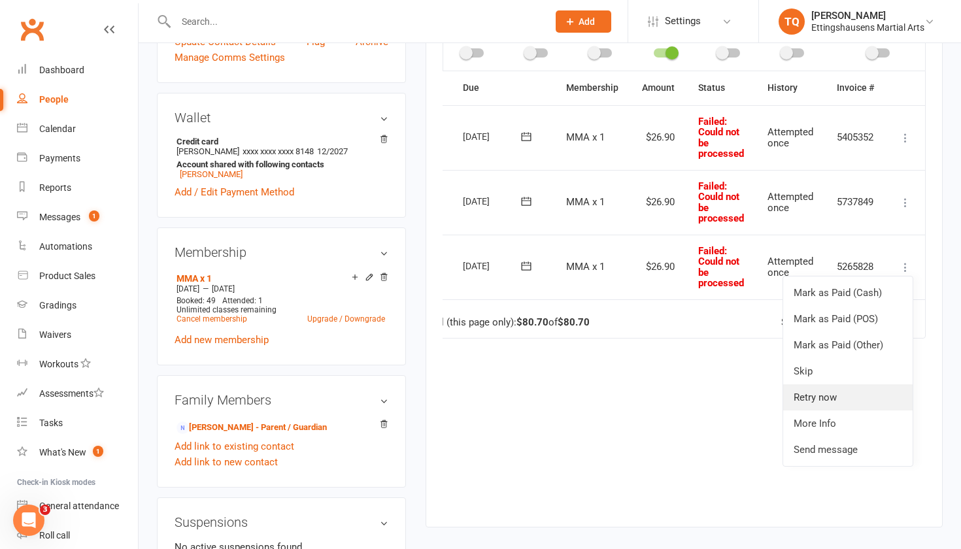
click at [823, 400] on link "Retry now" at bounding box center [848, 398] width 129 height 26
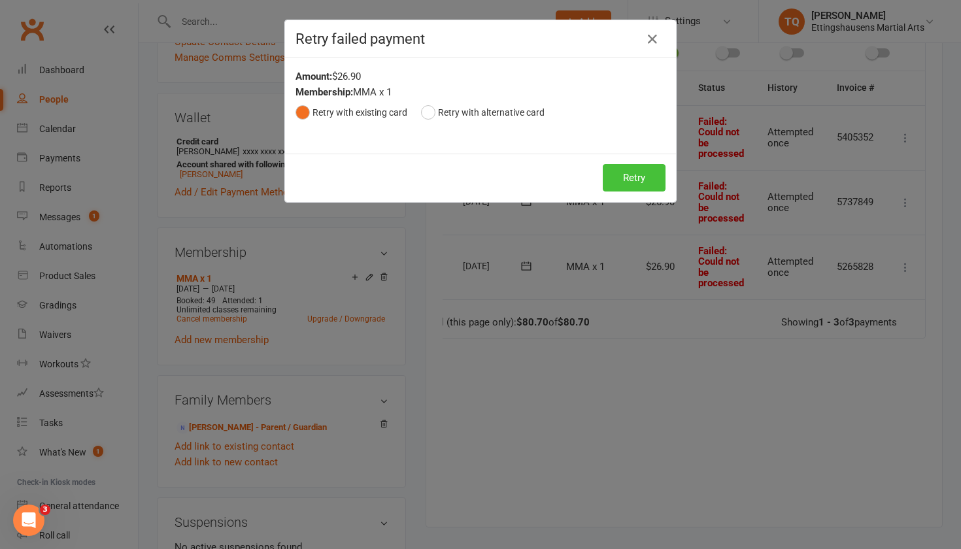
click at [609, 181] on button "Retry" at bounding box center [634, 177] width 63 height 27
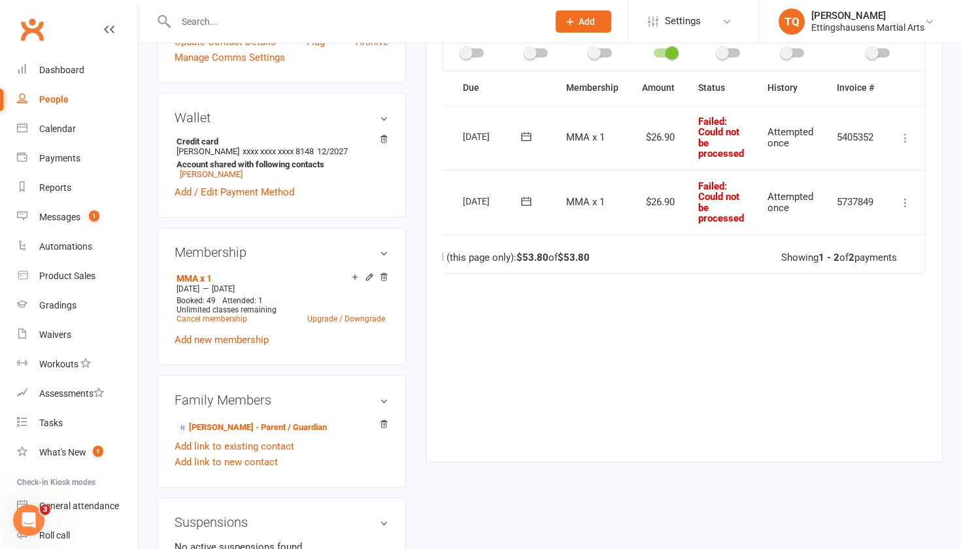
click at [904, 199] on icon at bounding box center [905, 202] width 13 height 13
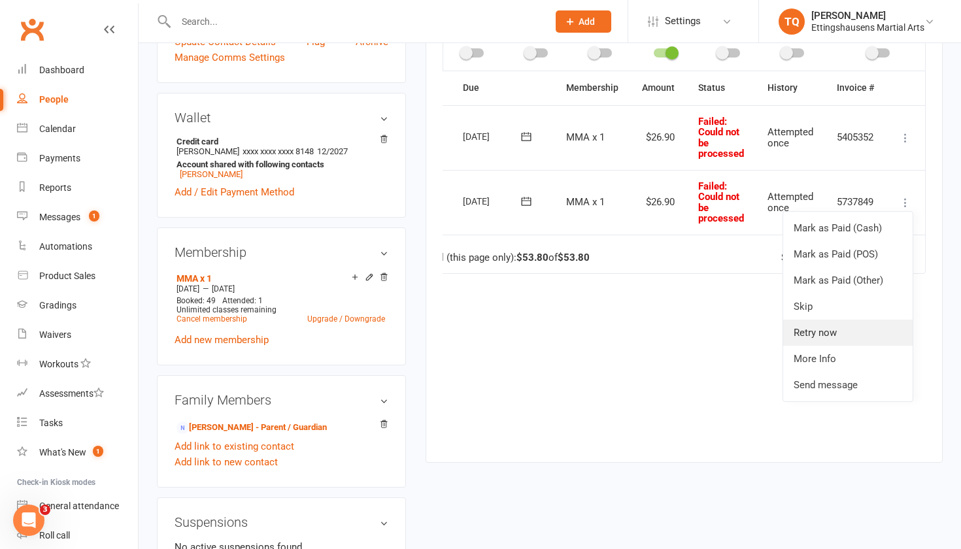
click at [816, 320] on link "Retry now" at bounding box center [848, 333] width 129 height 26
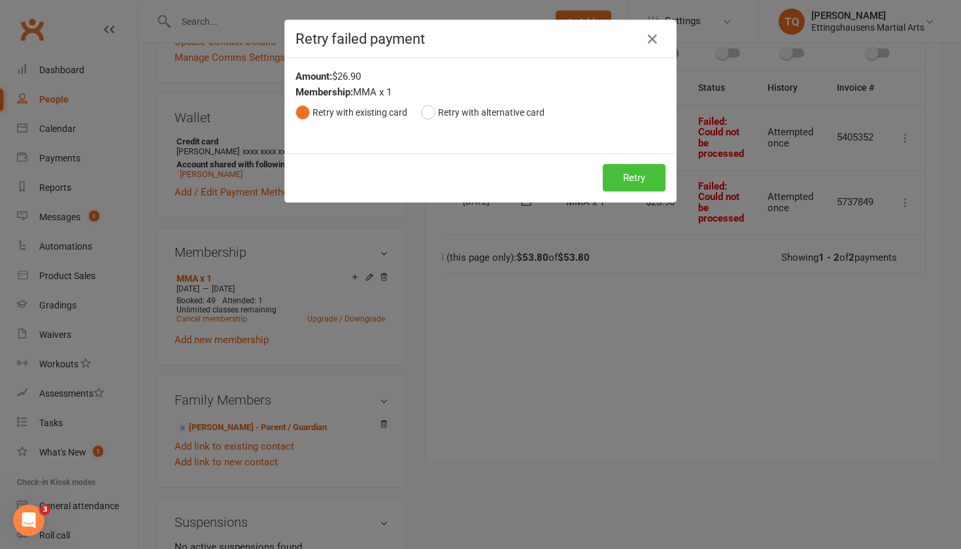
click at [628, 175] on button "Retry" at bounding box center [634, 177] width 63 height 27
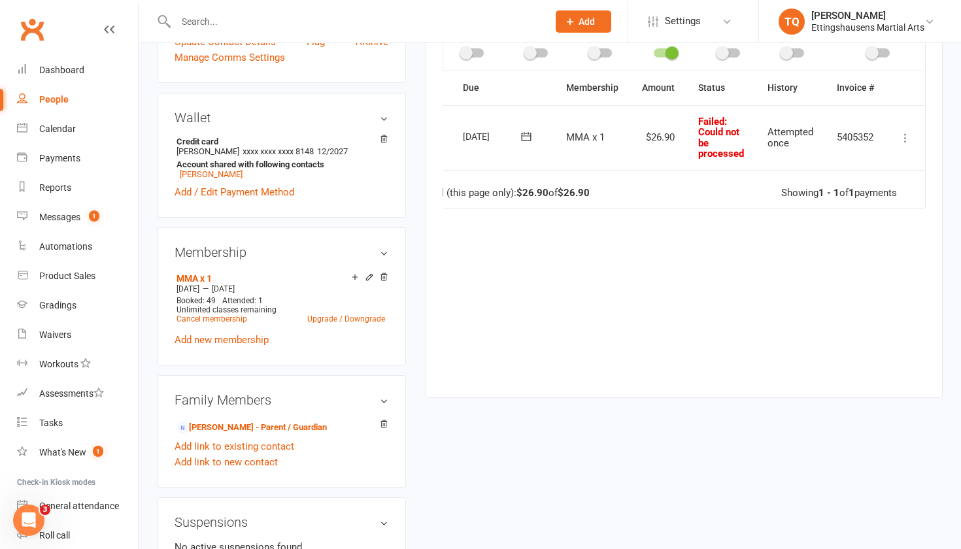
click at [905, 136] on icon at bounding box center [905, 137] width 13 height 13
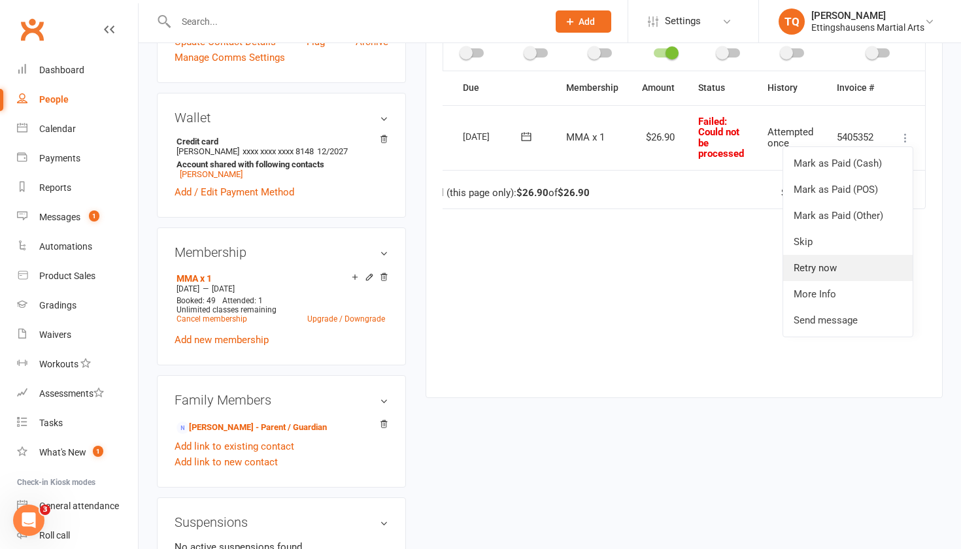
click at [835, 270] on link "Retry now" at bounding box center [848, 268] width 129 height 26
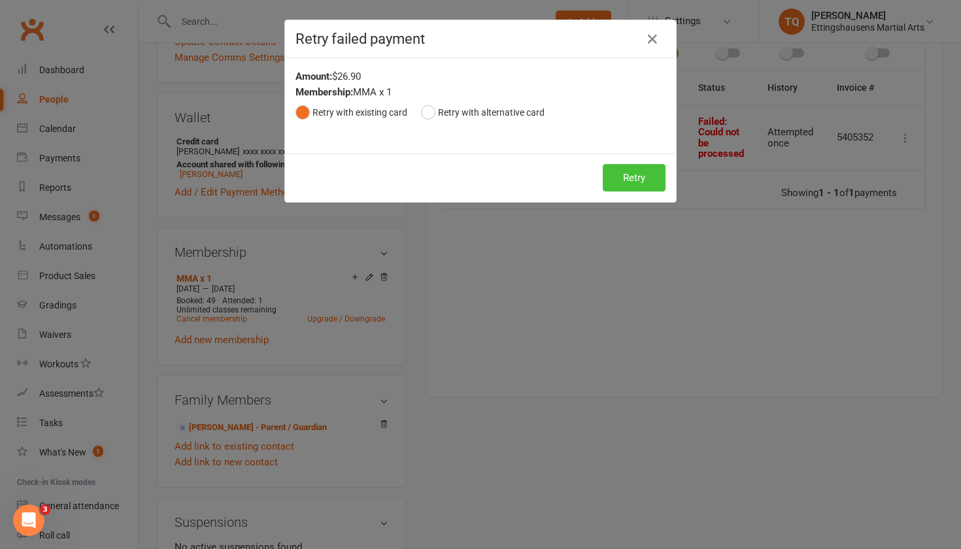
click at [618, 179] on button "Retry" at bounding box center [634, 177] width 63 height 27
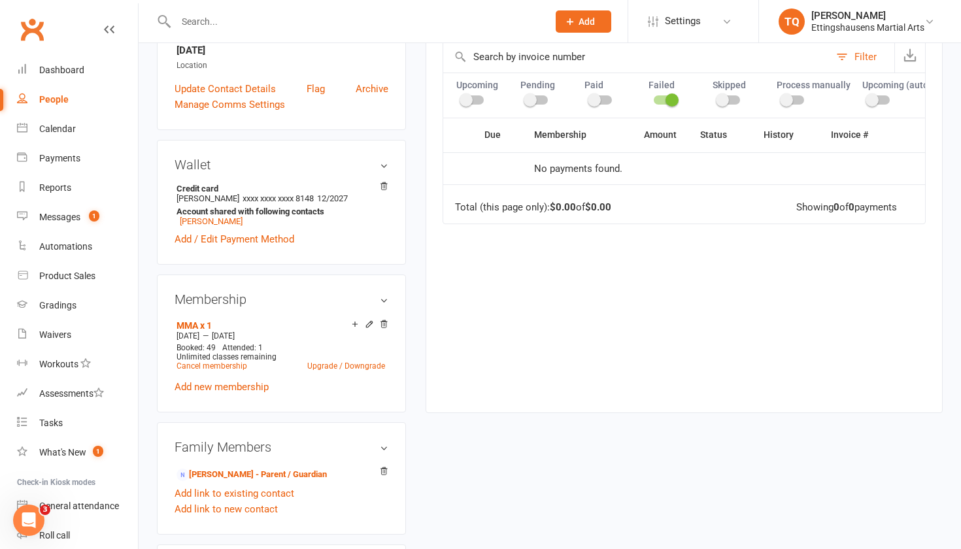
scroll to position [289, 0]
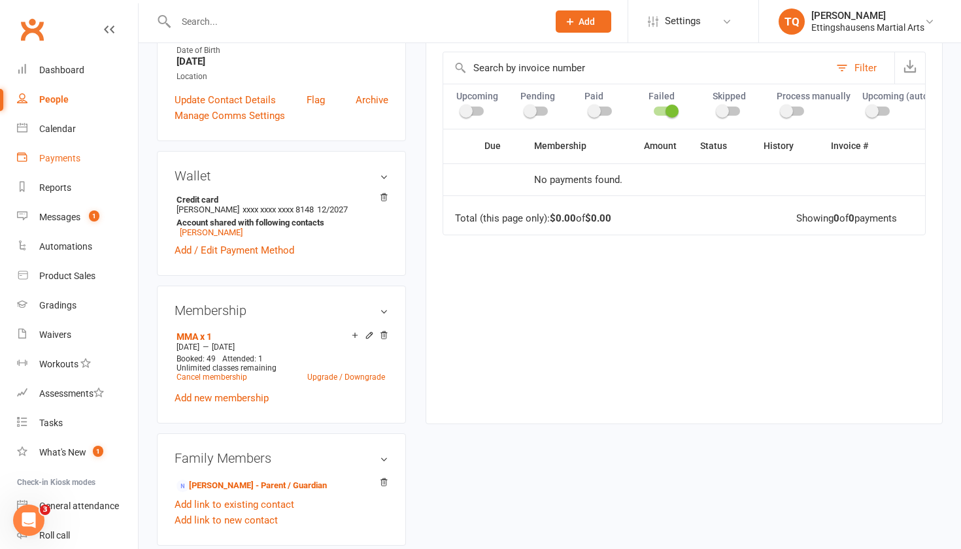
click at [82, 164] on link "Payments" at bounding box center [77, 158] width 121 height 29
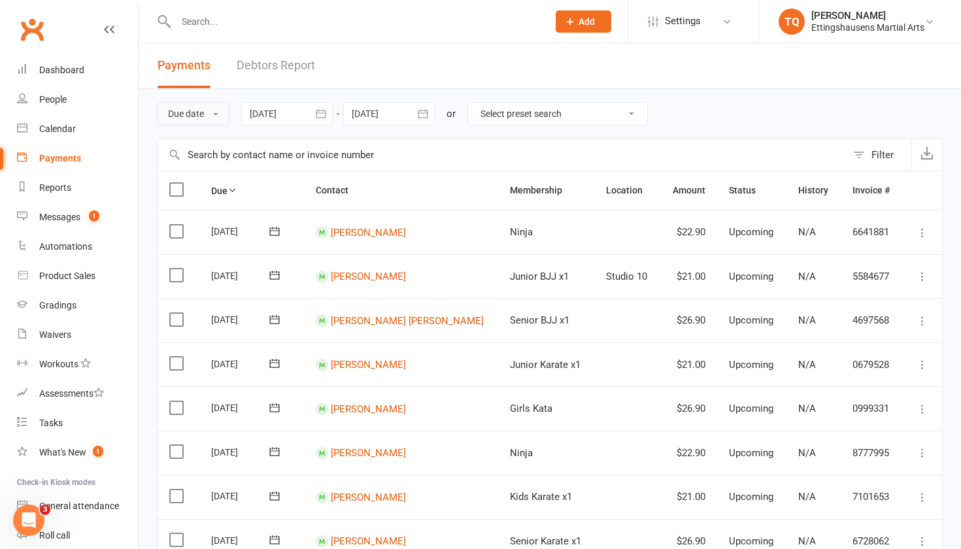
click at [215, 122] on button "Due date" at bounding box center [193, 114] width 73 height 24
click at [290, 116] on div at bounding box center [287, 114] width 92 height 24
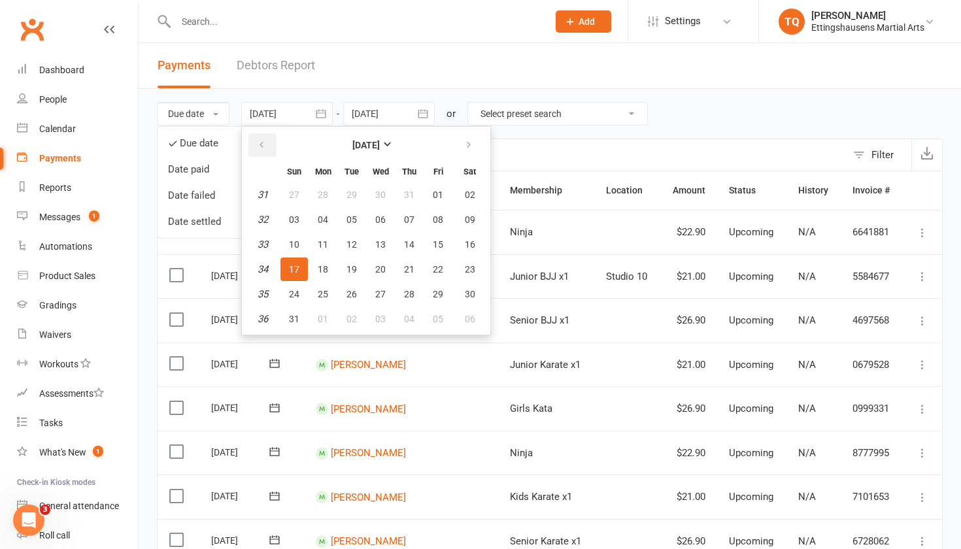
click at [264, 150] on icon "button" at bounding box center [261, 145] width 9 height 10
click at [473, 150] on icon "button" at bounding box center [468, 145] width 9 height 10
click at [326, 273] on span "21" at bounding box center [323, 269] width 10 height 10
type input "[DATE]"
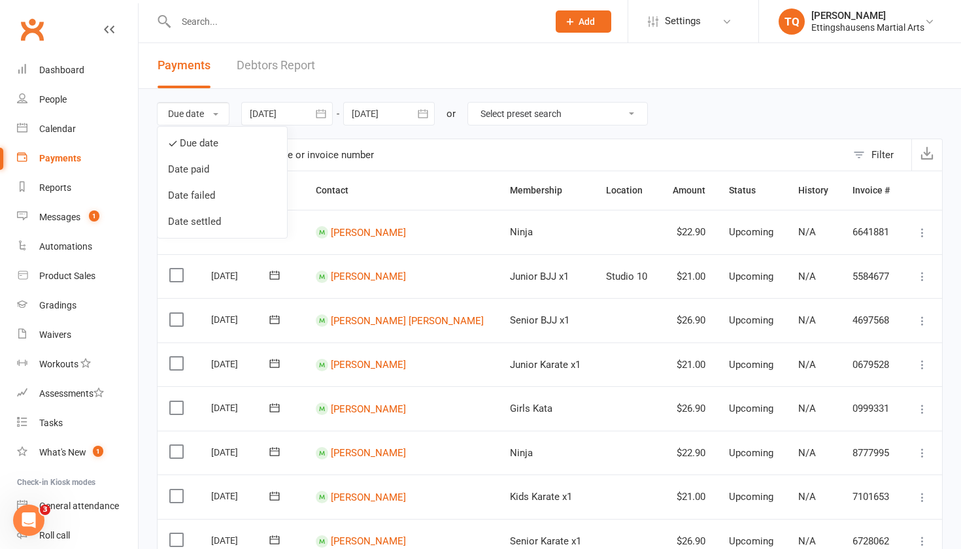
click at [421, 116] on icon "button" at bounding box center [423, 113] width 13 height 13
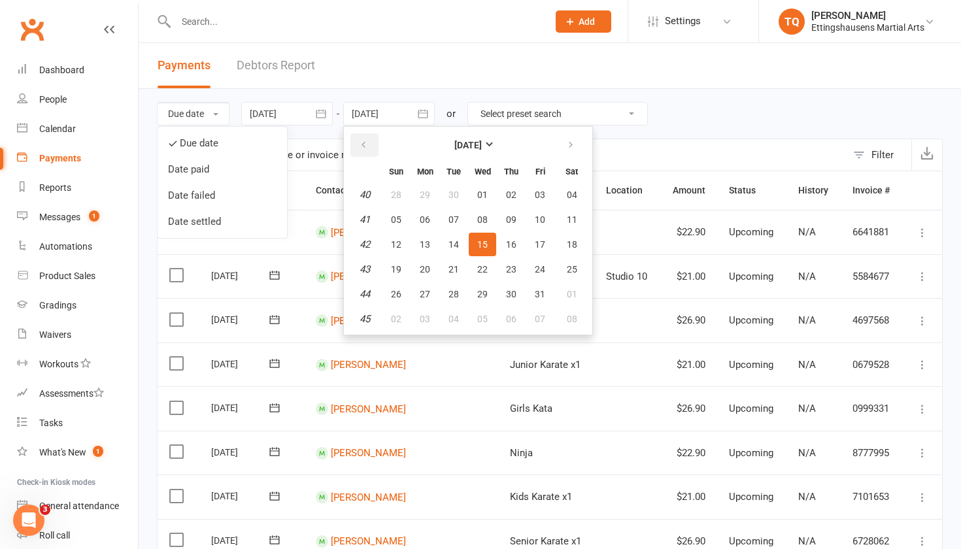
click at [366, 141] on icon "button" at bounding box center [363, 145] width 9 height 10
click at [488, 243] on span "17" at bounding box center [482, 244] width 10 height 10
type input "[DATE]"
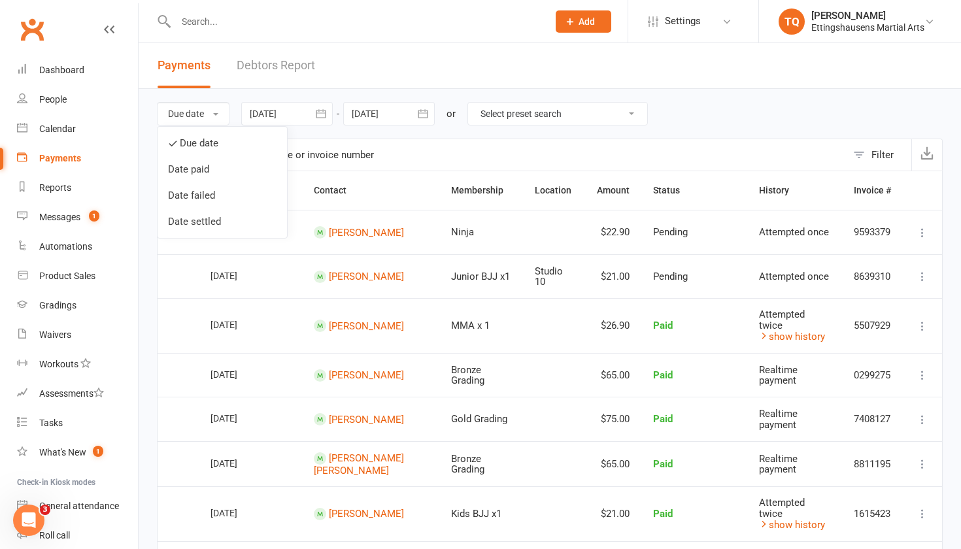
select select "0"
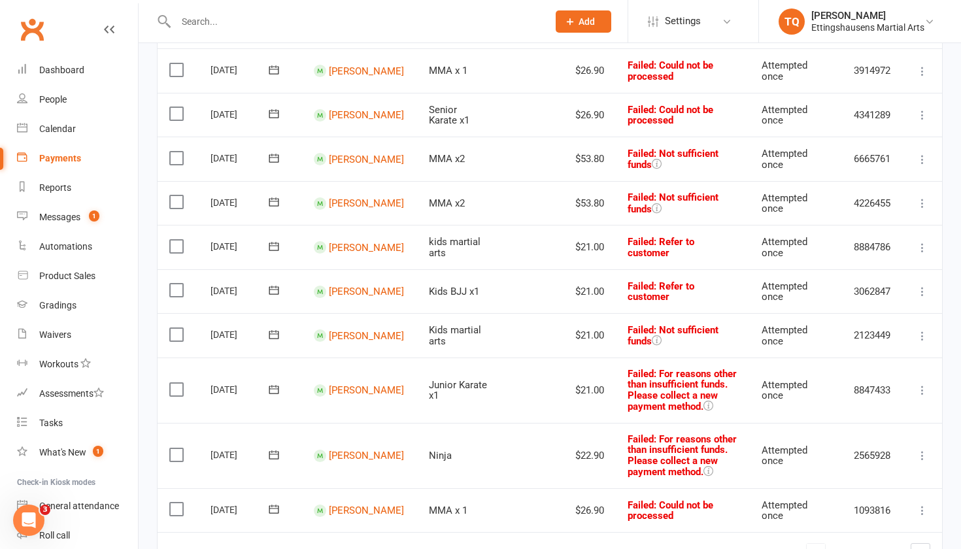
scroll to position [950, 0]
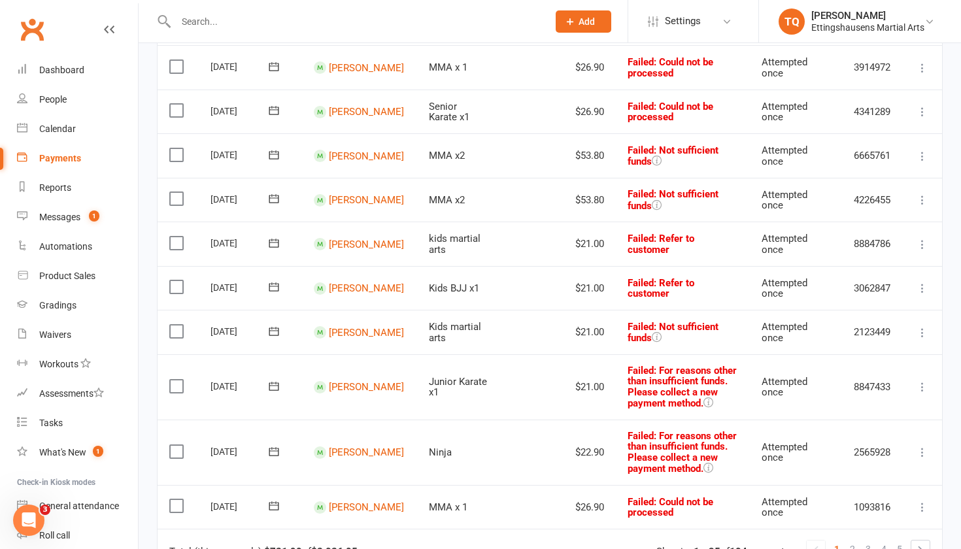
click at [351, 178] on td "[PERSON_NAME]" at bounding box center [359, 155] width 115 height 44
click at [351, 162] on link "[PERSON_NAME]" at bounding box center [366, 156] width 75 height 12
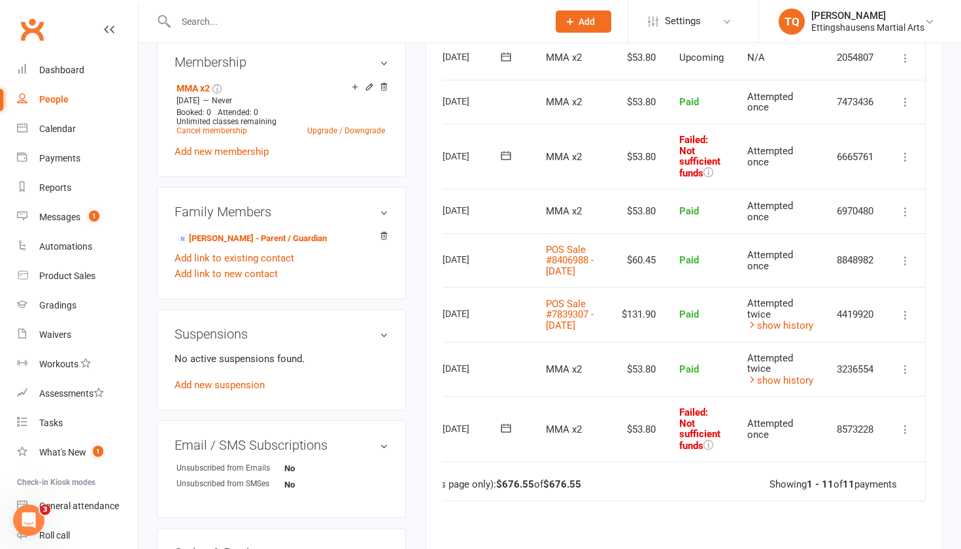
scroll to position [0, 58]
click at [906, 425] on icon at bounding box center [905, 429] width 13 height 13
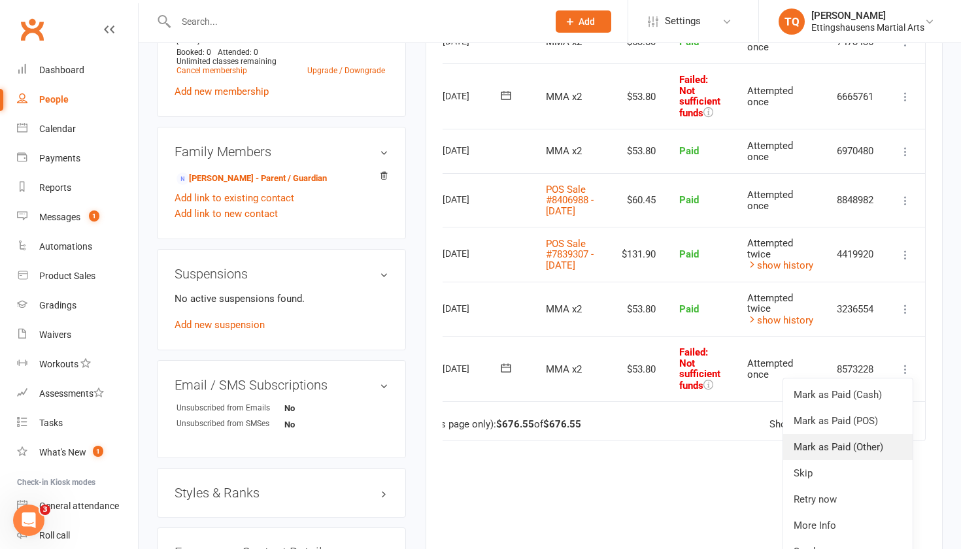
scroll to position [598, 0]
click at [656, 466] on div "Due Contact Membership Amount Status History Invoice # Select this [DATE] [PERS…" at bounding box center [684, 208] width 483 height 801
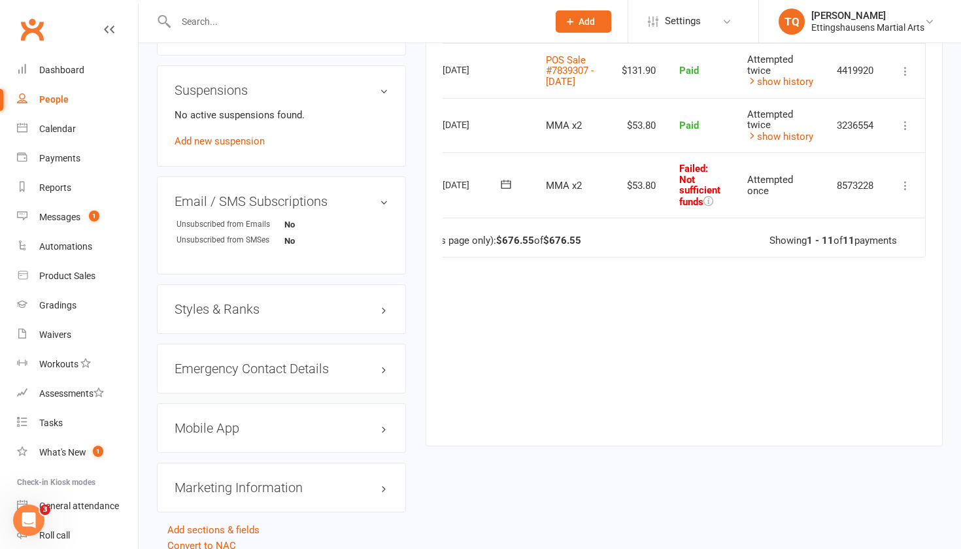
scroll to position [796, 0]
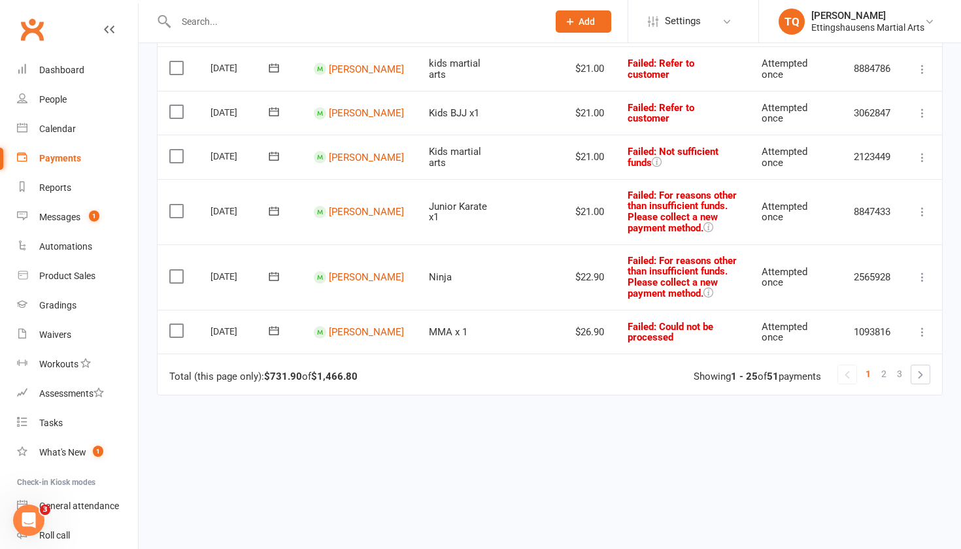
scroll to position [1126, 0]
click at [888, 383] on link "2" at bounding box center [884, 373] width 16 height 18
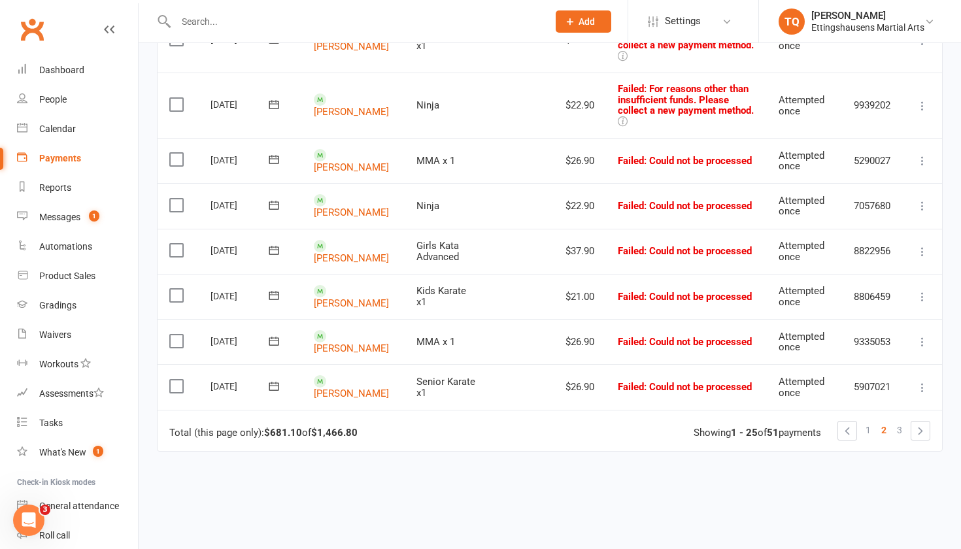
scroll to position [1075, 0]
